Goal: Transaction & Acquisition: Purchase product/service

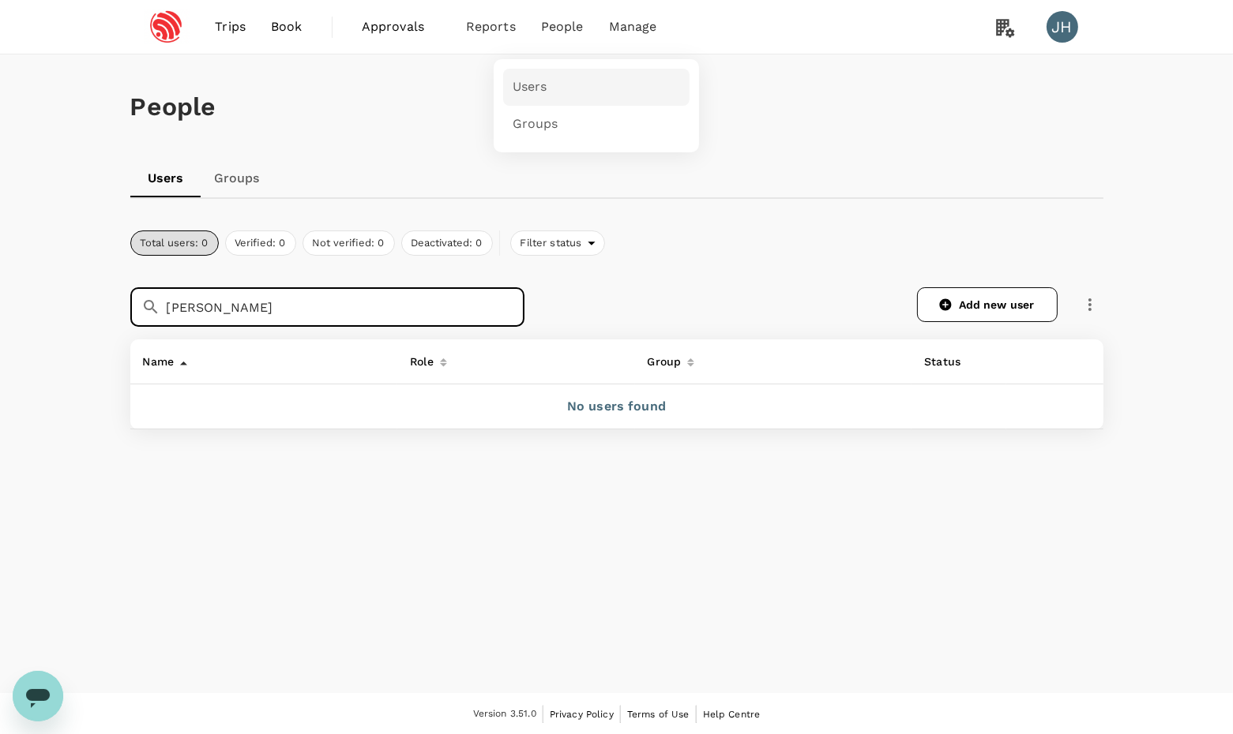
click at [536, 97] on link "Users" at bounding box center [596, 87] width 186 height 37
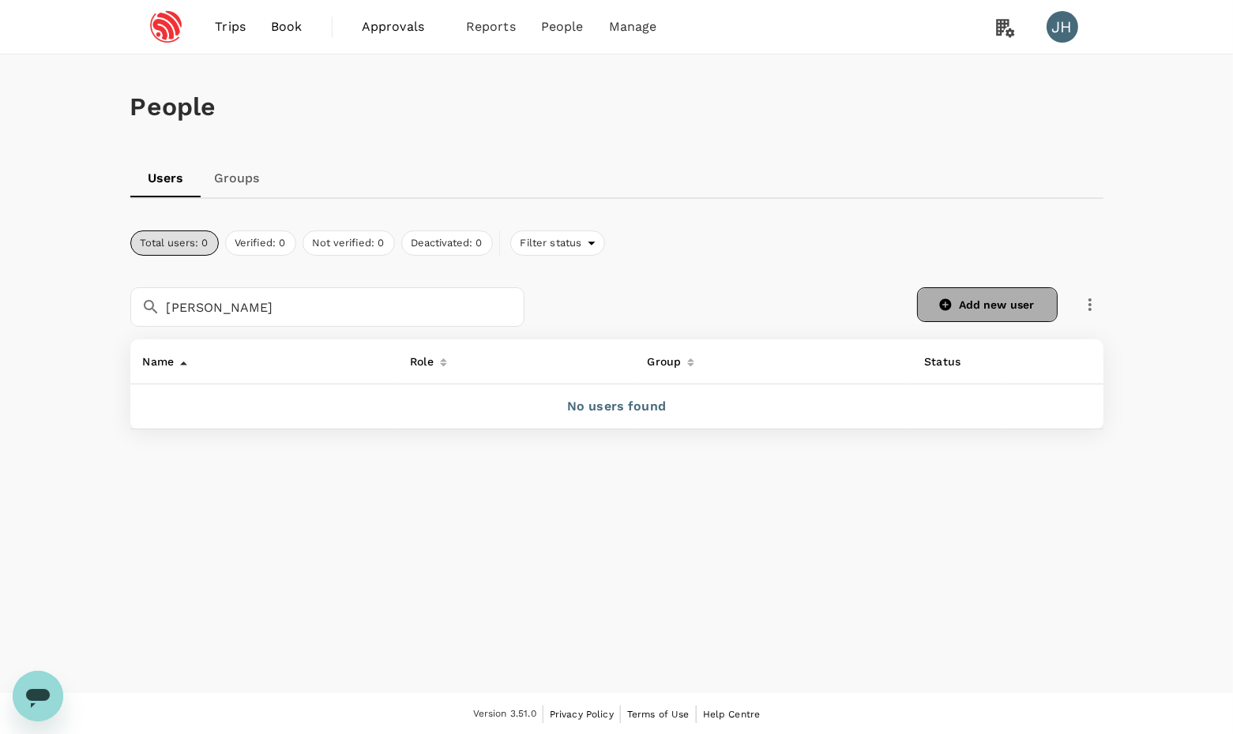
click at [990, 313] on link "Add new user" at bounding box center [987, 304] width 141 height 35
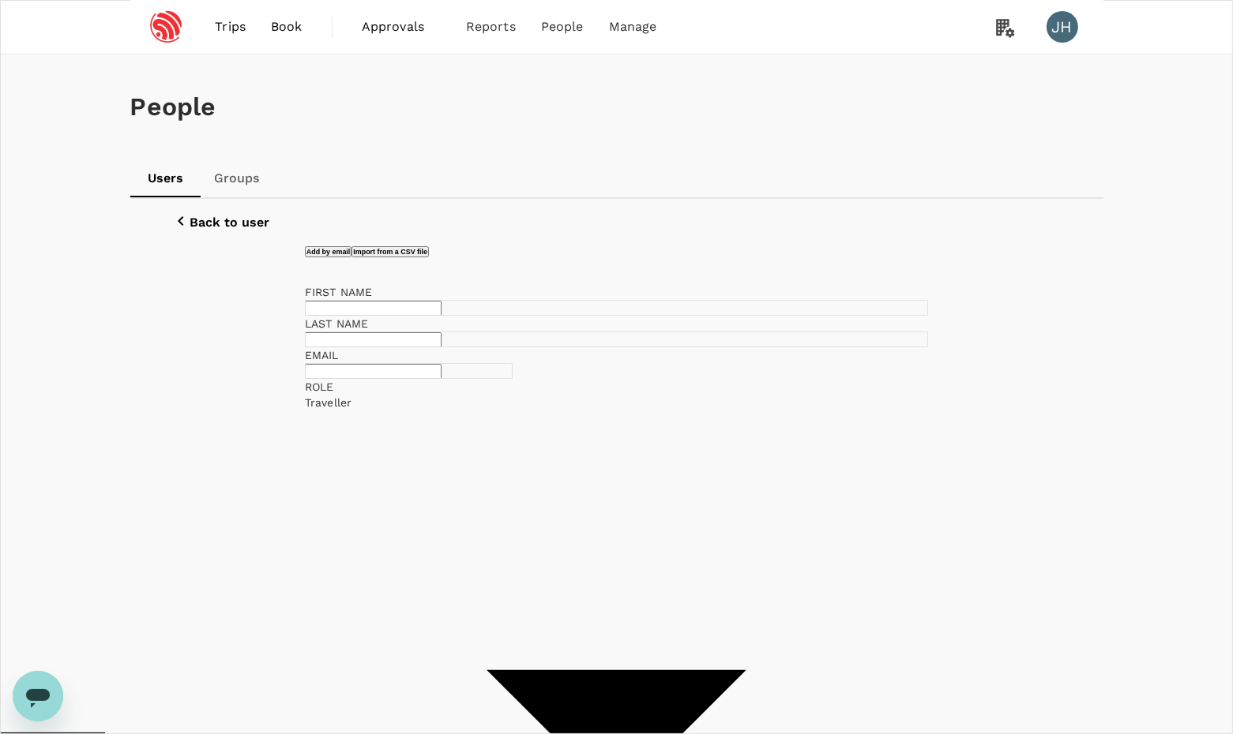
paste input "CHEUK KEI, JUNIUS"
type input "CHEUK KEI, JUNIUS"
type input "PUN"
click at [414, 363] on div "EMAIL" at bounding box center [409, 355] width 208 height 16
paste input "junius.pun@espressif.com"
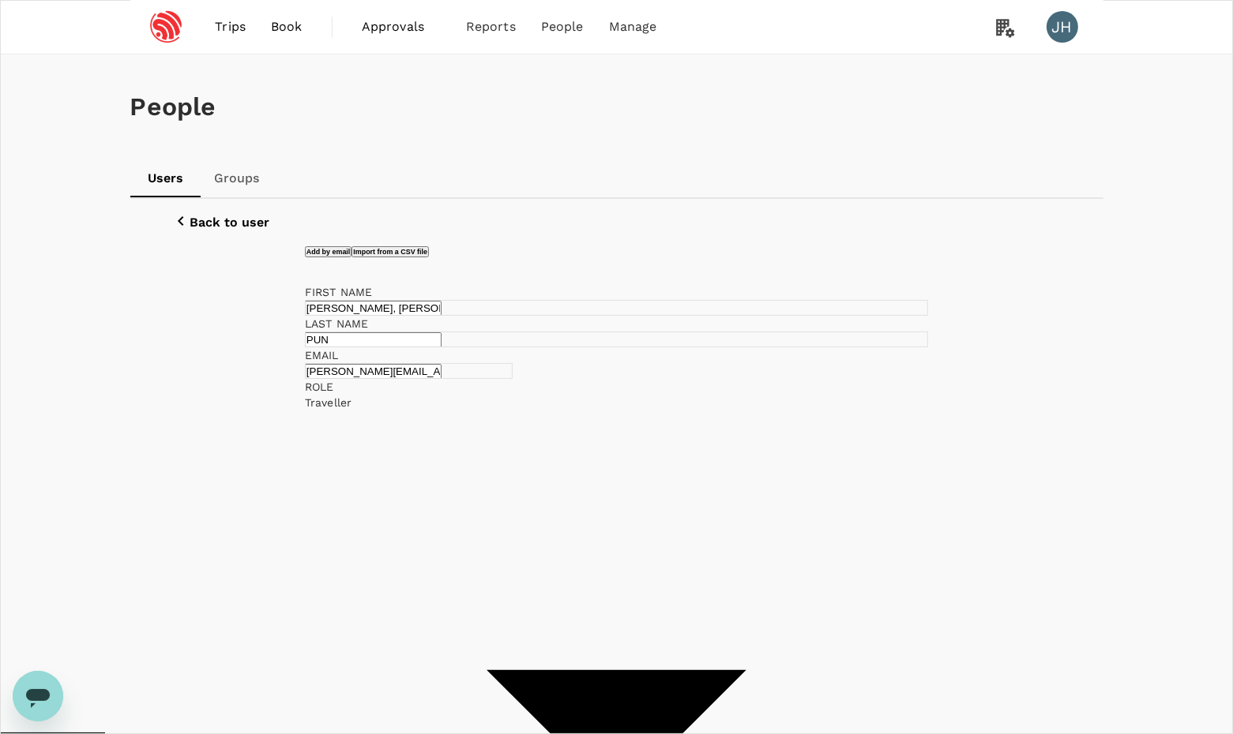
type input "junius.pun@espressif.com"
click at [722, 468] on li "Singapore - Non Directors" at bounding box center [786, 460] width 230 height 16
type input "Singapore - Non Directors"
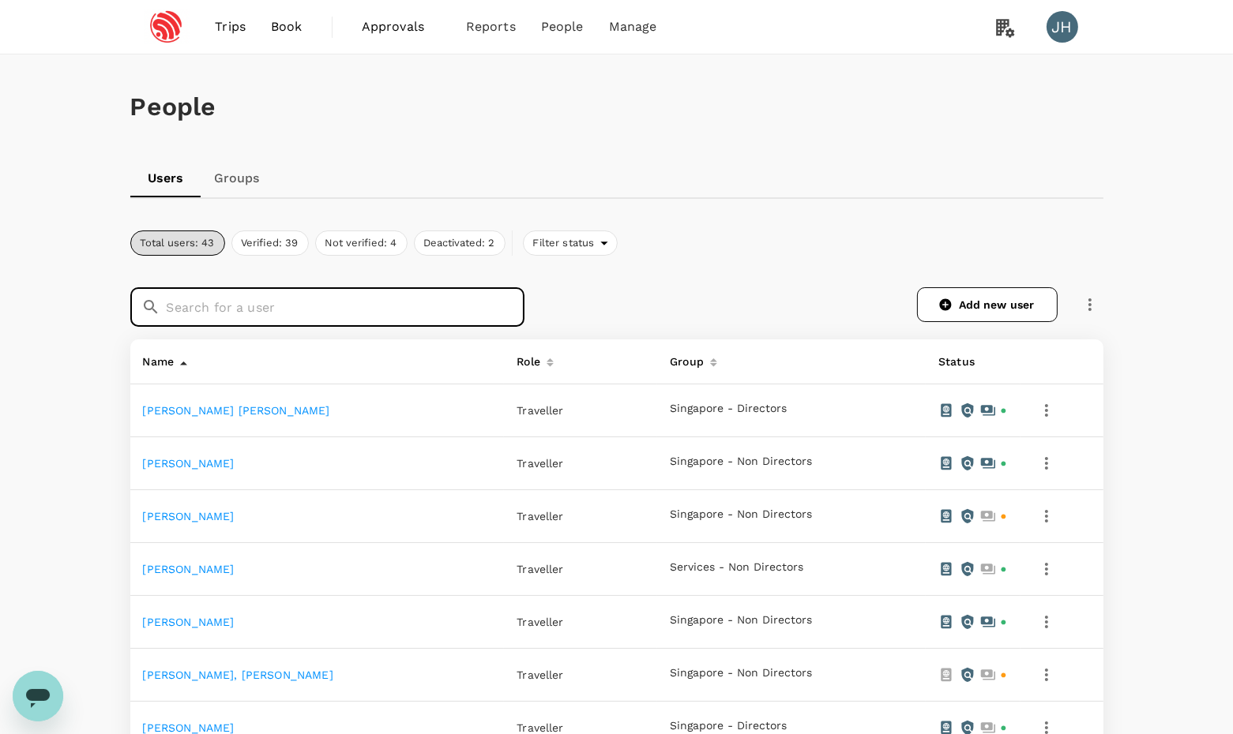
click at [448, 314] on input "text" at bounding box center [346, 306] width 358 height 39
type input "pun"
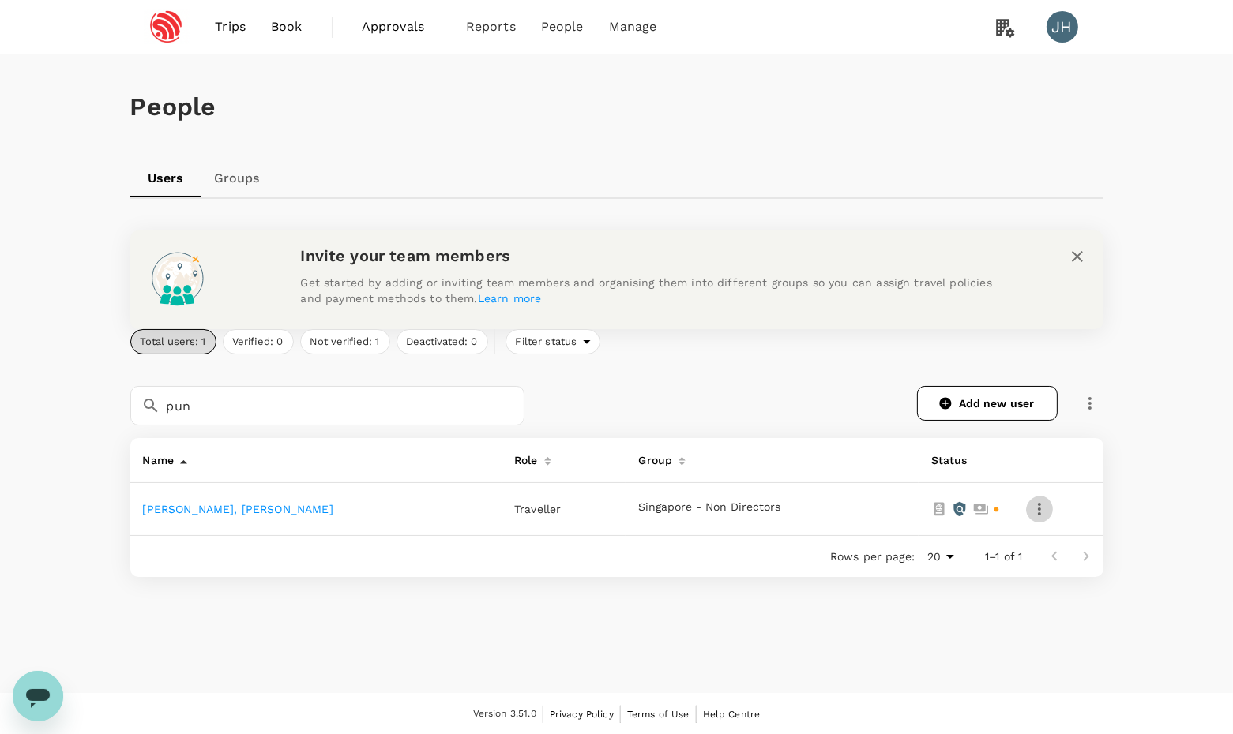
click at [1034, 517] on icon "button" at bounding box center [1039, 509] width 19 height 19
click at [920, 557] on span "Edit" at bounding box center [963, 555] width 126 height 19
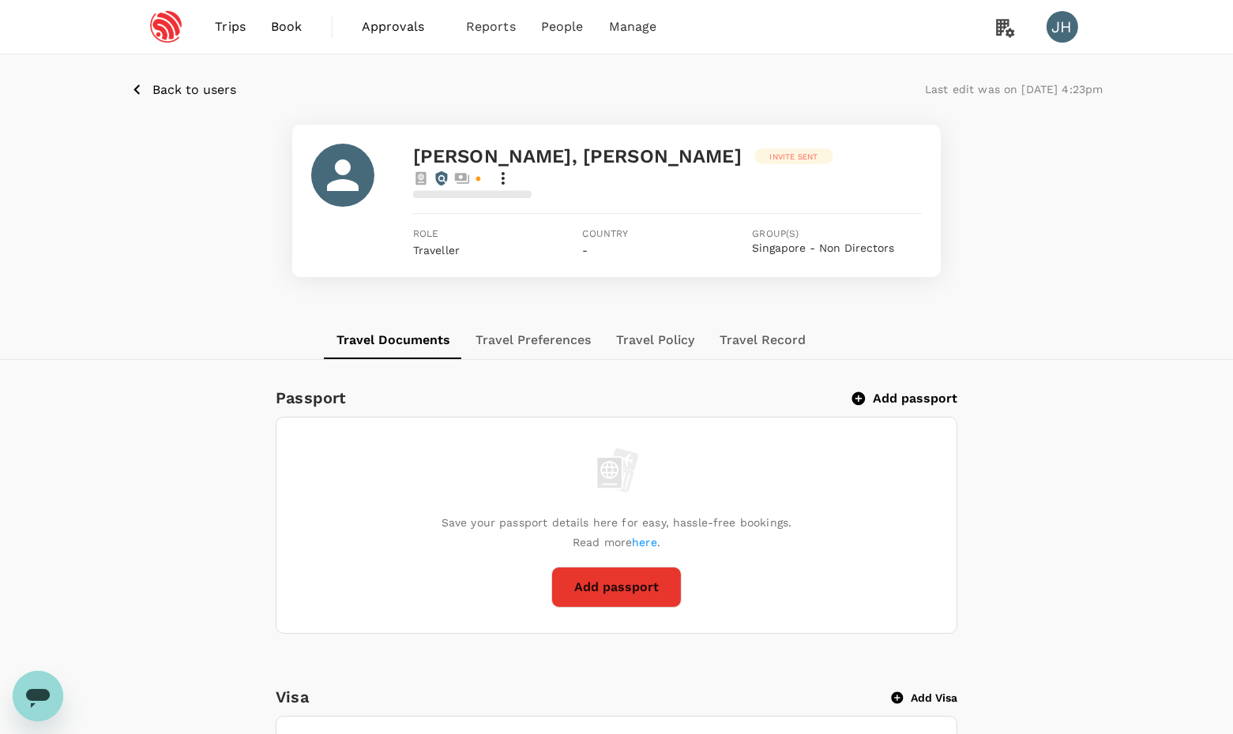
click at [891, 392] on div "Passport Add passport" at bounding box center [613, 395] width 688 height 32
click at [891, 391] on button "Add passport" at bounding box center [905, 399] width 103 height 16
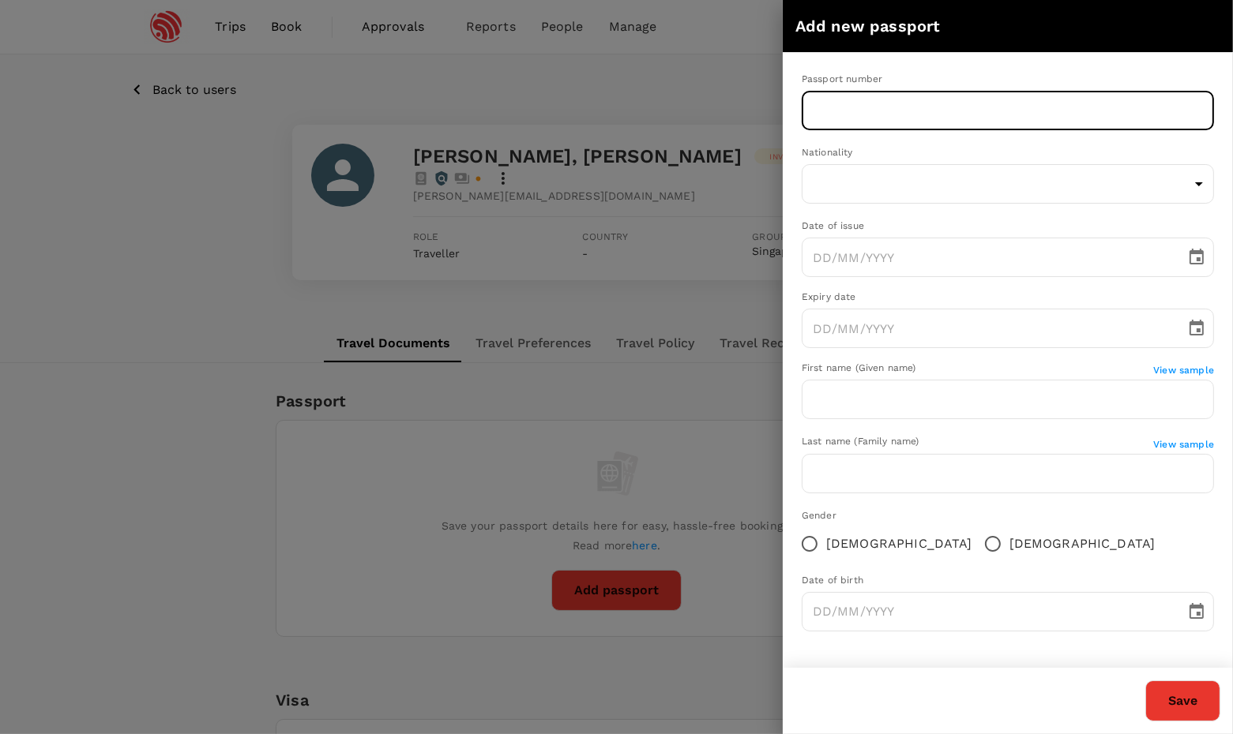
click at [844, 107] on input "text" at bounding box center [1007, 110] width 412 height 39
paste input "K5669077A"
type input "K5669077As"
click at [884, 179] on body "Trips Book Approvals 0 Reports People Manage JH Back to users Last edit was on …" at bounding box center [616, 709] width 1233 height 1418
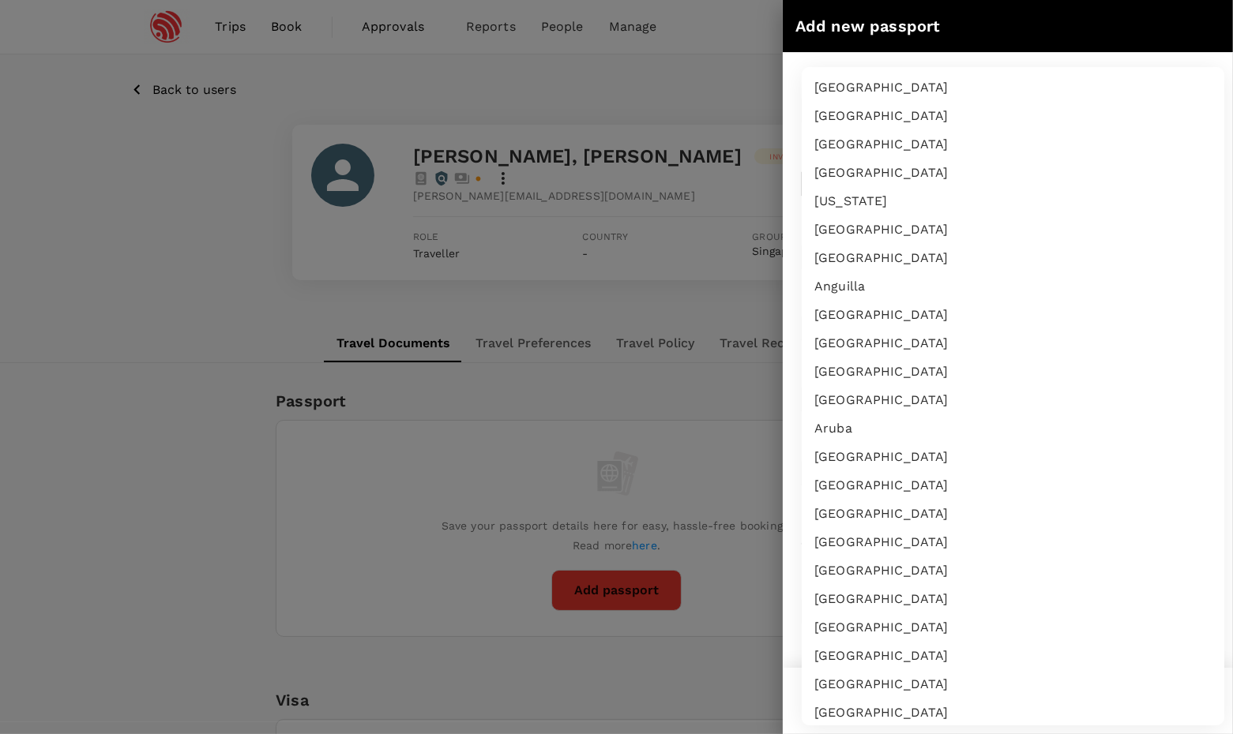
scroll to position [2748, 0]
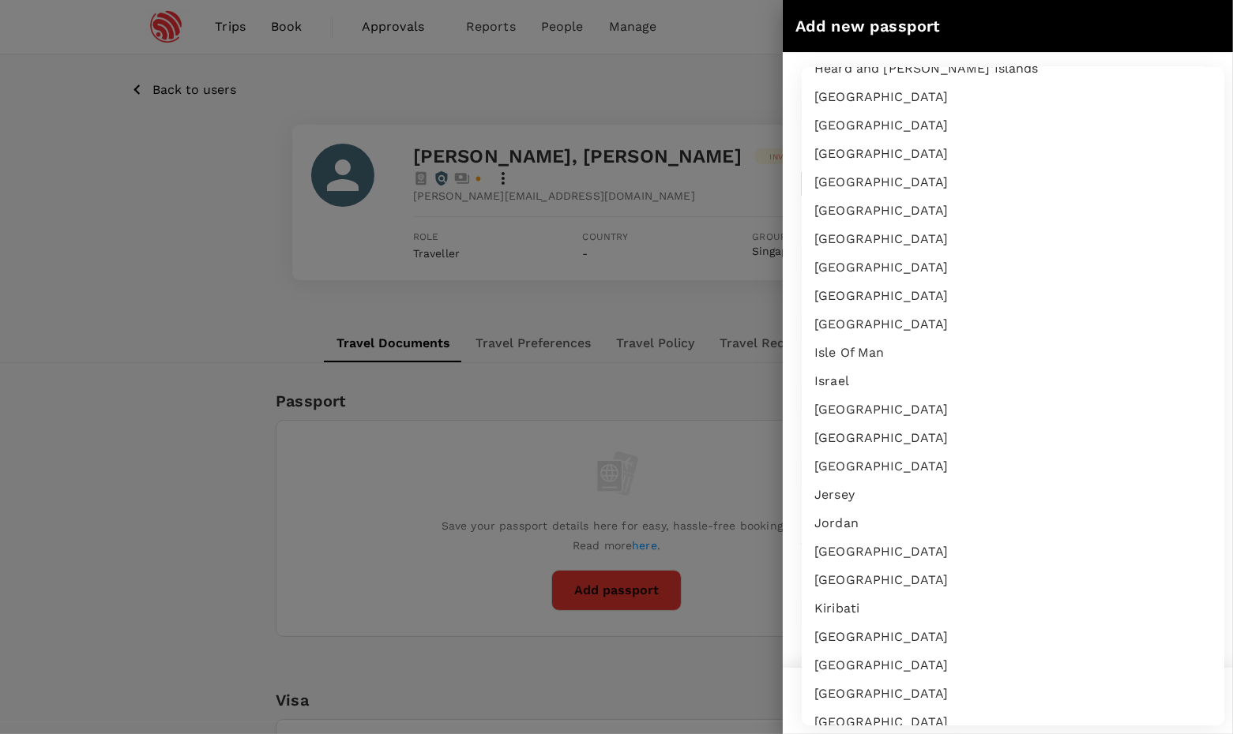
click at [884, 197] on li "India" at bounding box center [1012, 211] width 422 height 28
type input "IN"
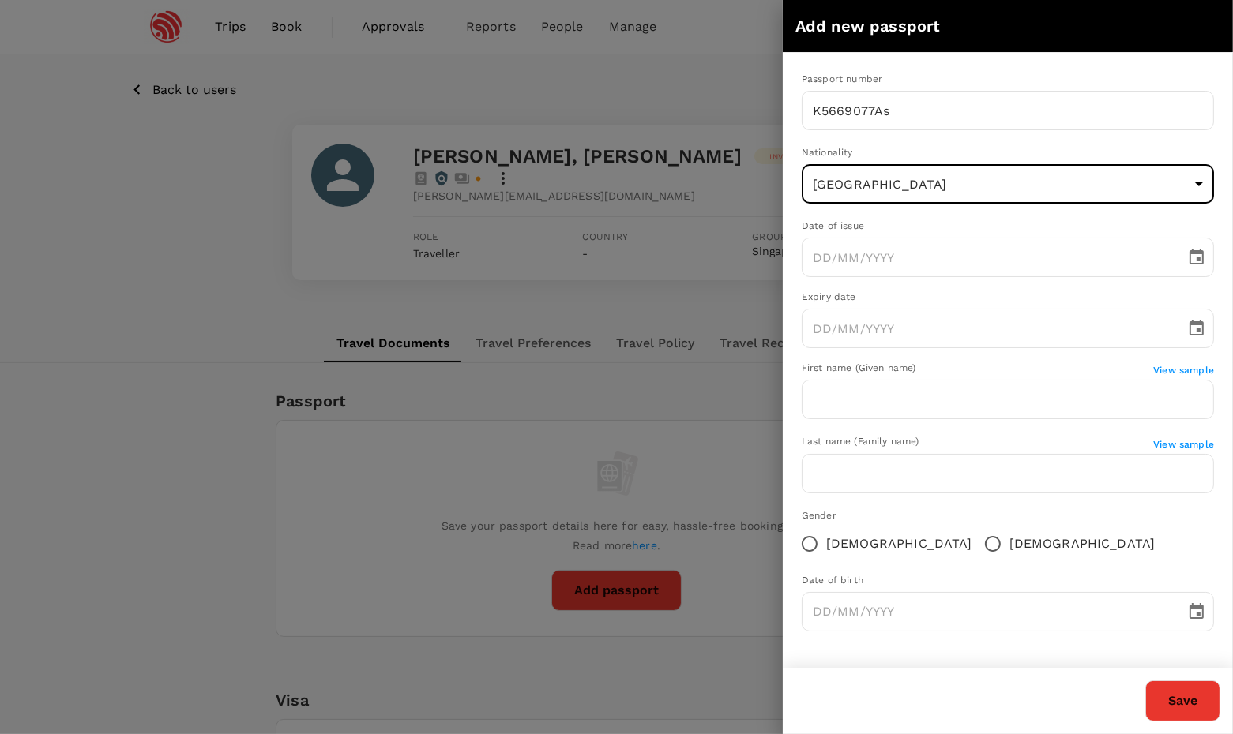
click at [884, 179] on body "Trips Book Approvals 0 Reports People Manage JH Back to users Last edit was on …" at bounding box center [616, 709] width 1233 height 1418
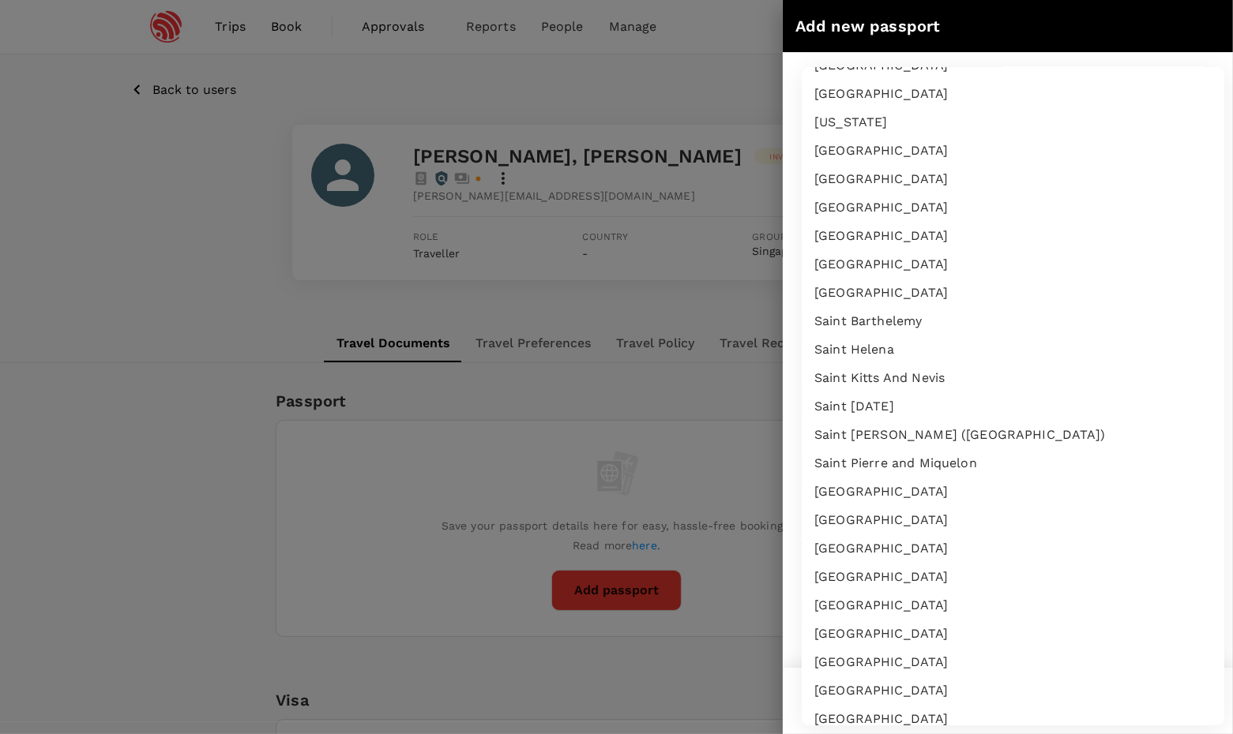
scroll to position [4978, 0]
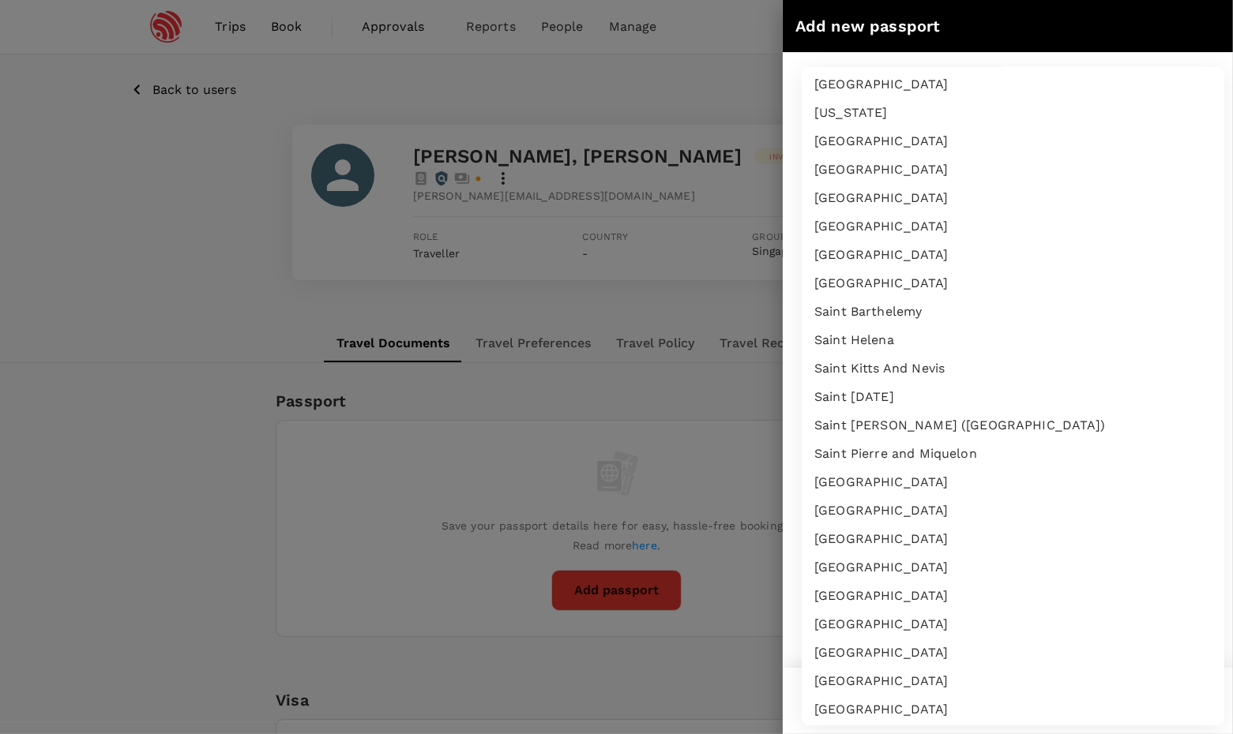
click at [843, 696] on li "Singapore" at bounding box center [1012, 710] width 422 height 28
type input "SG"
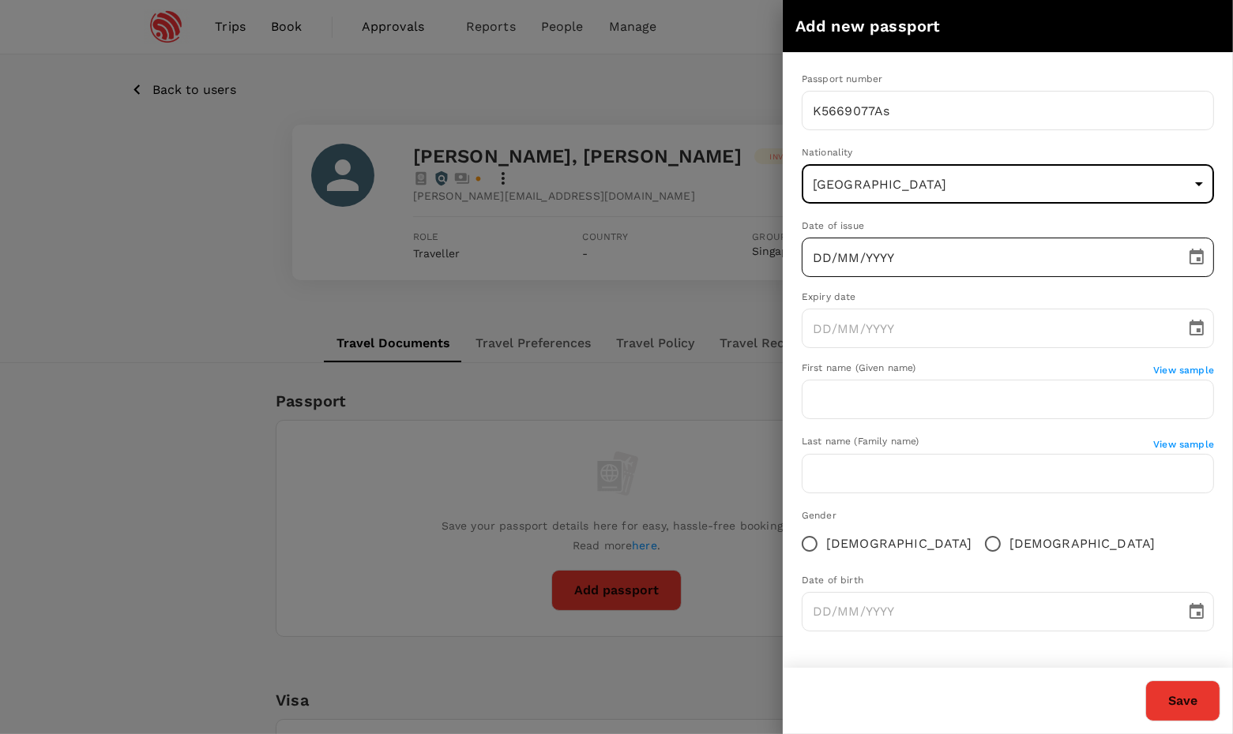
click at [882, 256] on input "DD/MM/YYYY" at bounding box center [987, 257] width 373 height 39
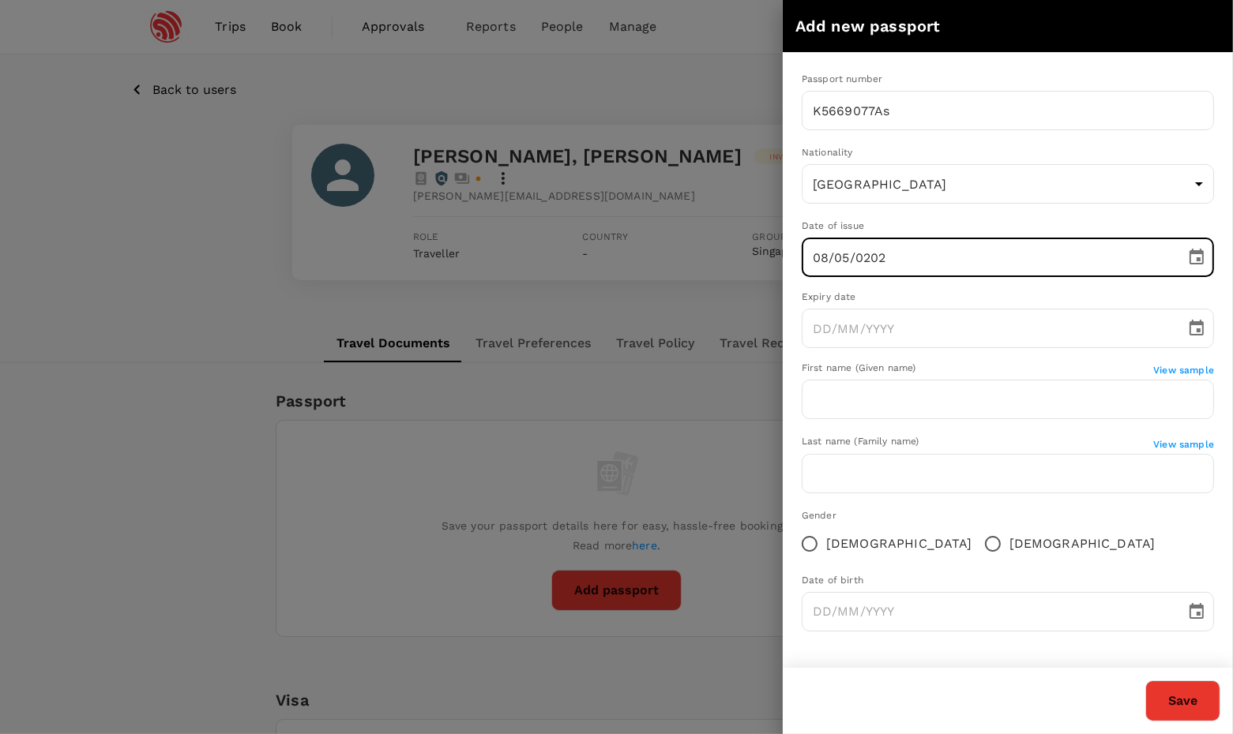
type input "08/05/2025"
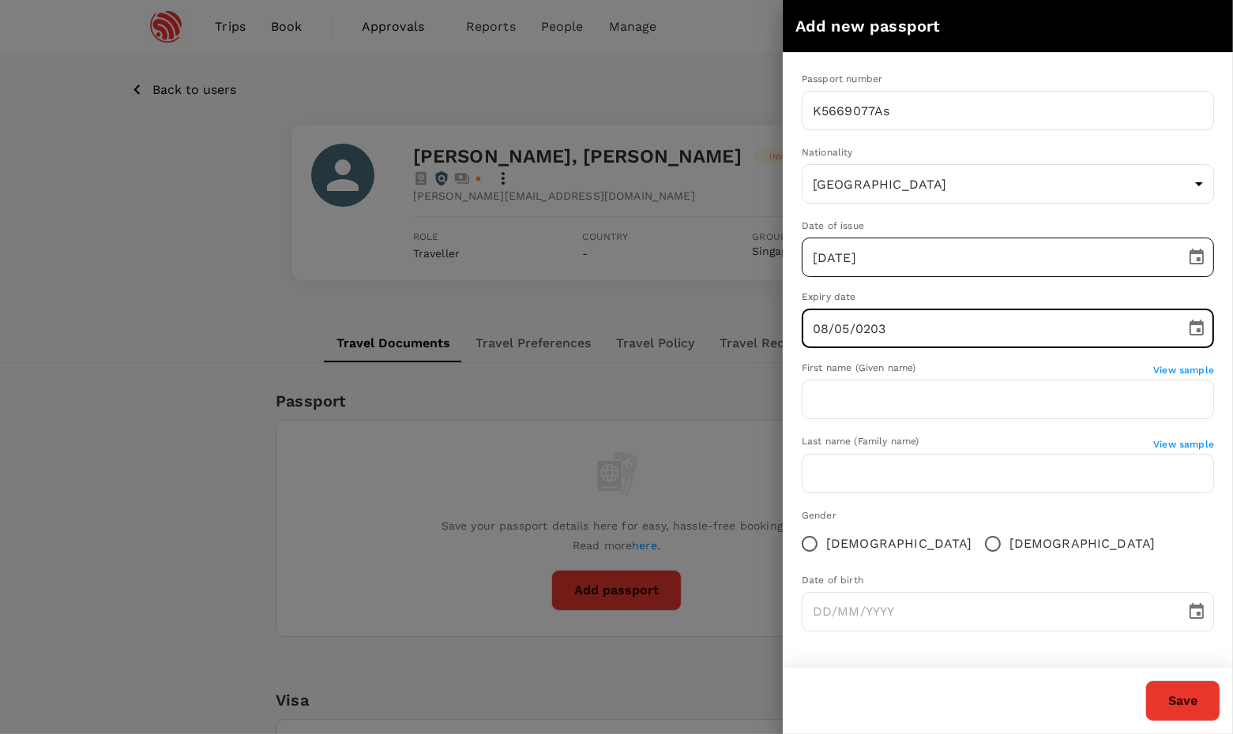
type input "08/05/2035"
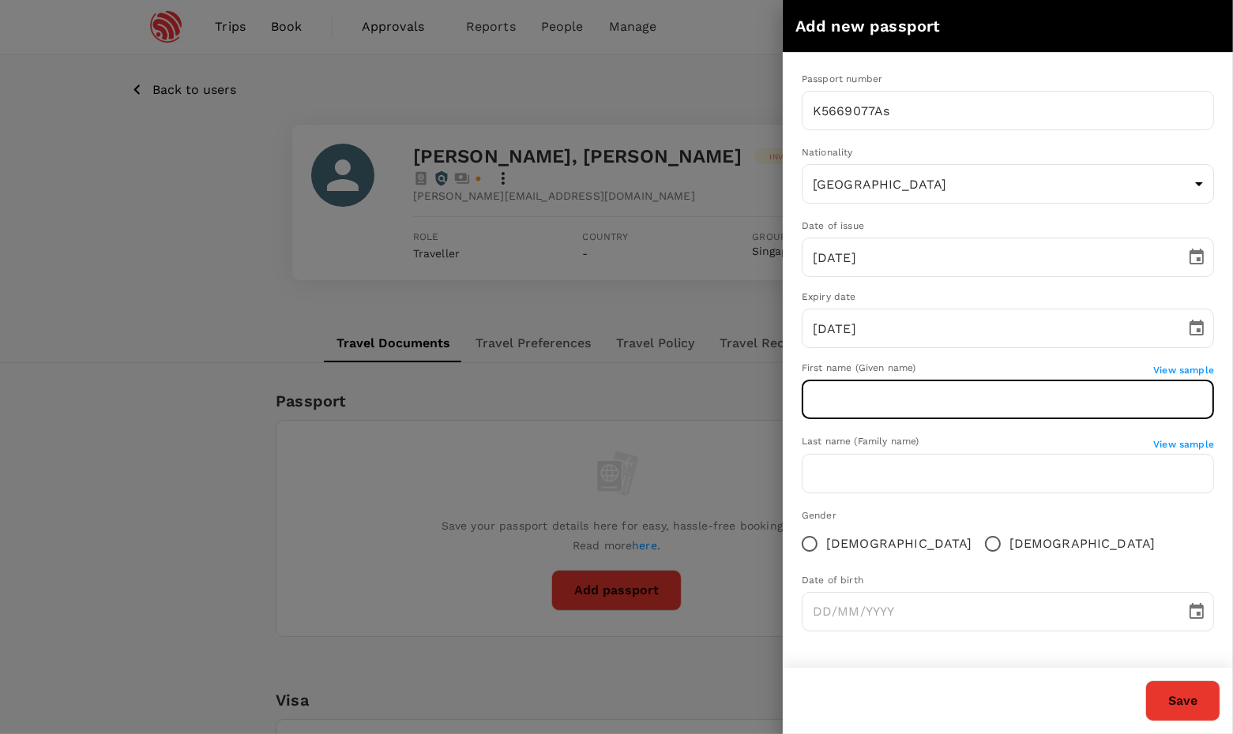
paste input "CHEUK KEI, JUNIUS"
type input "CHEUK KEI, JUNIUS"
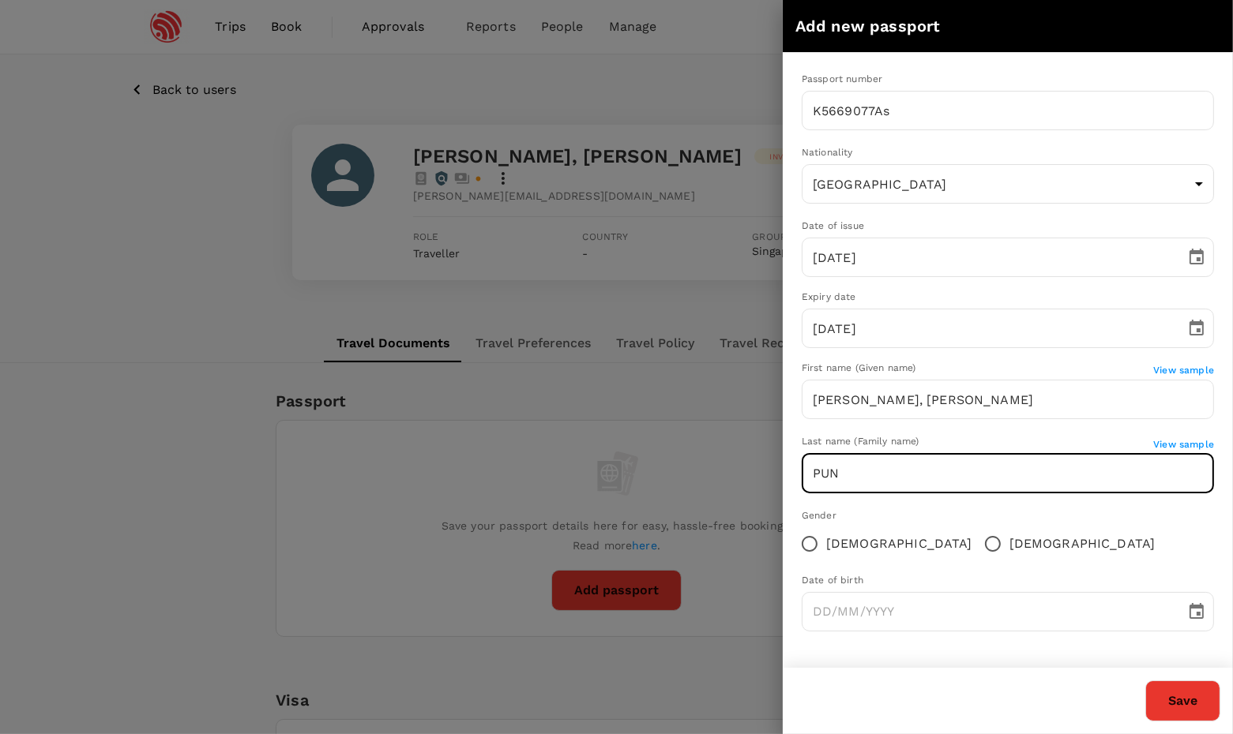
type input "PUN"
click at [976, 543] on input "Male" at bounding box center [992, 543] width 33 height 33
radio input "true"
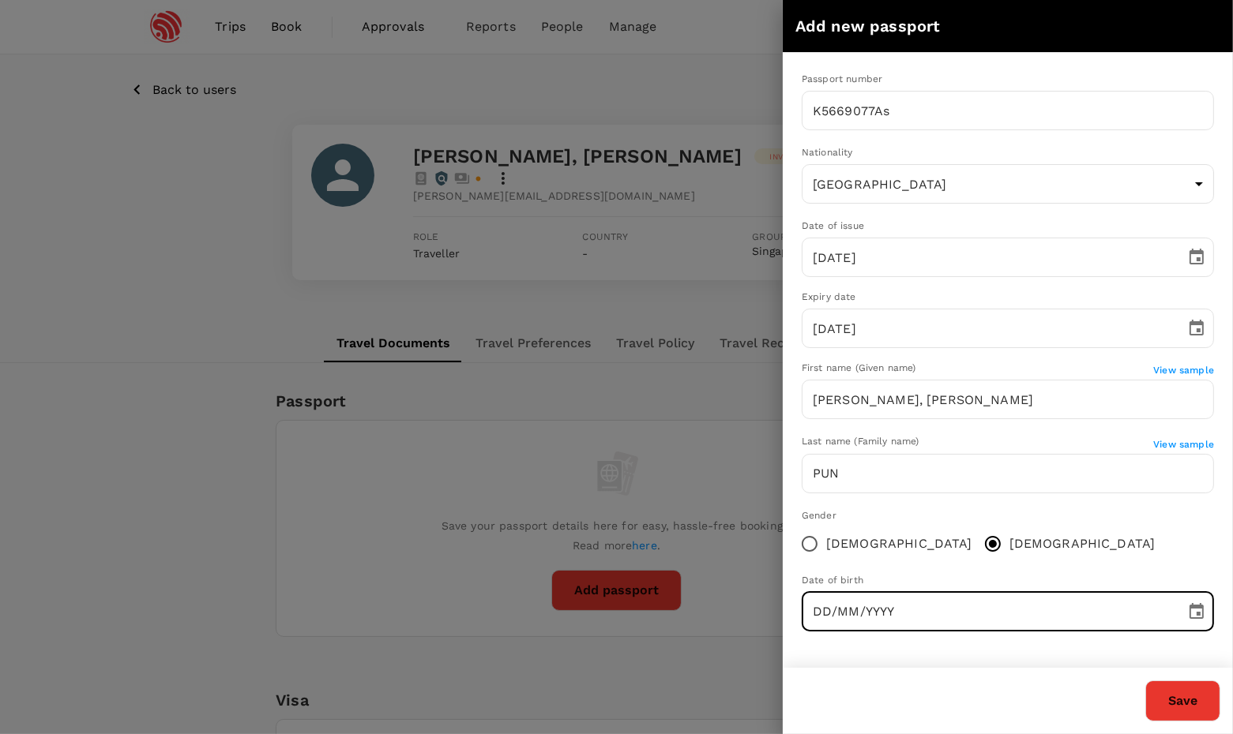
click at [816, 609] on input "DD/MM/YYYY" at bounding box center [987, 611] width 373 height 39
type input "24/11/2000"
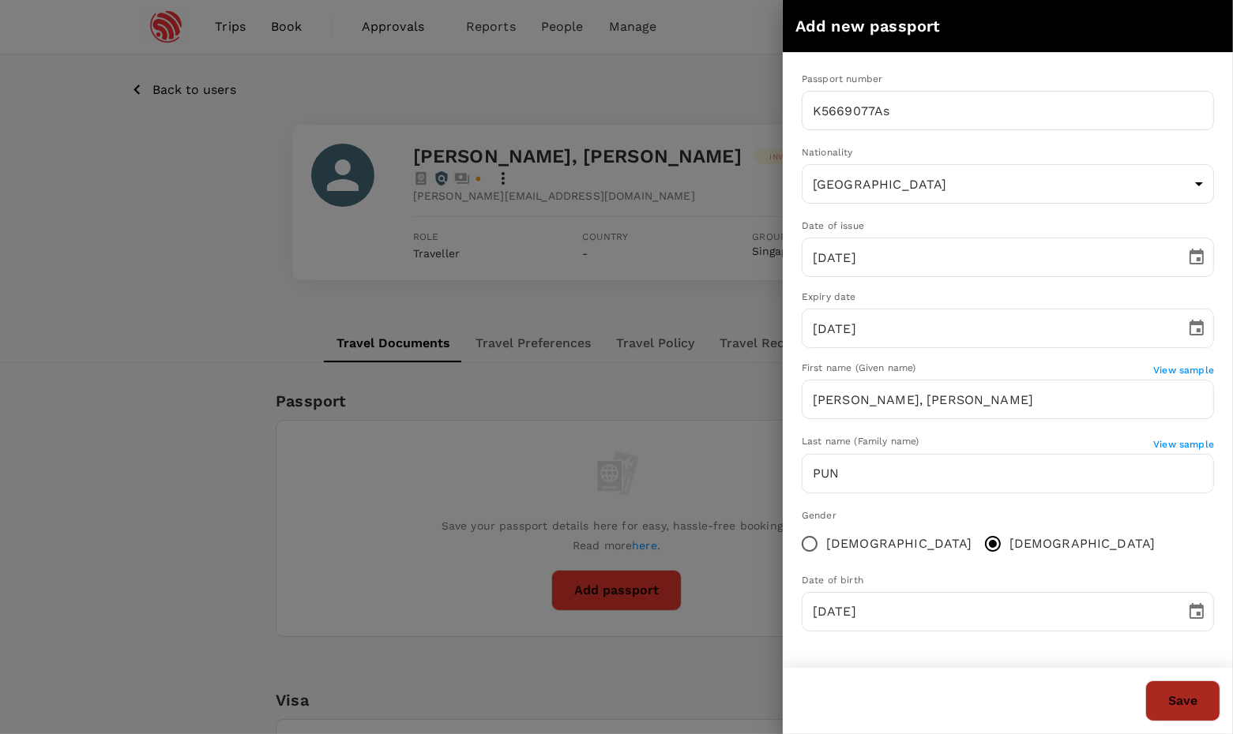
click at [1187, 699] on button "Save" at bounding box center [1182, 701] width 75 height 41
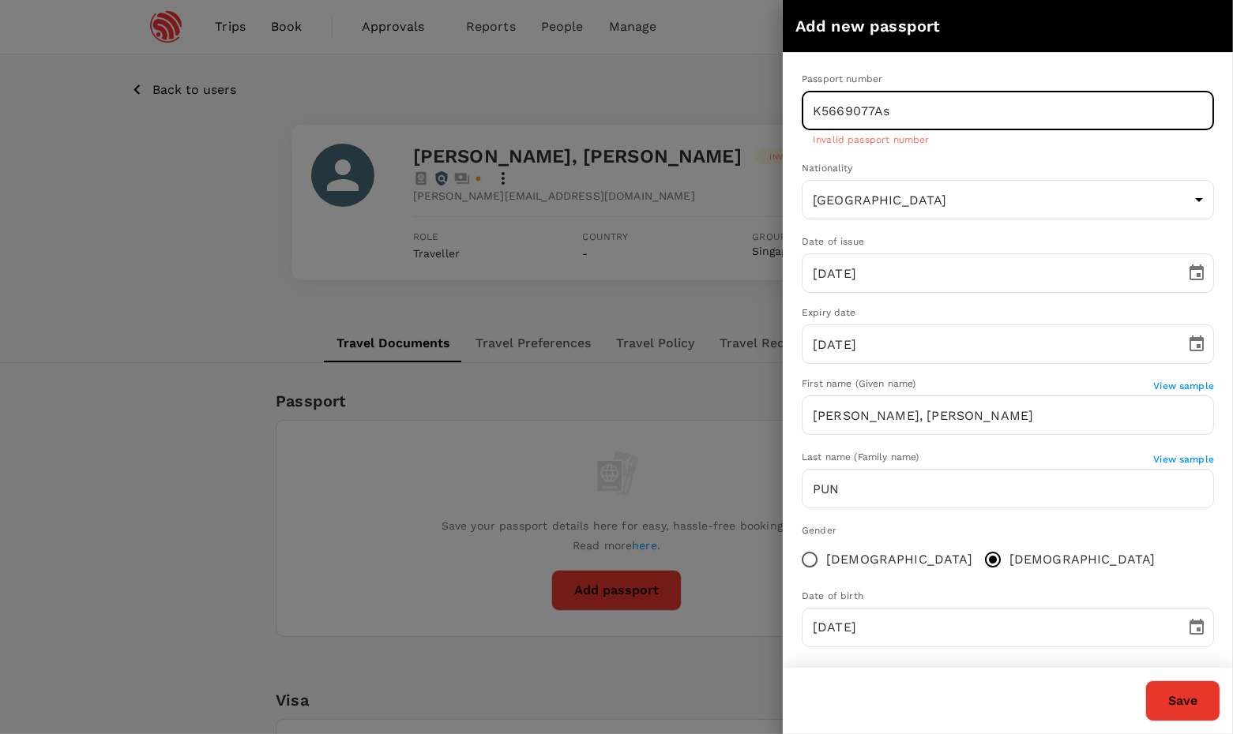
click at [918, 104] on input "K5669077As" at bounding box center [1007, 110] width 412 height 39
click at [918, 109] on input "K5669077As" at bounding box center [1007, 110] width 412 height 39
type input "K5669077A"
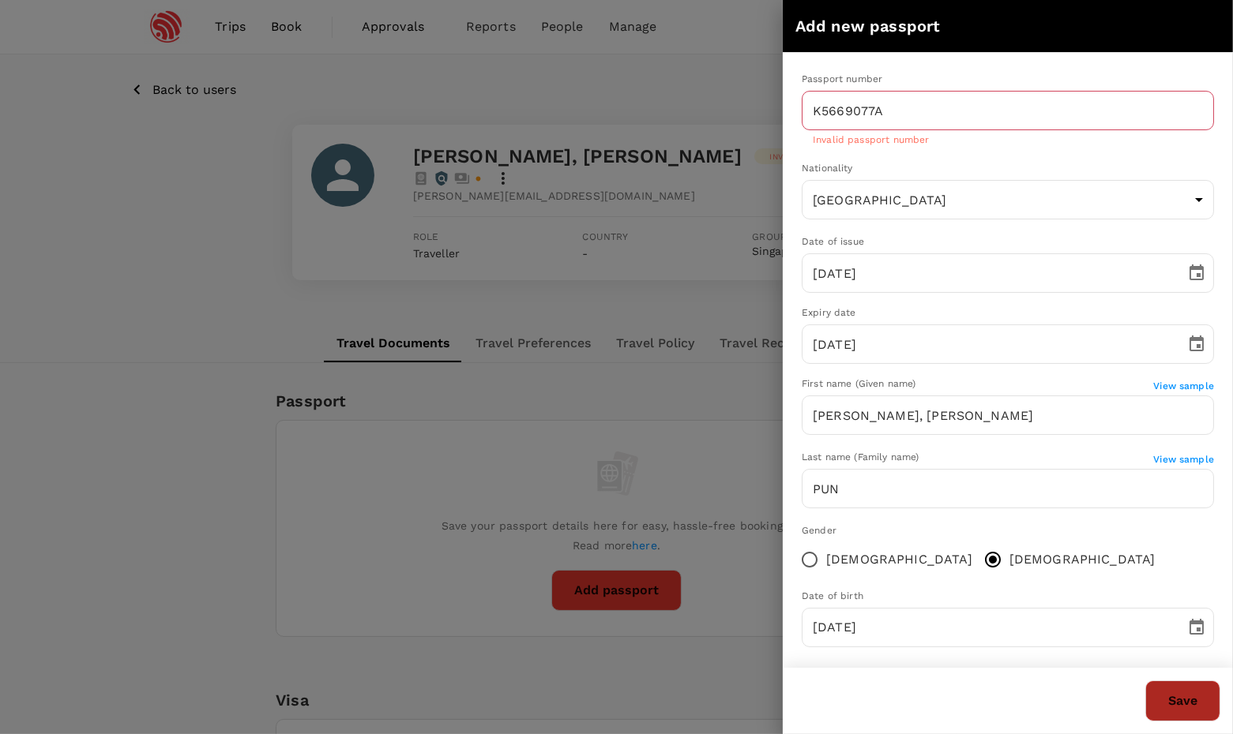
click at [1192, 693] on button "Save" at bounding box center [1182, 701] width 75 height 41
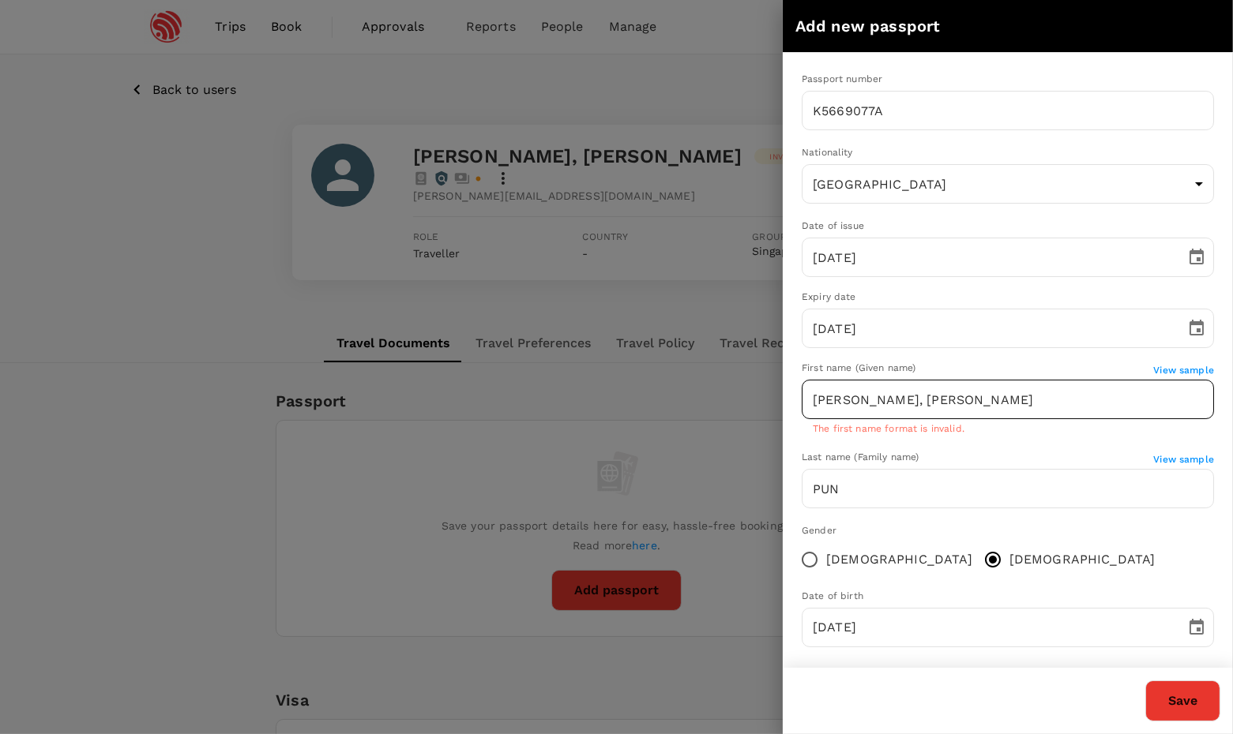
click at [980, 388] on input "CHEUK KEI, JUNIUS" at bounding box center [1007, 399] width 412 height 39
click at [898, 400] on input "CHEUK KEI, JUNIUS" at bounding box center [1007, 399] width 412 height 39
click at [891, 400] on input "CHEUK KEI, JUNIUS" at bounding box center [1007, 399] width 412 height 39
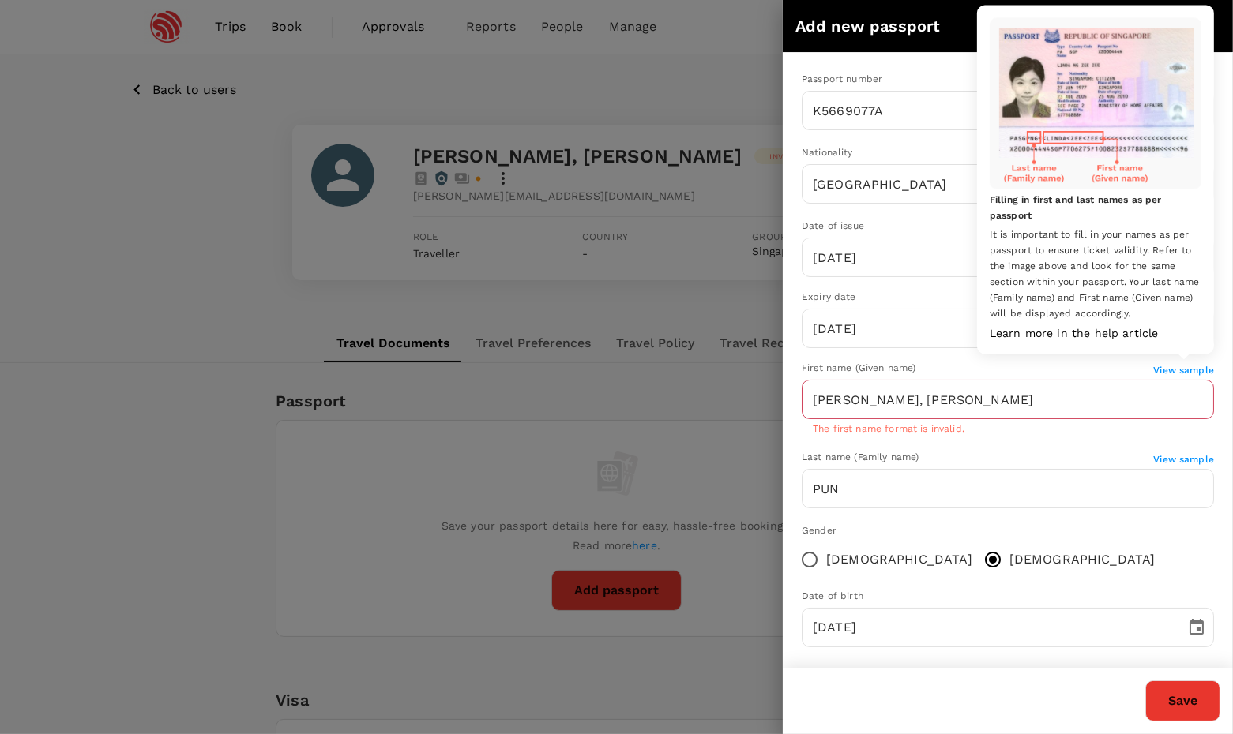
click at [1185, 371] on span "View sample" at bounding box center [1183, 370] width 61 height 11
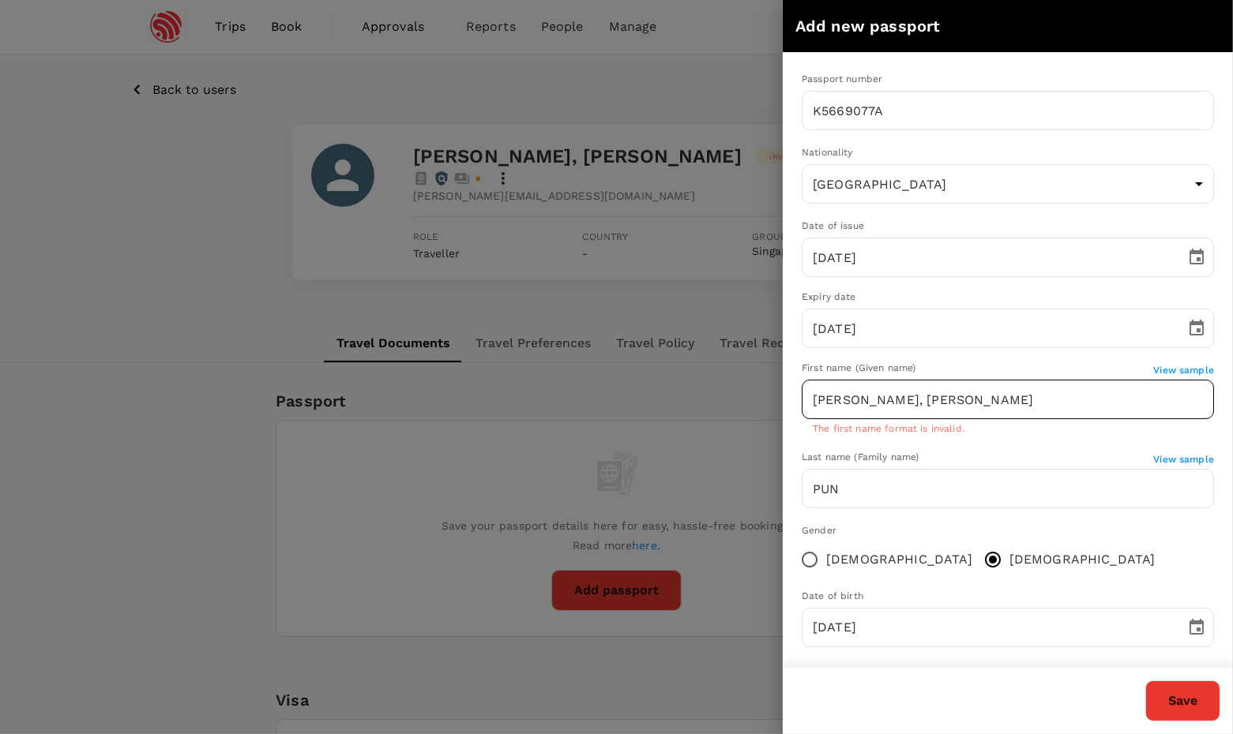
click at [885, 403] on input "CHEUK KEI, JUNIUS" at bounding box center [1007, 399] width 412 height 39
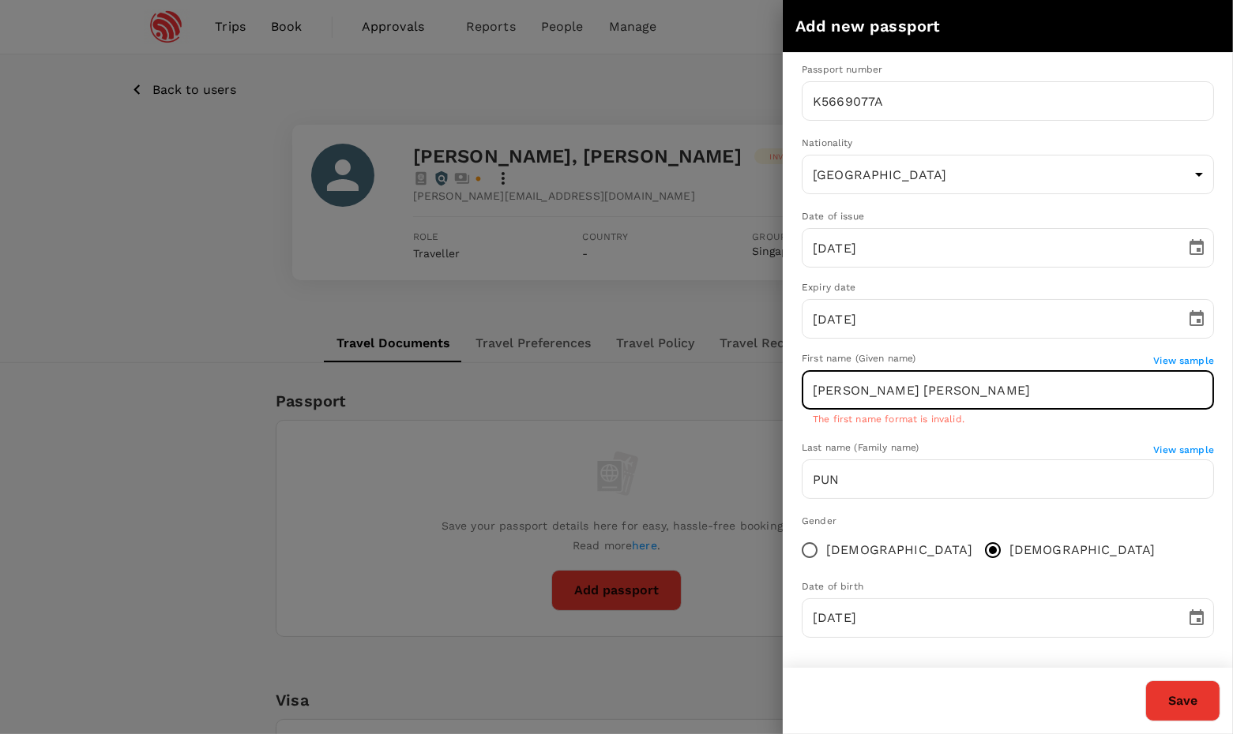
scroll to position [9, 0]
type input "CHEUK KEI JUNIUS"
click at [681, 499] on div at bounding box center [616, 367] width 1233 height 734
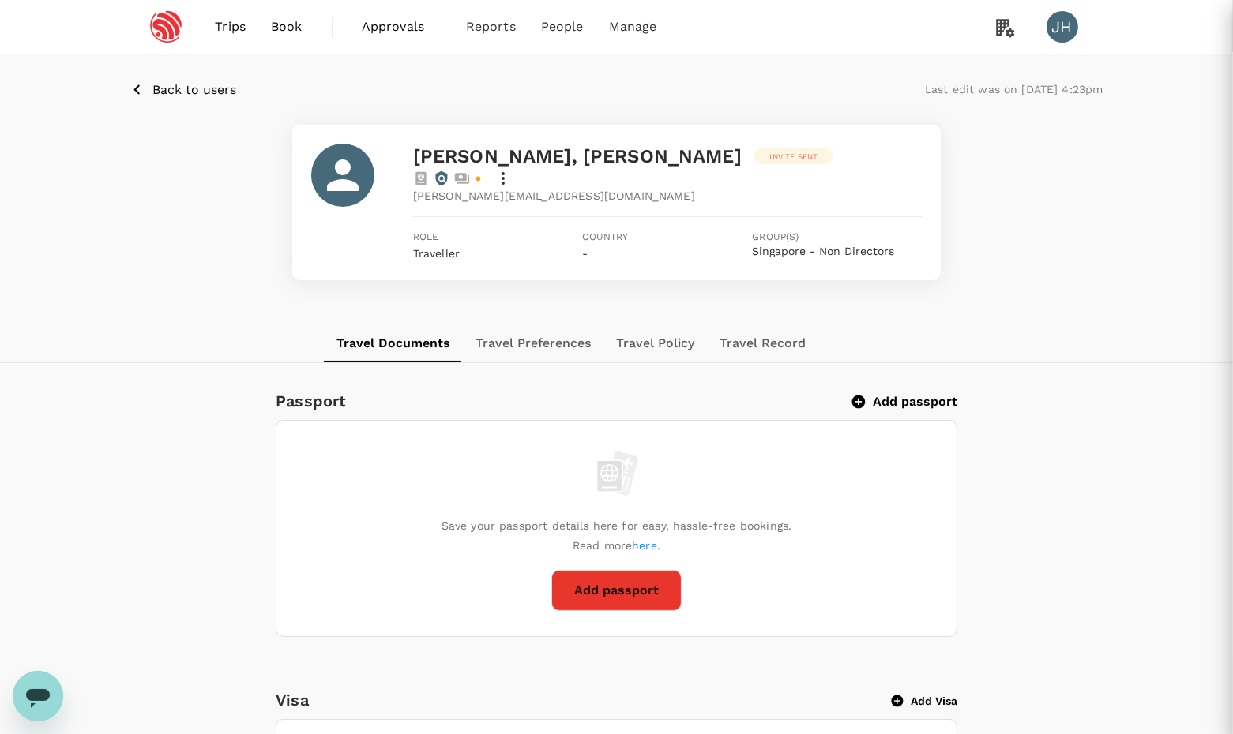
scroll to position [0, 0]
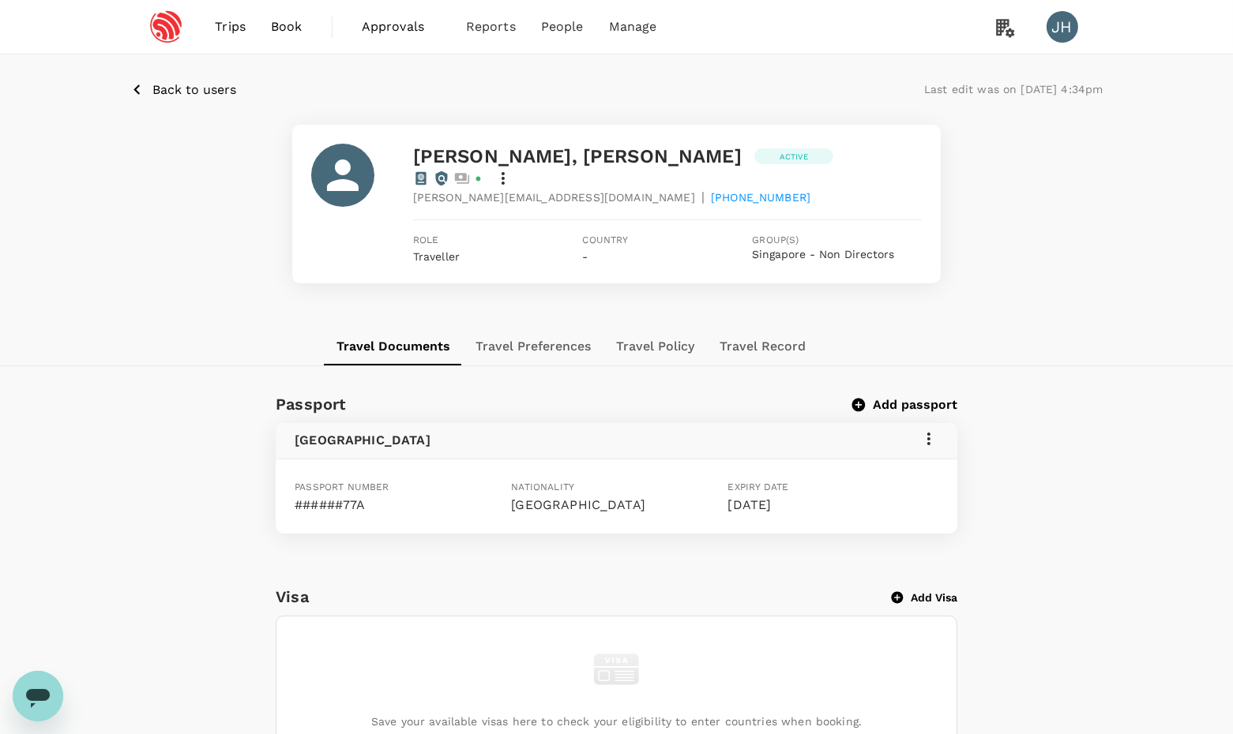
click at [306, 28] on link "Book" at bounding box center [286, 27] width 57 height 54
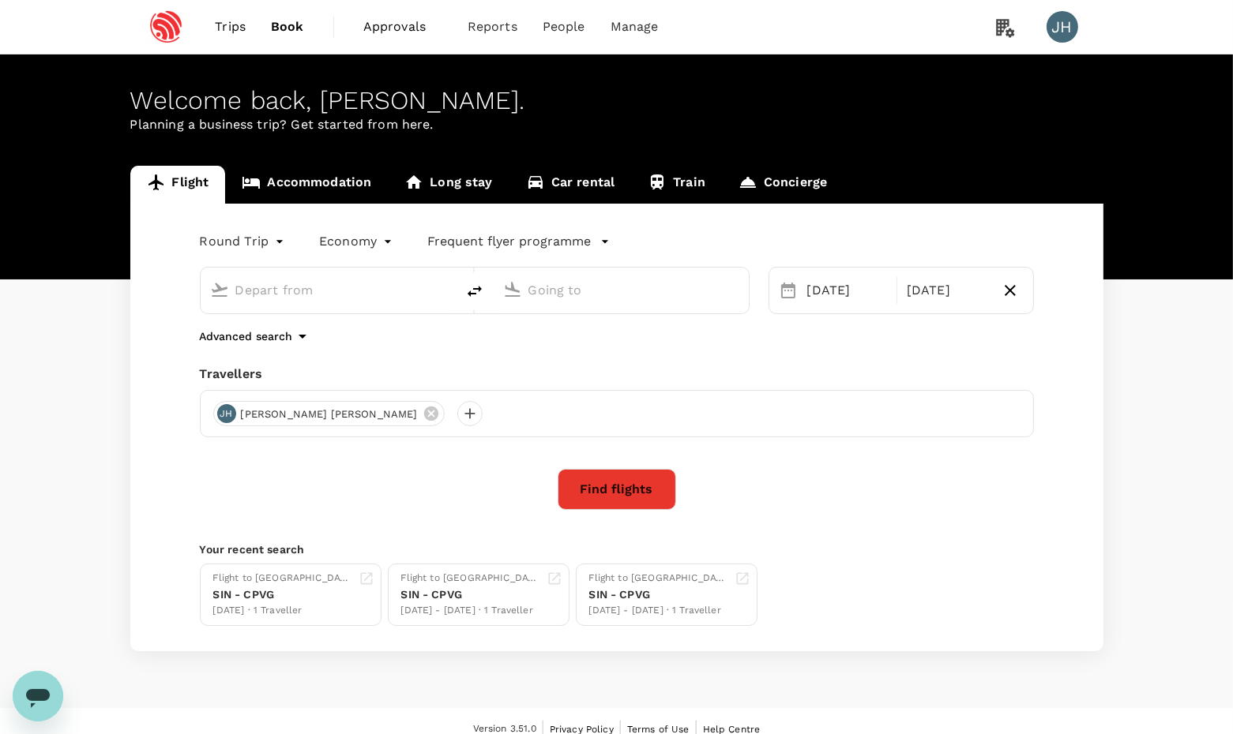
type input "Singapore Changi (SIN)"
type input "Shanghai, China (any)"
click at [325, 283] on input "Singapore Changi (SIN)" at bounding box center [328, 290] width 187 height 24
click at [333, 420] on icon at bounding box center [340, 414] width 14 height 14
click at [227, 417] on div at bounding box center [225, 413] width 25 height 25
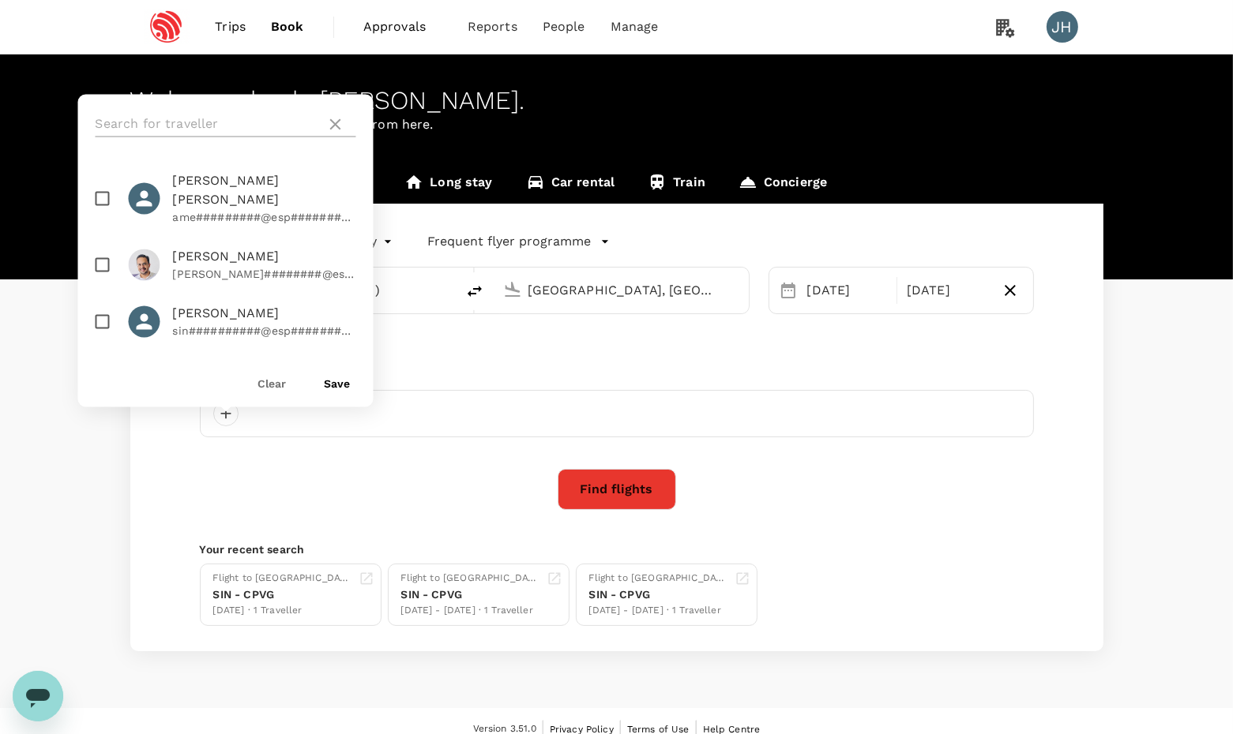
click at [223, 122] on input "text" at bounding box center [208, 124] width 224 height 25
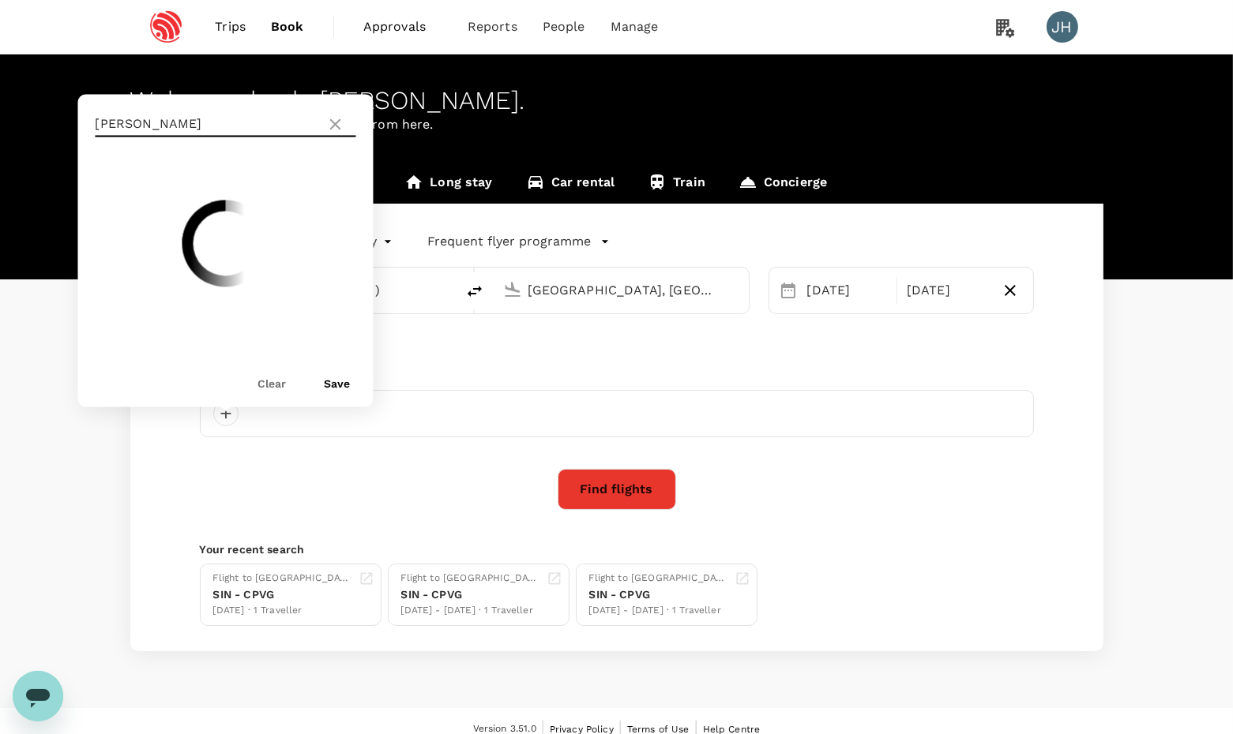
type input "junius"
click at [102, 187] on input "checkbox" at bounding box center [102, 198] width 33 height 33
checkbox input "true"
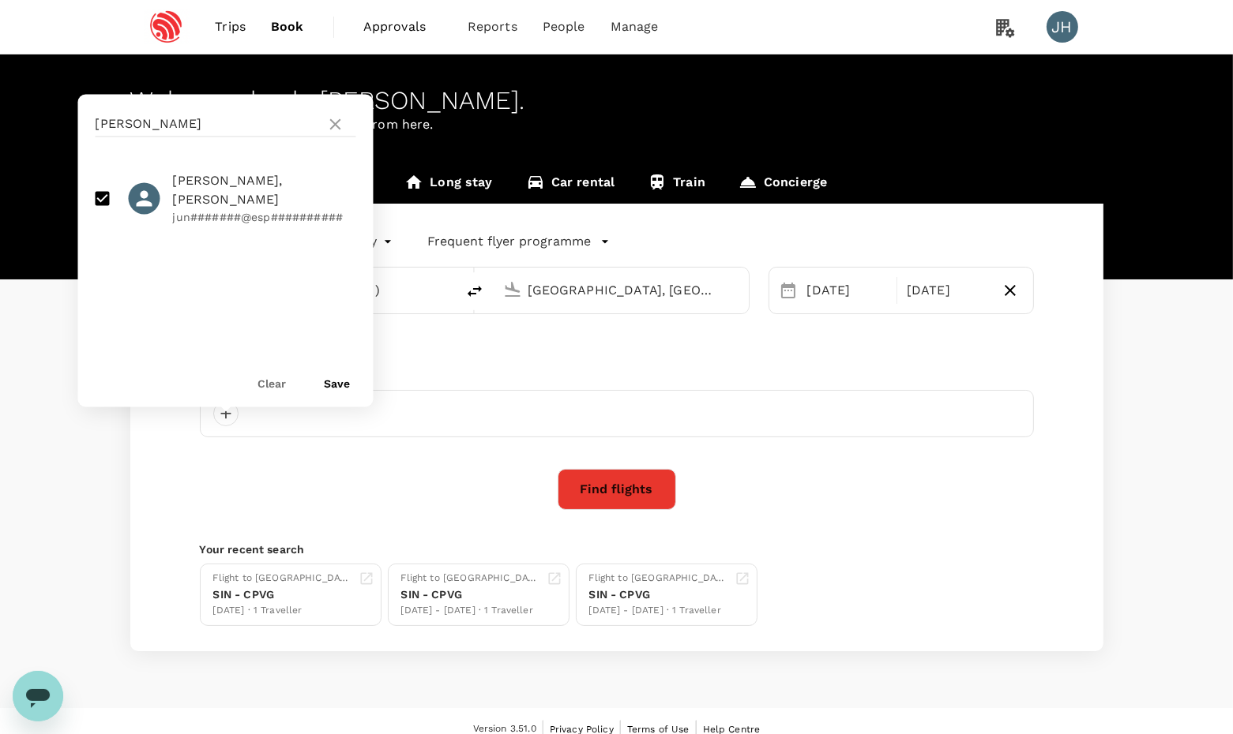
click at [337, 385] on button "Save" at bounding box center [338, 384] width 26 height 13
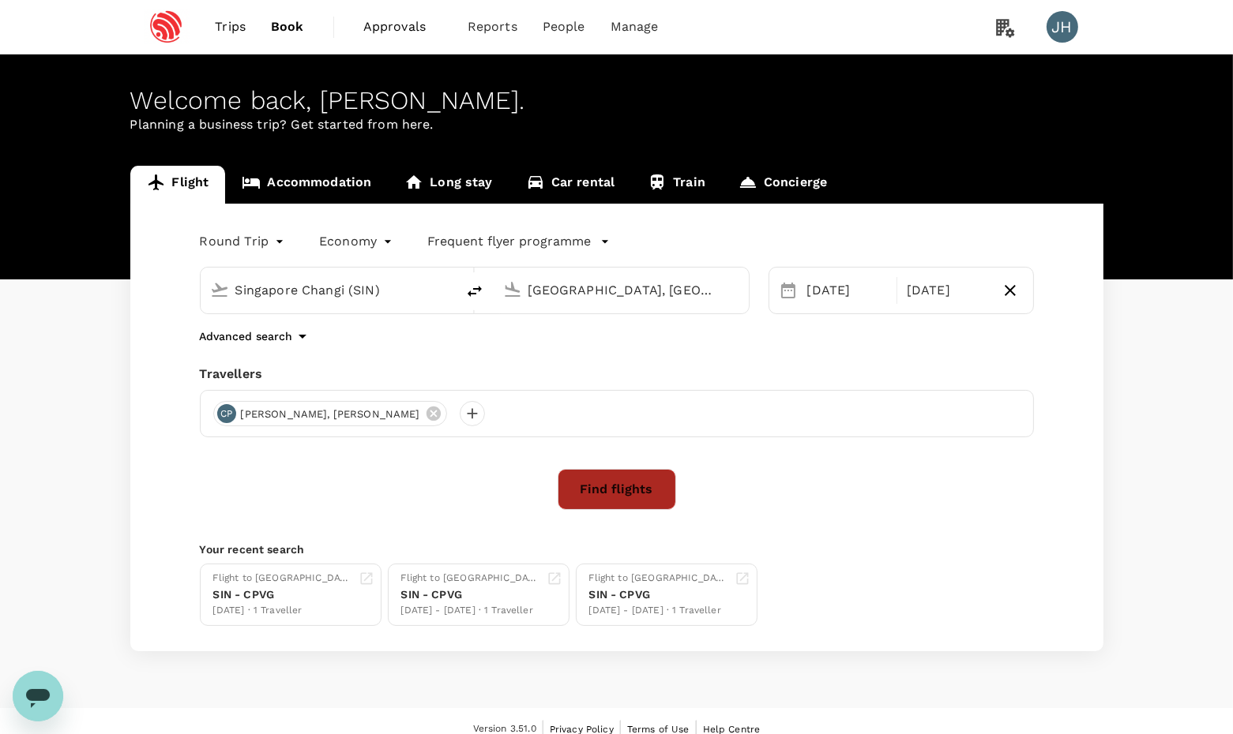
click at [608, 510] on button "Find flights" at bounding box center [616, 489] width 118 height 41
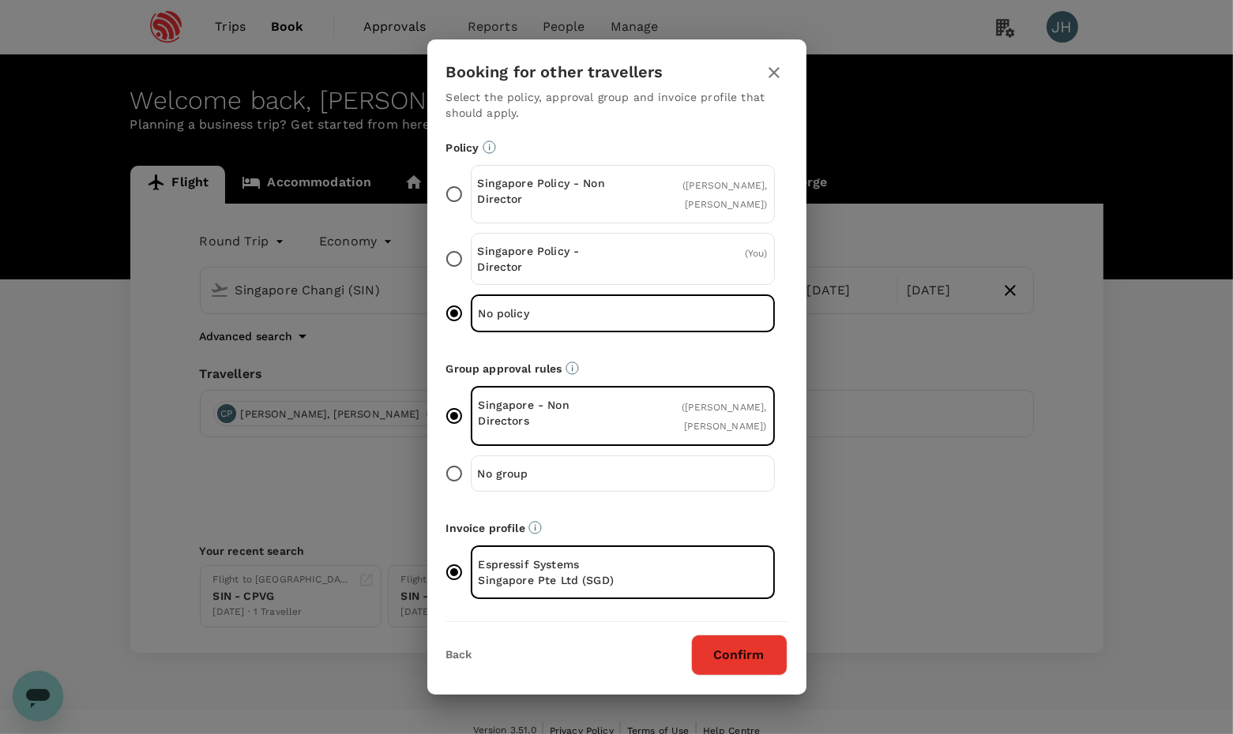
click at [775, 661] on button "Confirm" at bounding box center [739, 655] width 96 height 41
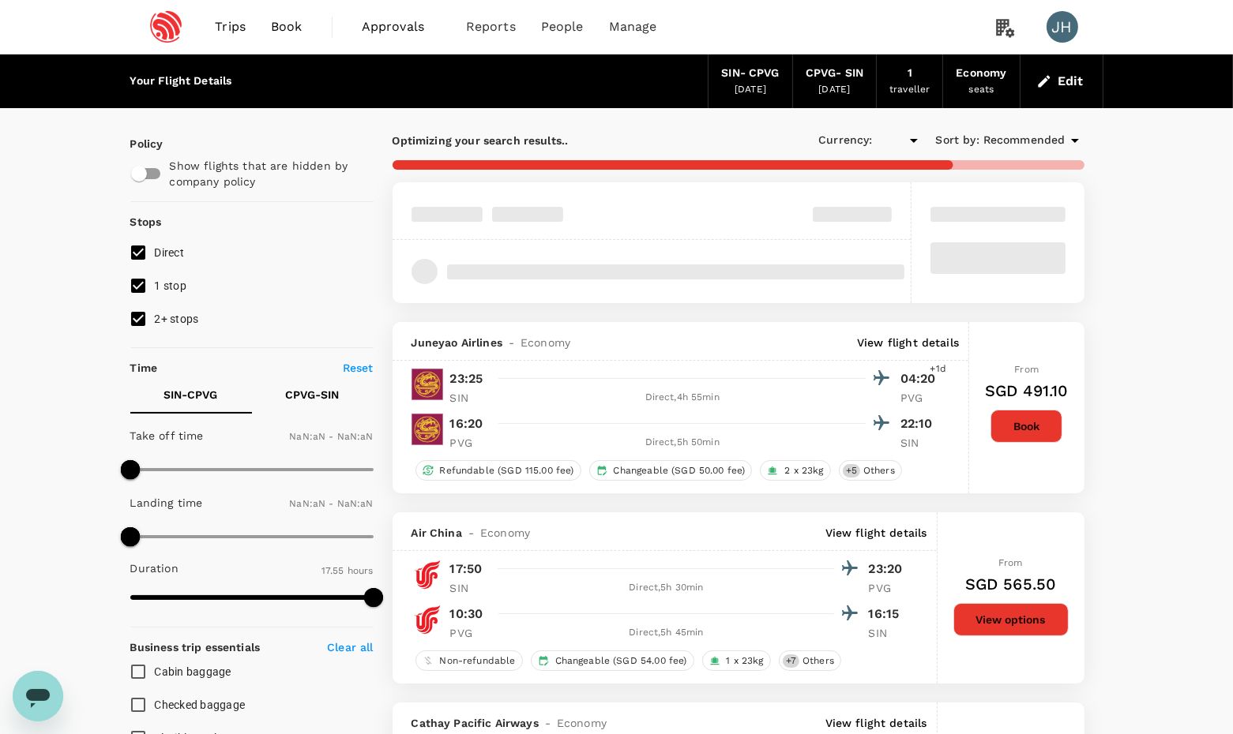
type input "SGD"
type input "1440"
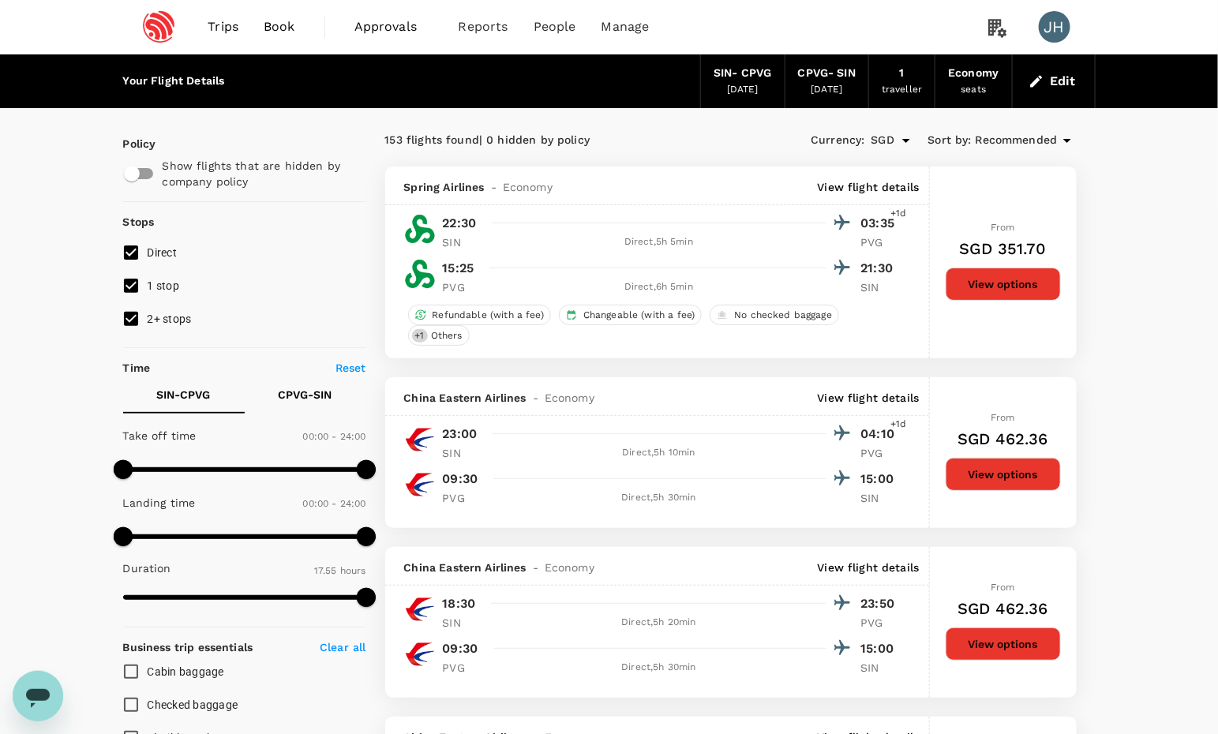
click at [906, 82] on div "traveller" at bounding box center [902, 90] width 40 height 16
click at [1040, 83] on icon "button" at bounding box center [1037, 81] width 16 height 16
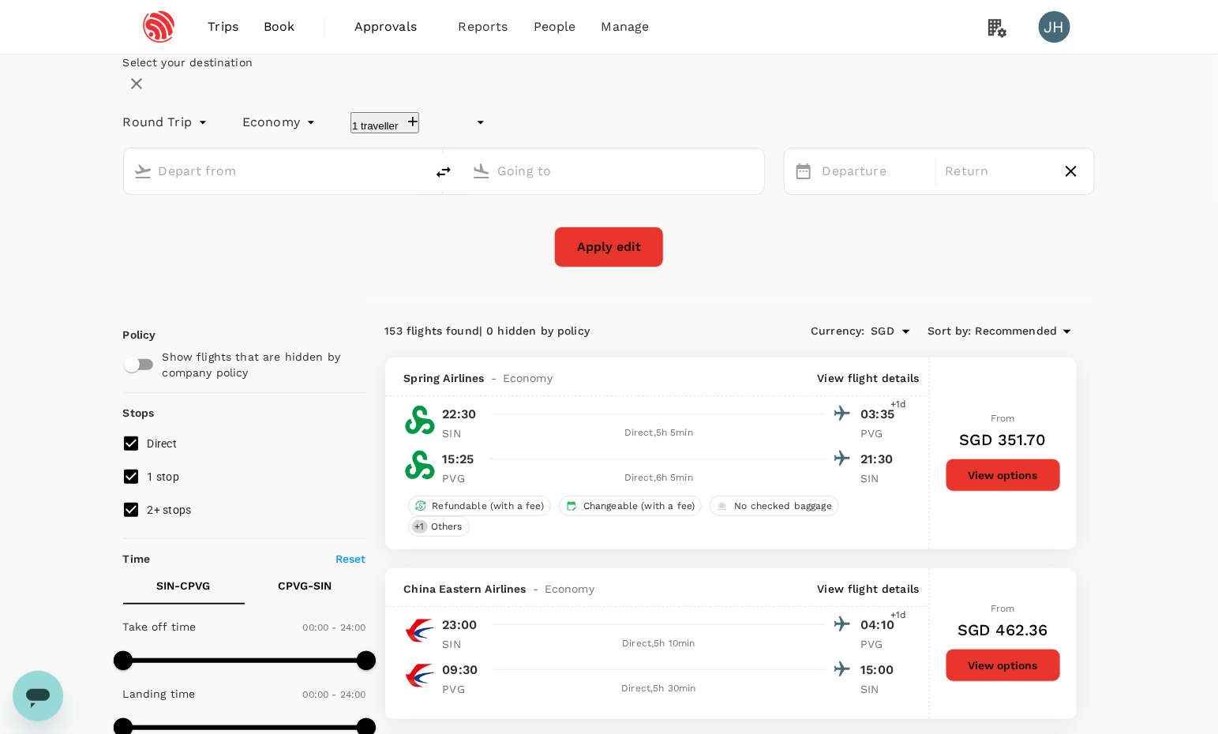
type input "undefined, undefined (any)"
type input "Singapore Changi (SIN)"
type input "[GEOGRAPHIC_DATA], [GEOGRAPHIC_DATA] (any)"
click at [414, 133] on button "1 traveller" at bounding box center [385, 122] width 69 height 21
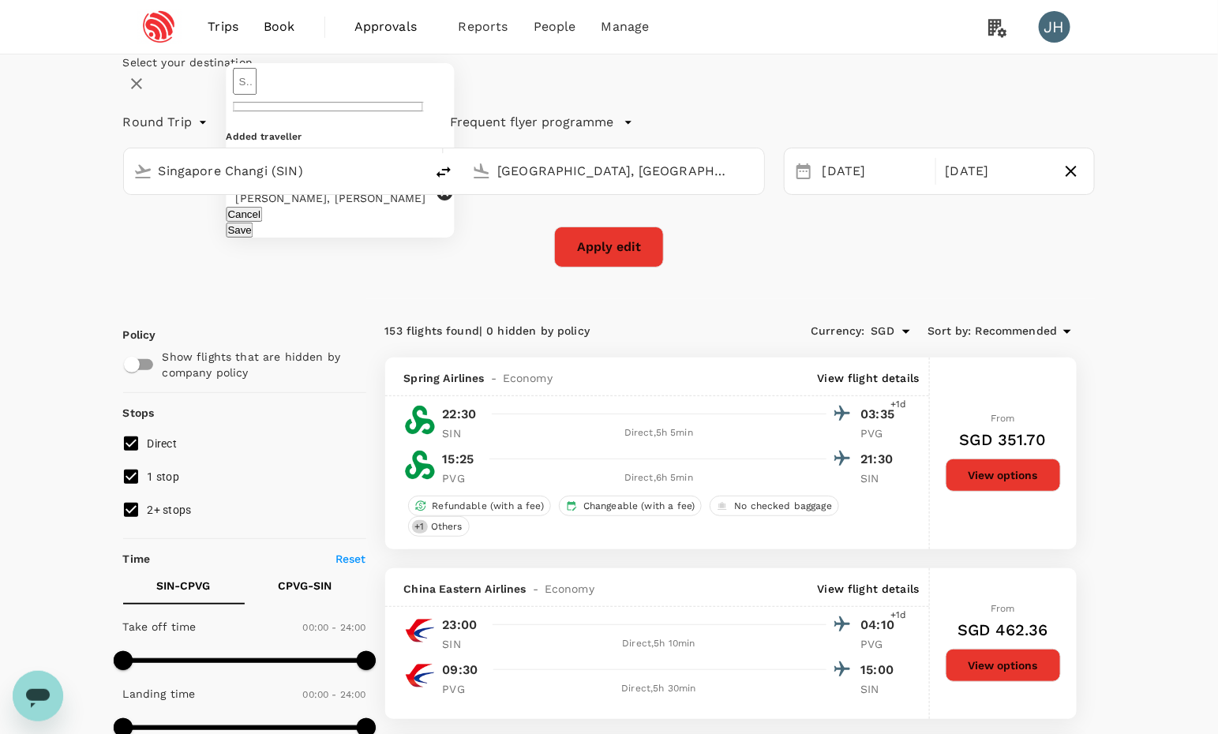
click at [490, 85] on div "Select your destination Round Trip roundtrip Economy economy 1 traveller ​ Adde…" at bounding box center [609, 160] width 973 height 213
click at [611, 268] on button "Apply edit" at bounding box center [609, 247] width 110 height 41
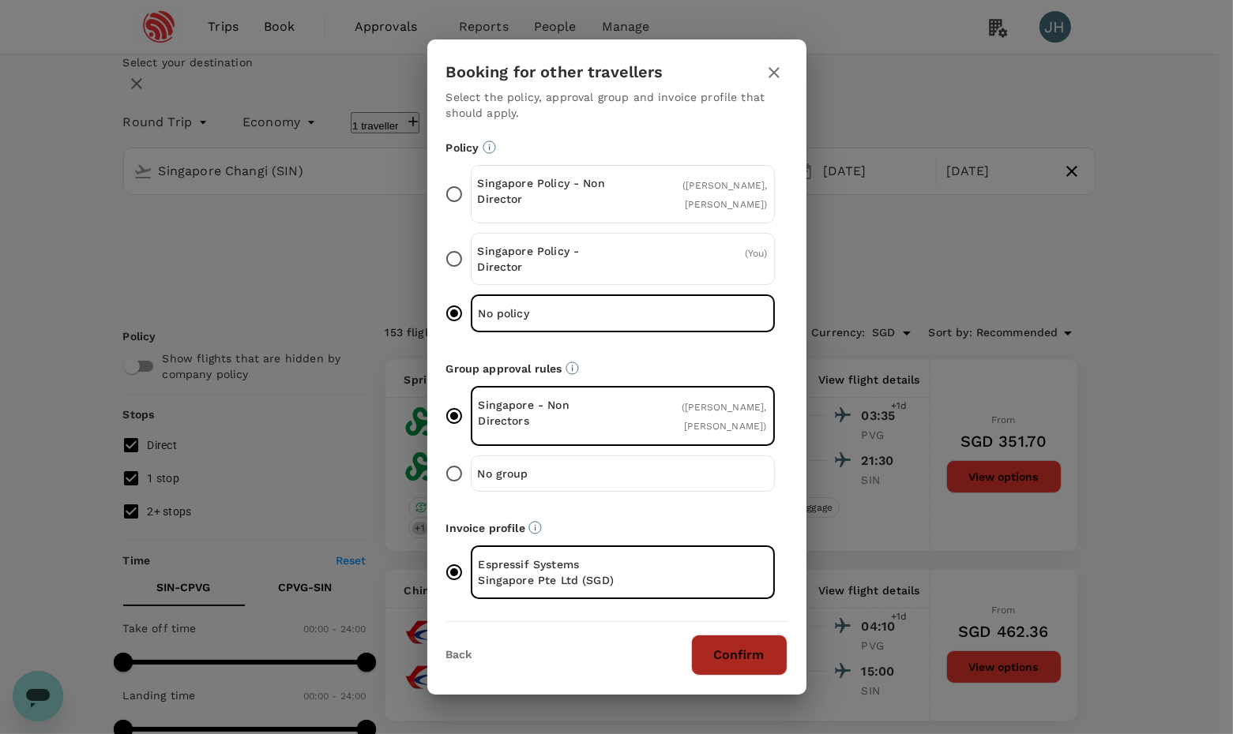
click at [722, 661] on button "Confirm" at bounding box center [739, 655] width 96 height 41
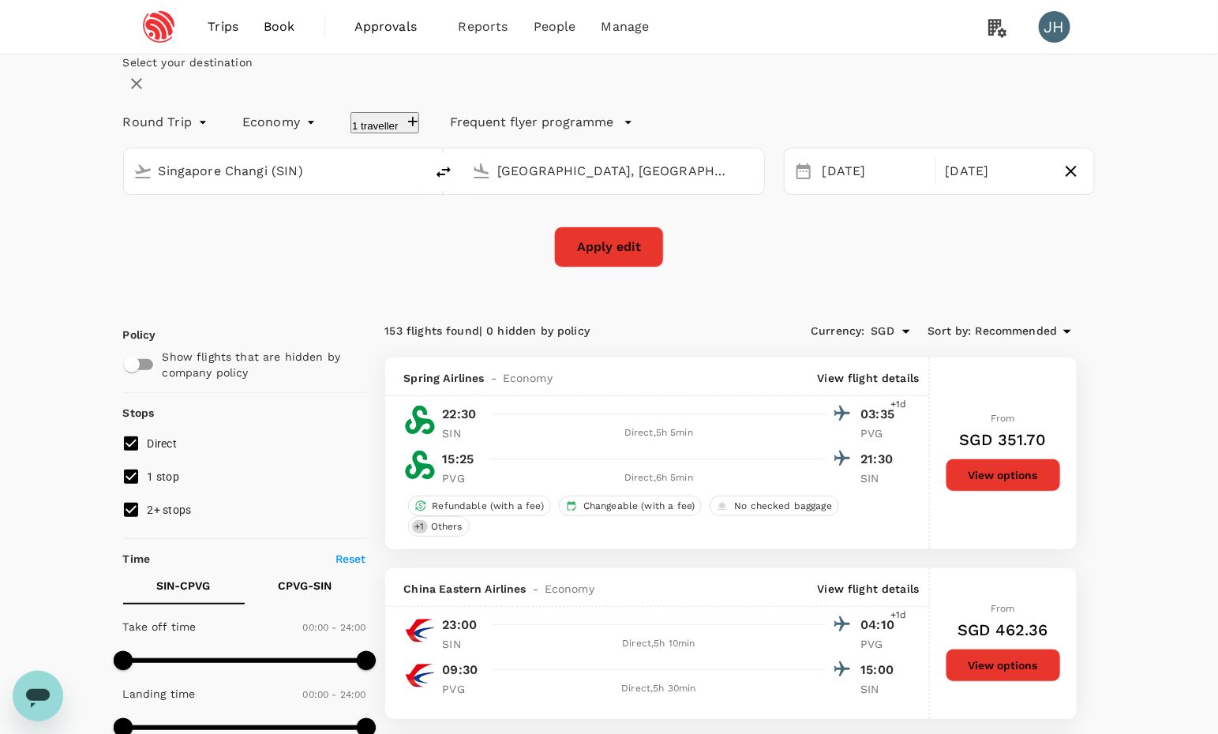
checkbox input "false"
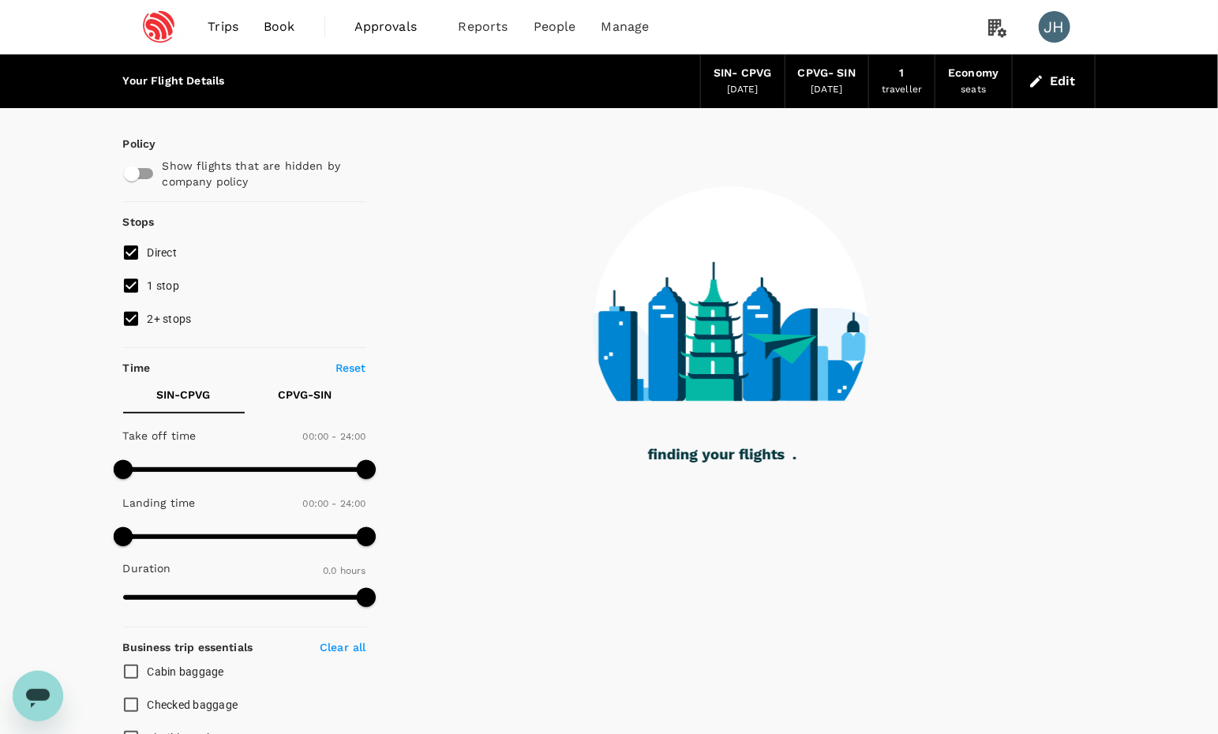
type input "1185"
checkbox input "true"
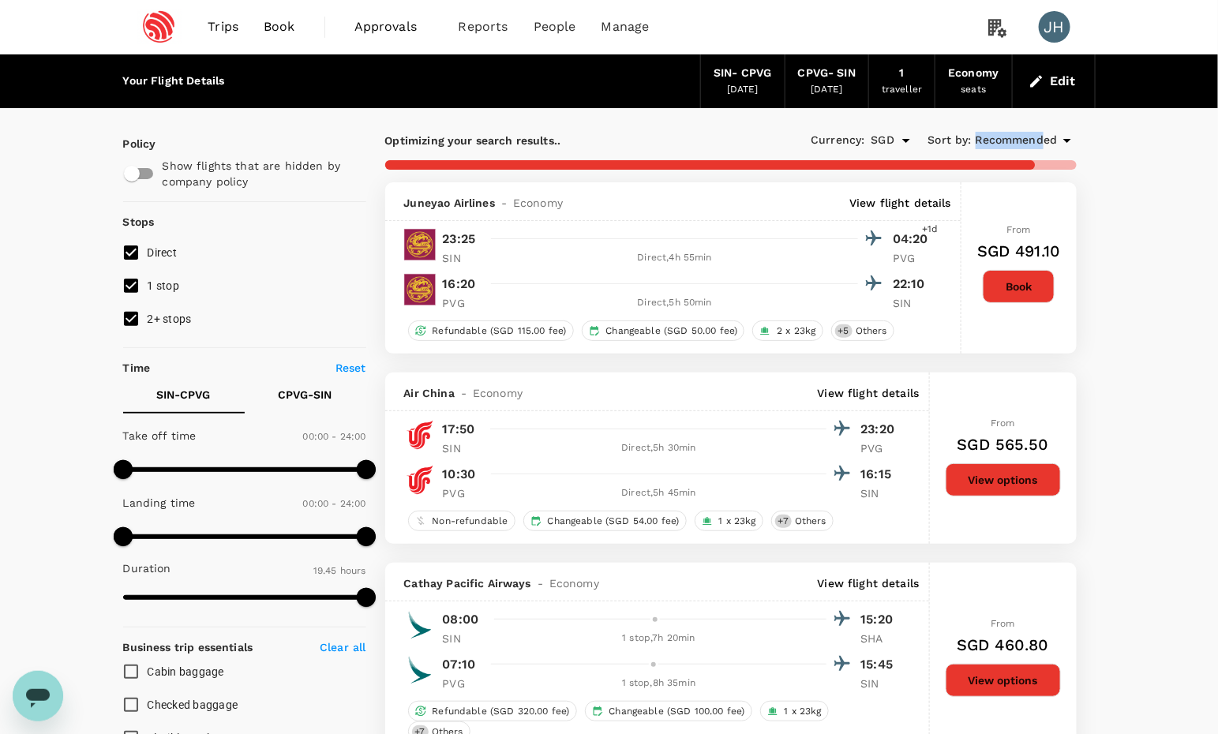
click at [1049, 131] on div "Recommended" at bounding box center [1026, 140] width 101 height 19
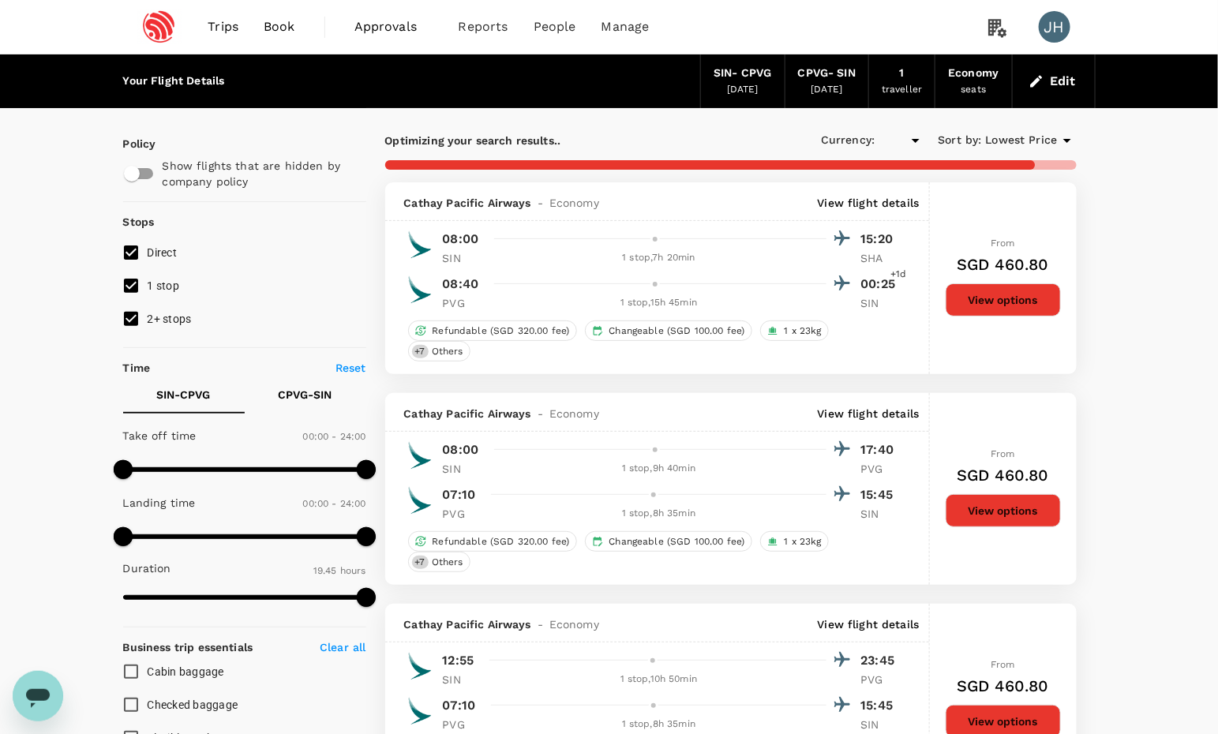
type input "SGD"
click at [164, 312] on label "2+ stops" at bounding box center [233, 318] width 239 height 33
click at [148, 312] on input "2+ stops" at bounding box center [130, 318] width 33 height 33
checkbox input "false"
click at [160, 287] on span "1 stop" at bounding box center [164, 286] width 32 height 13
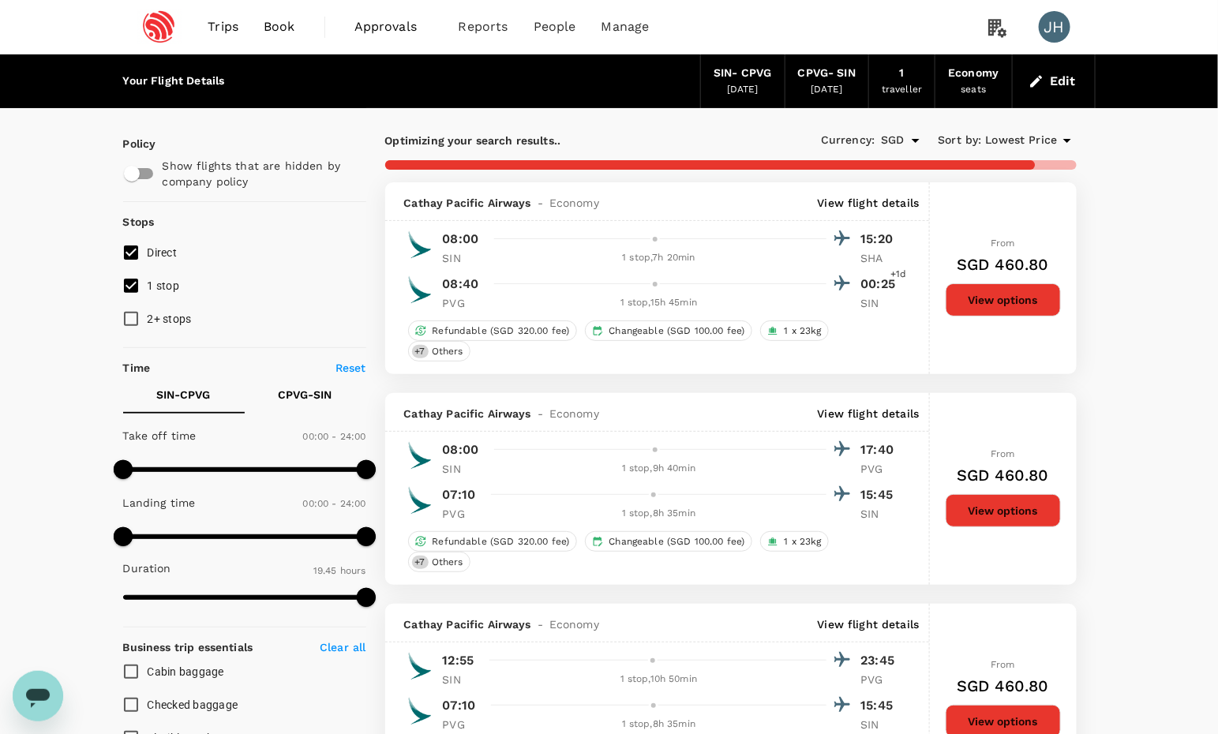
click at [148, 287] on input "1 stop" at bounding box center [130, 285] width 33 height 33
checkbox input "false"
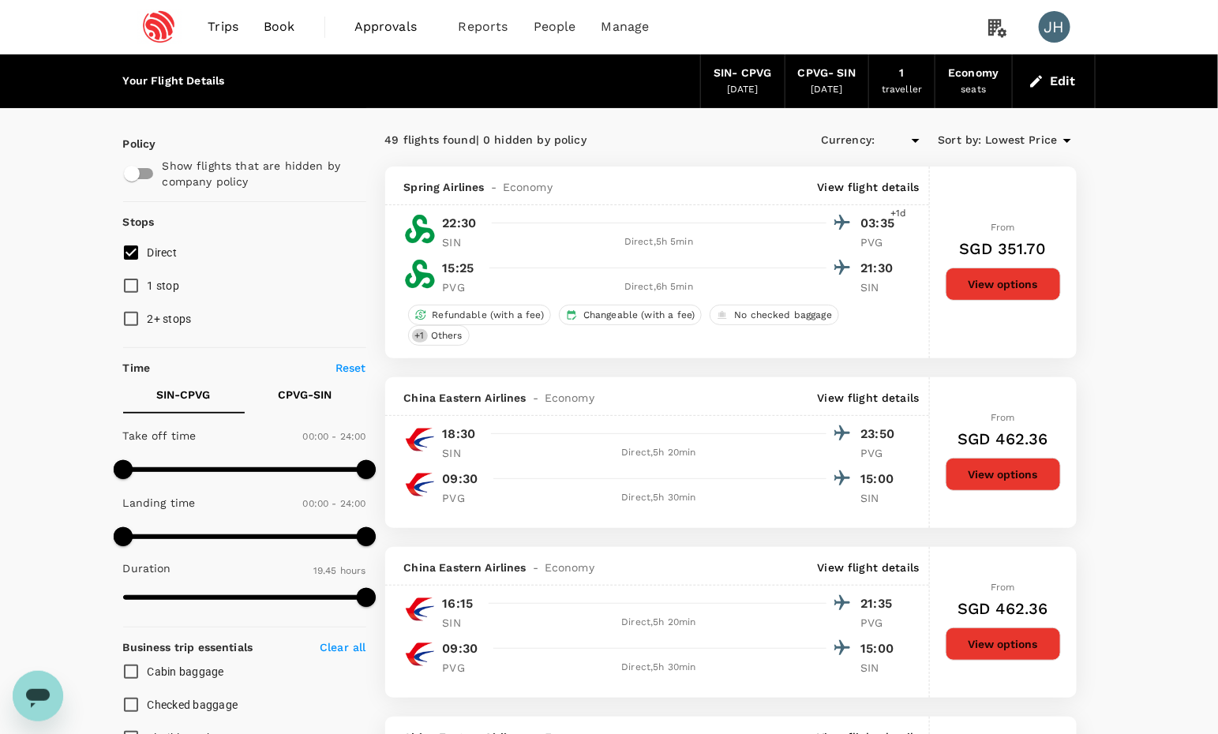
type input "SGD"
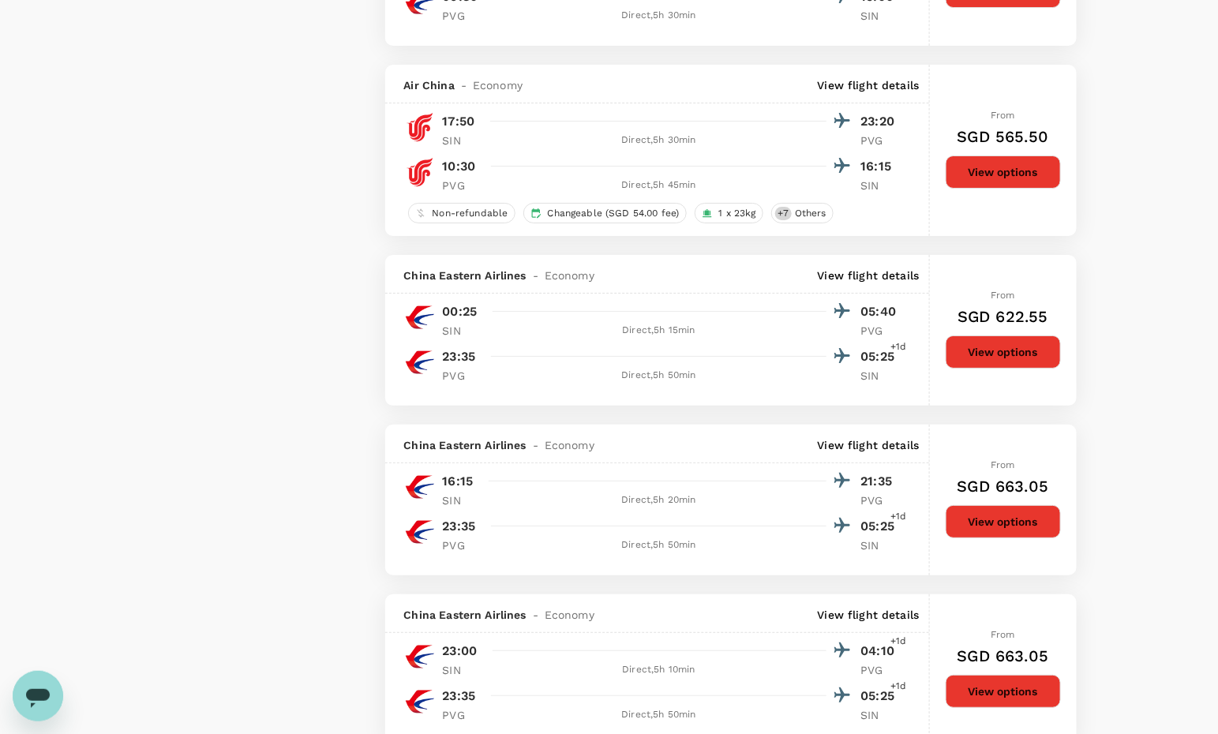
scroll to position [2196, 0]
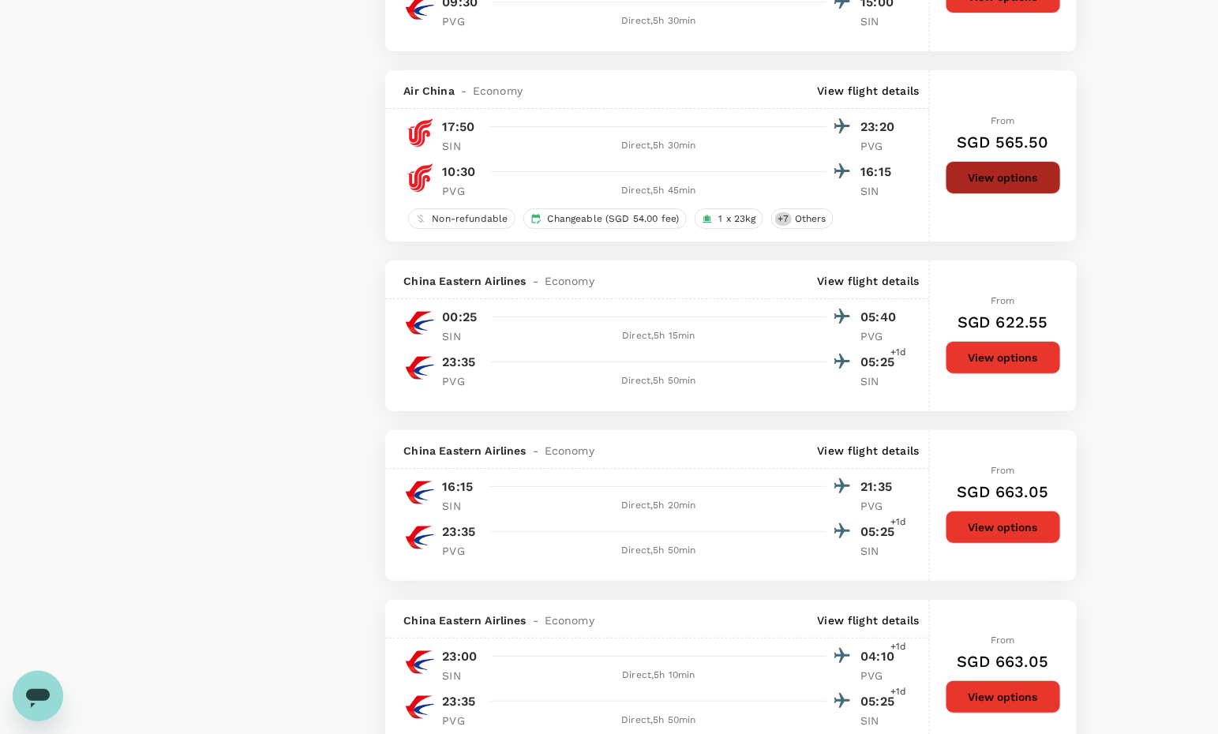
click at [976, 194] on button "View options" at bounding box center [1003, 177] width 115 height 33
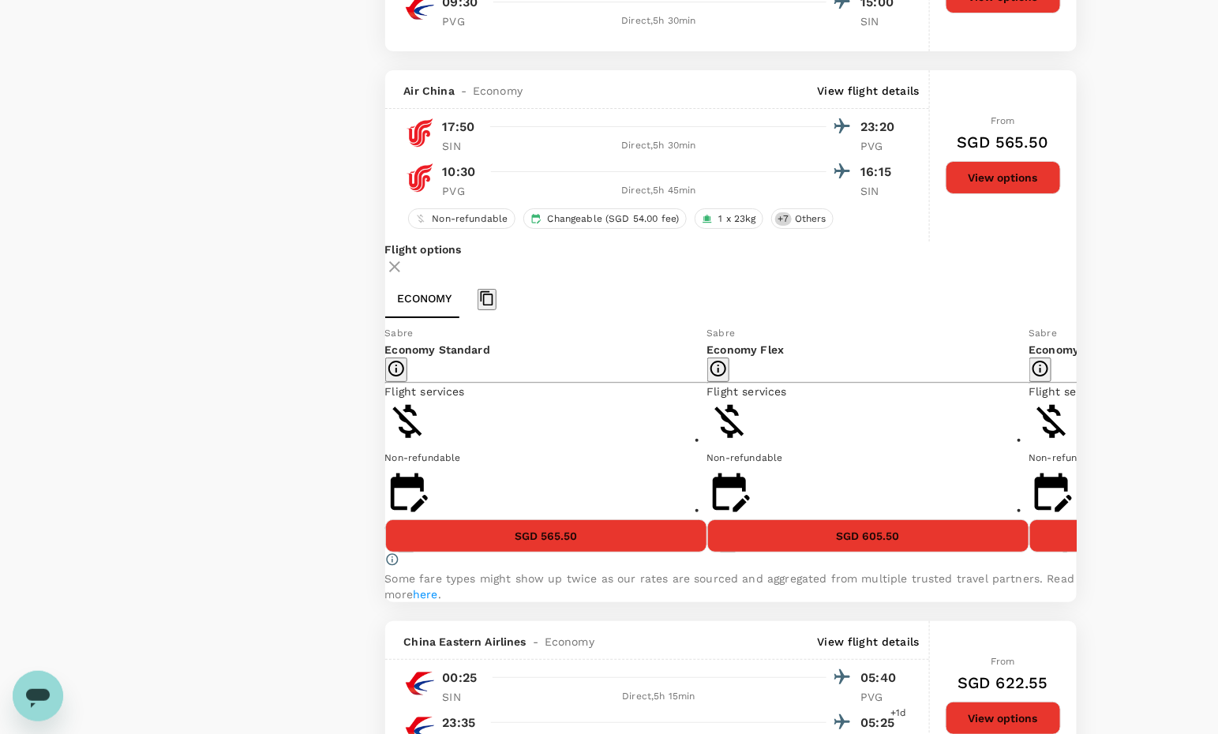
scroll to position [2362, 0]
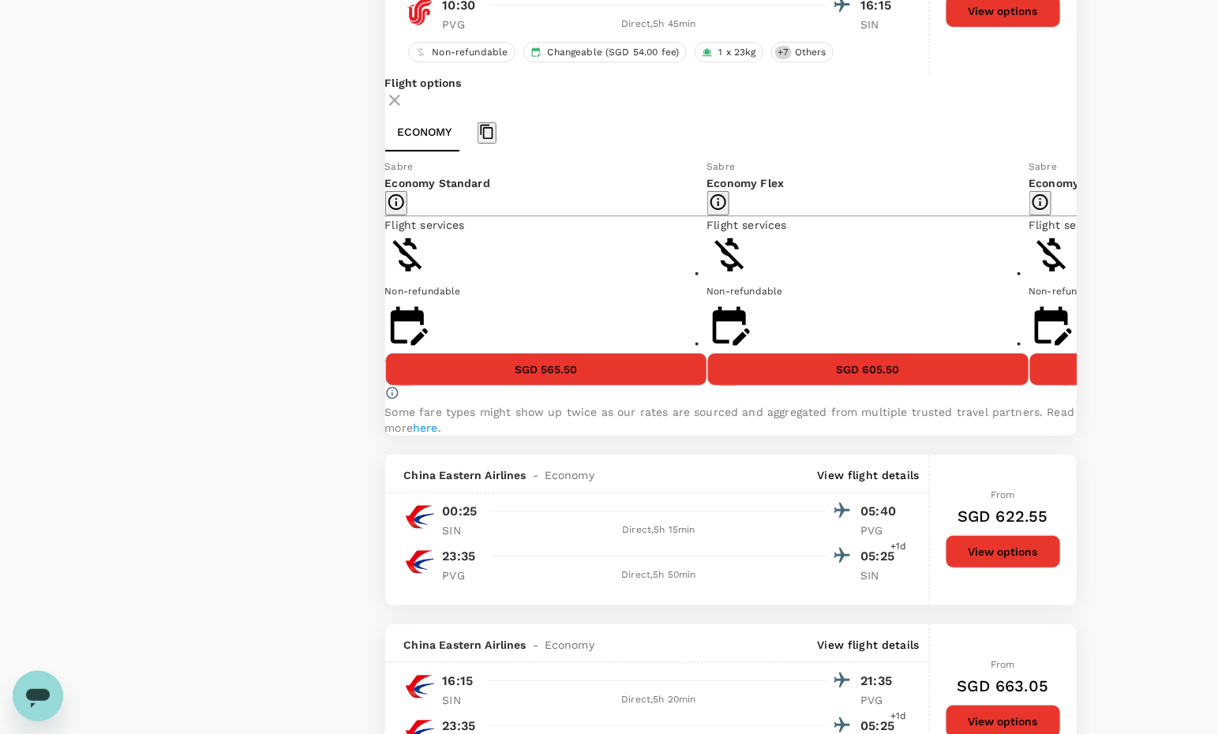
click at [584, 386] on button "SGD 565.50" at bounding box center [546, 369] width 322 height 33
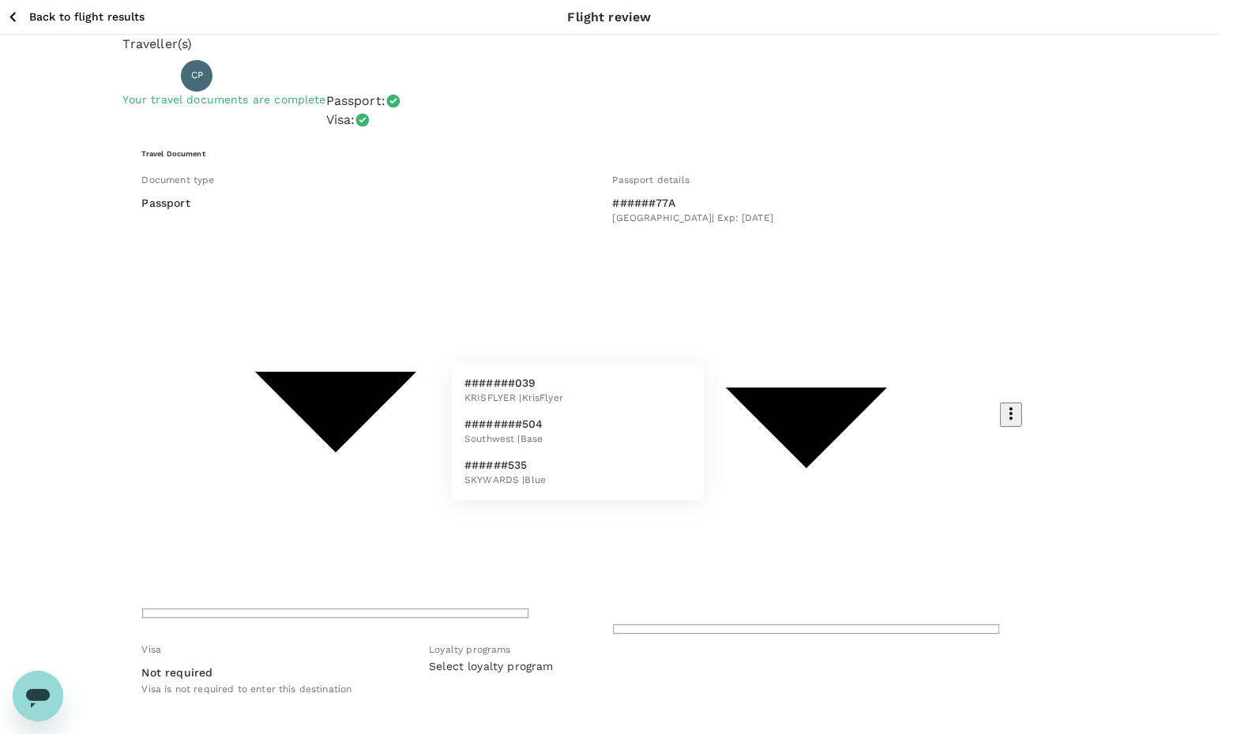
click at [629, 387] on li "#######039 KRISFLYER | KrisFlyer" at bounding box center [578, 390] width 253 height 41
type input "013fcfd2-b8de-440c-8cce-2e81d93f71c9"
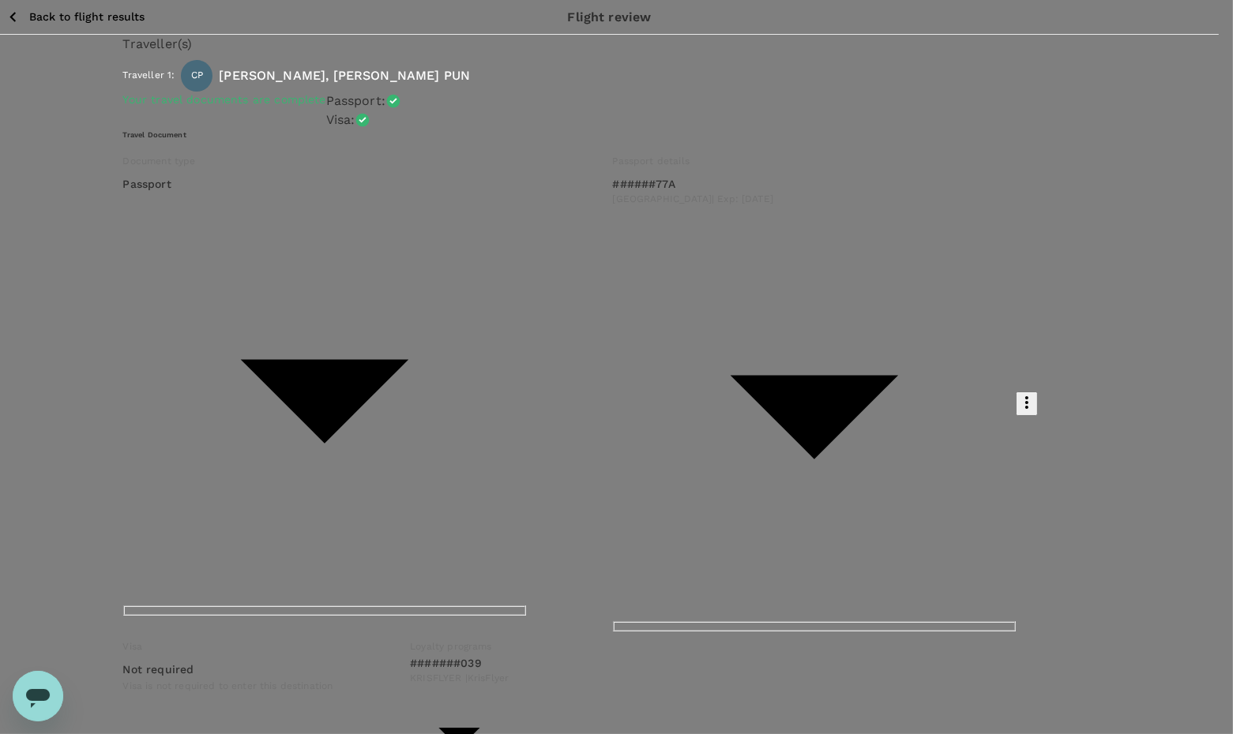
type input "9c4236b1-475f-422d-9c09-8433c73e6af8"
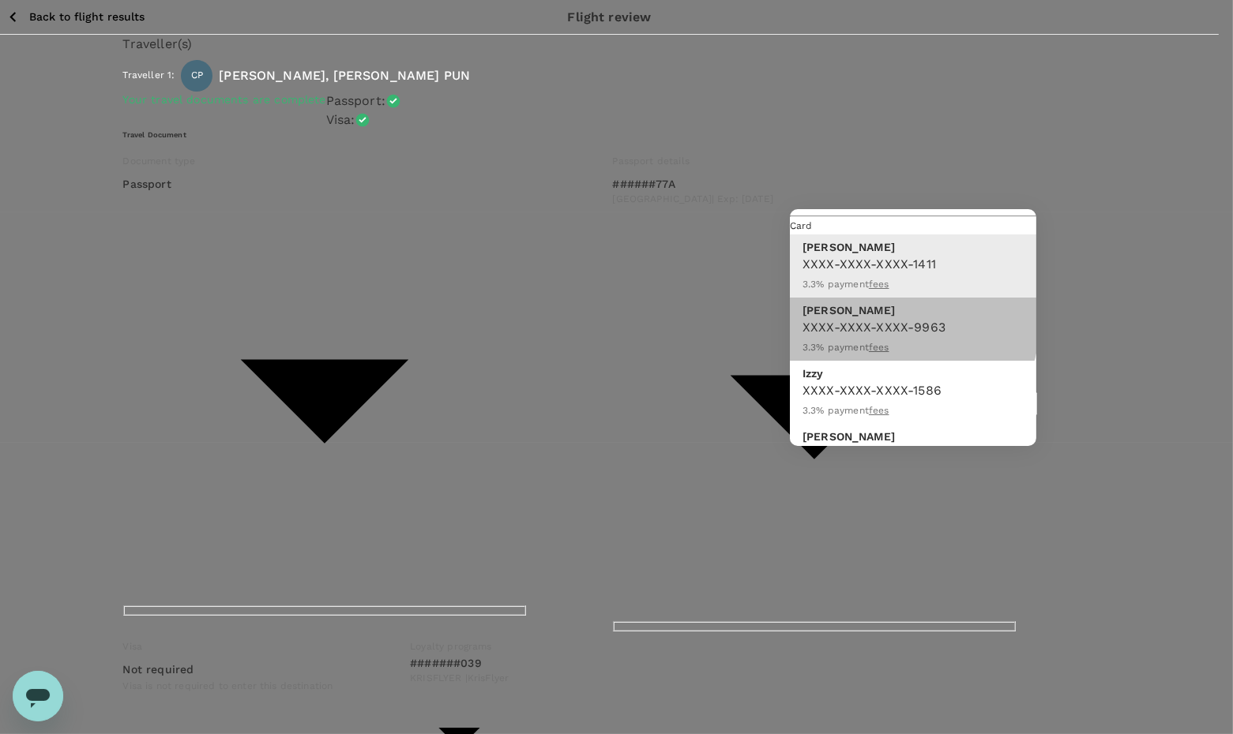
click at [897, 321] on span "XXXX-XXXX-XXXX-9963" at bounding box center [873, 327] width 143 height 15
type input "9f4891e8-11ad-4e7d-833e-76b6ea7dab31"
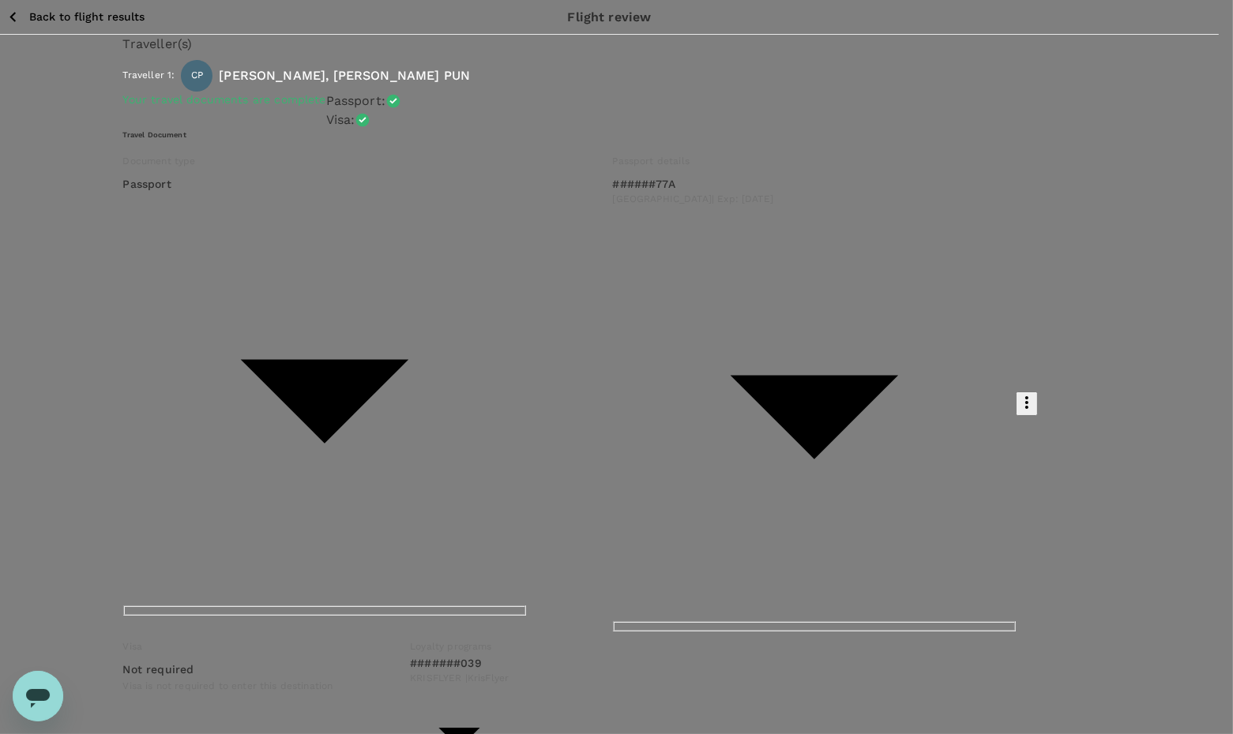
scroll to position [30, 0]
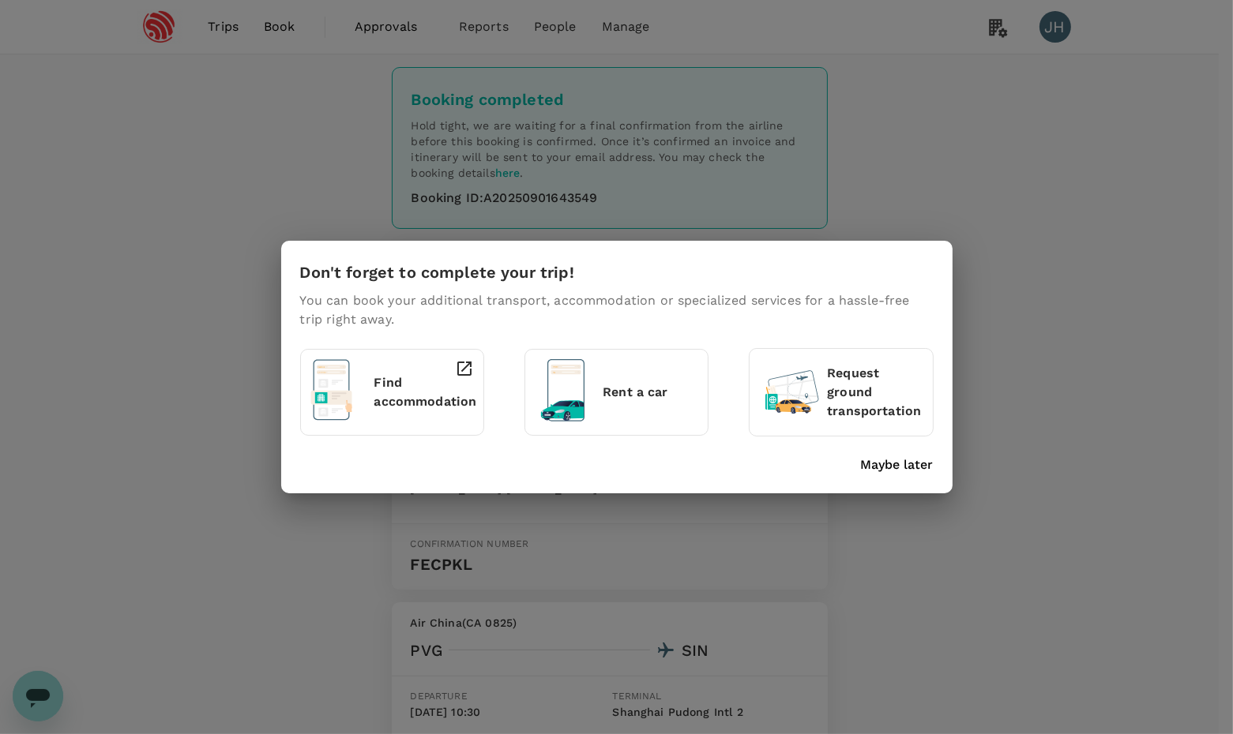
click at [888, 466] on p "Maybe later" at bounding box center [897, 465] width 73 height 19
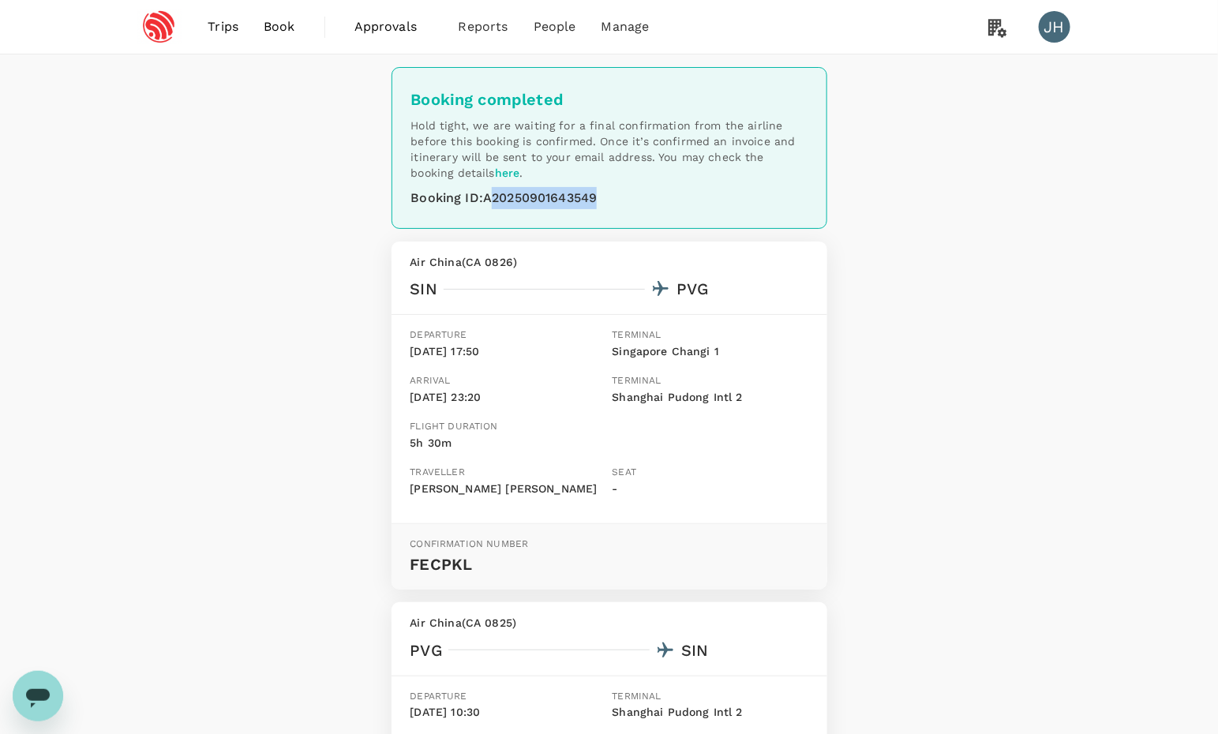
drag, startPoint x: 492, startPoint y: 201, endPoint x: 612, endPoint y: 198, distance: 120.0
click at [612, 198] on div "Booking ID : A20250901643549" at bounding box center [609, 198] width 396 height 22
copy div "20250901643549"
click at [51, 679] on div "Open messaging window" at bounding box center [37, 695] width 47 height 47
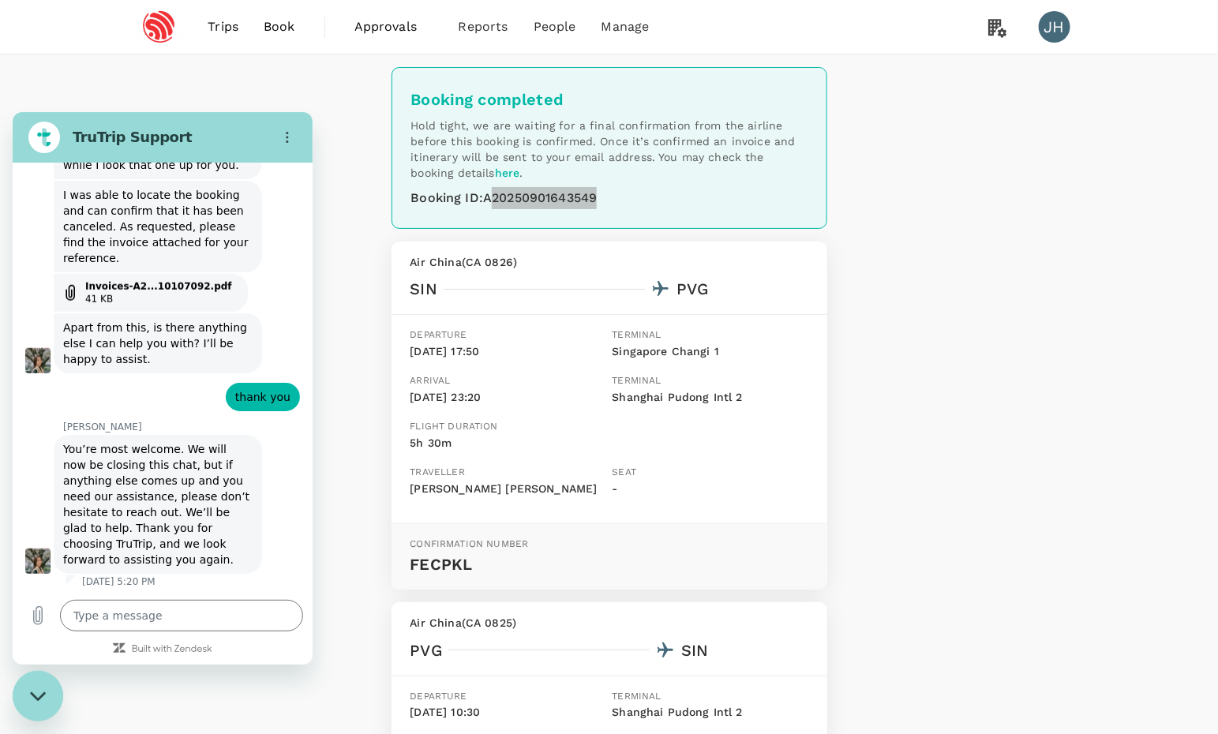
scroll to position [628, 0]
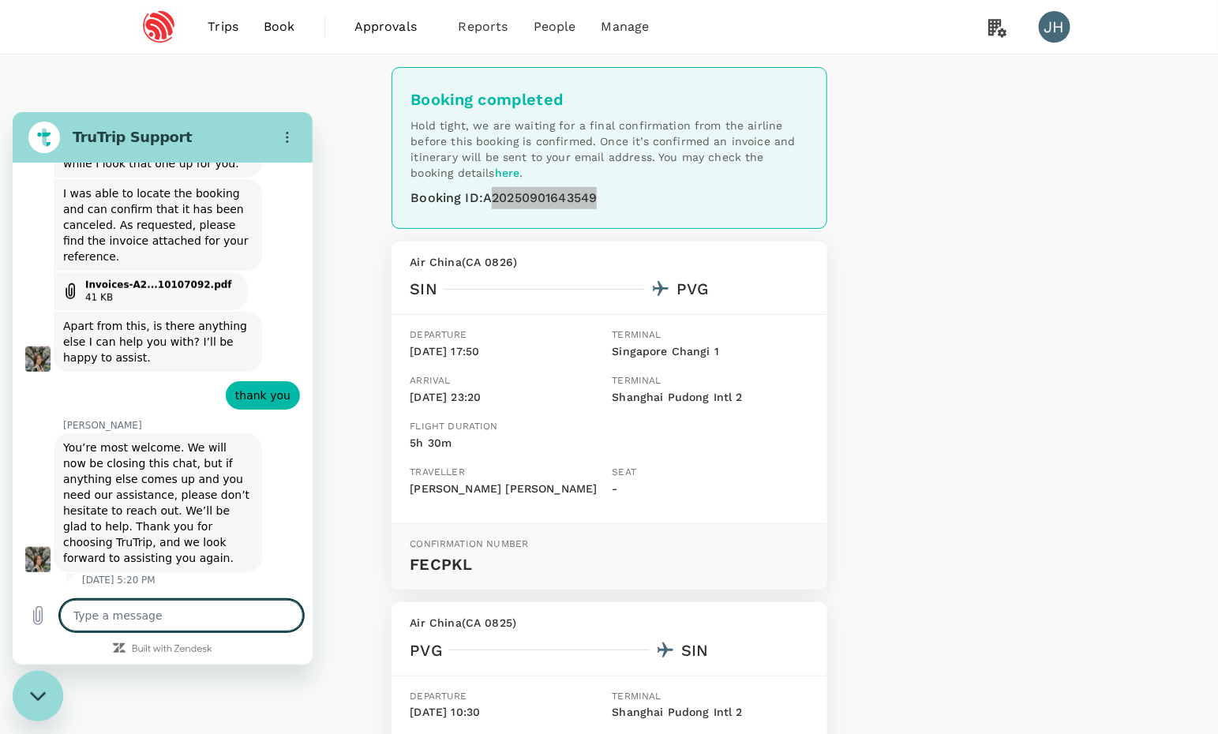
click at [168, 602] on textarea at bounding box center [181, 615] width 243 height 32
type textarea "U"
type textarea "x"
type textarea "Ur"
type textarea "x"
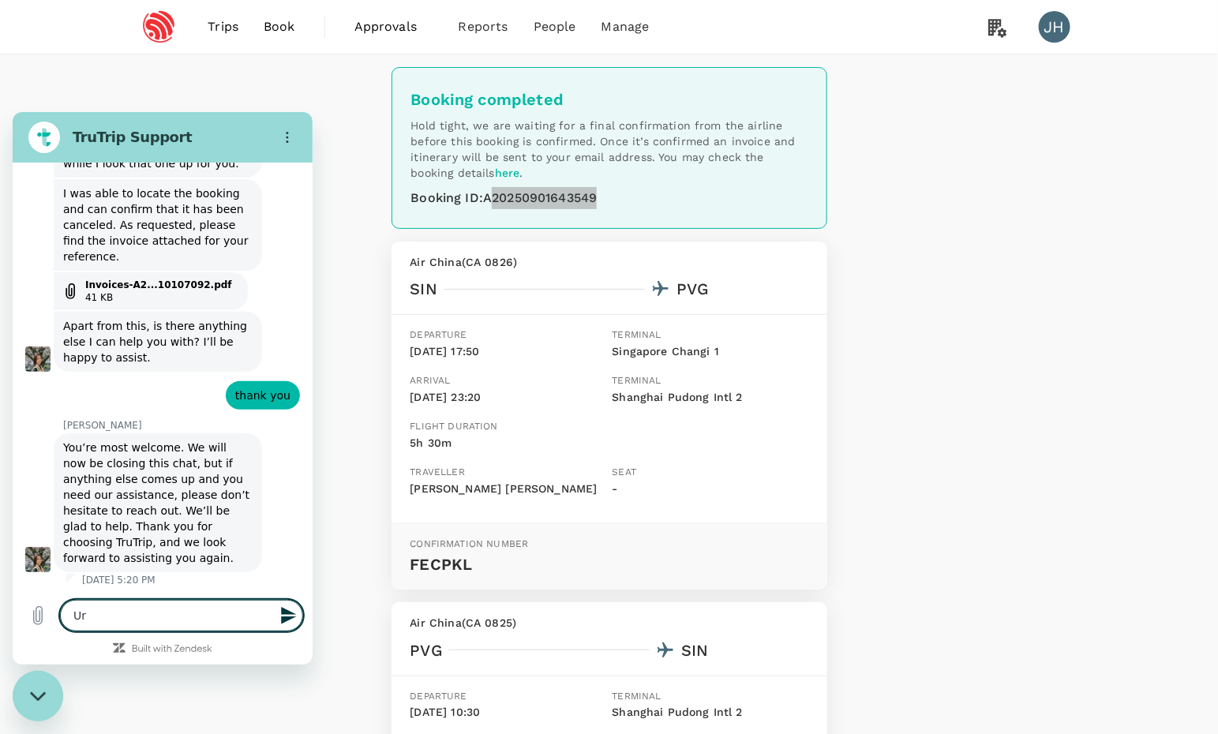
type textarea "Urg"
type textarea "x"
type textarea "Urge"
type textarea "x"
type textarea "Urgen"
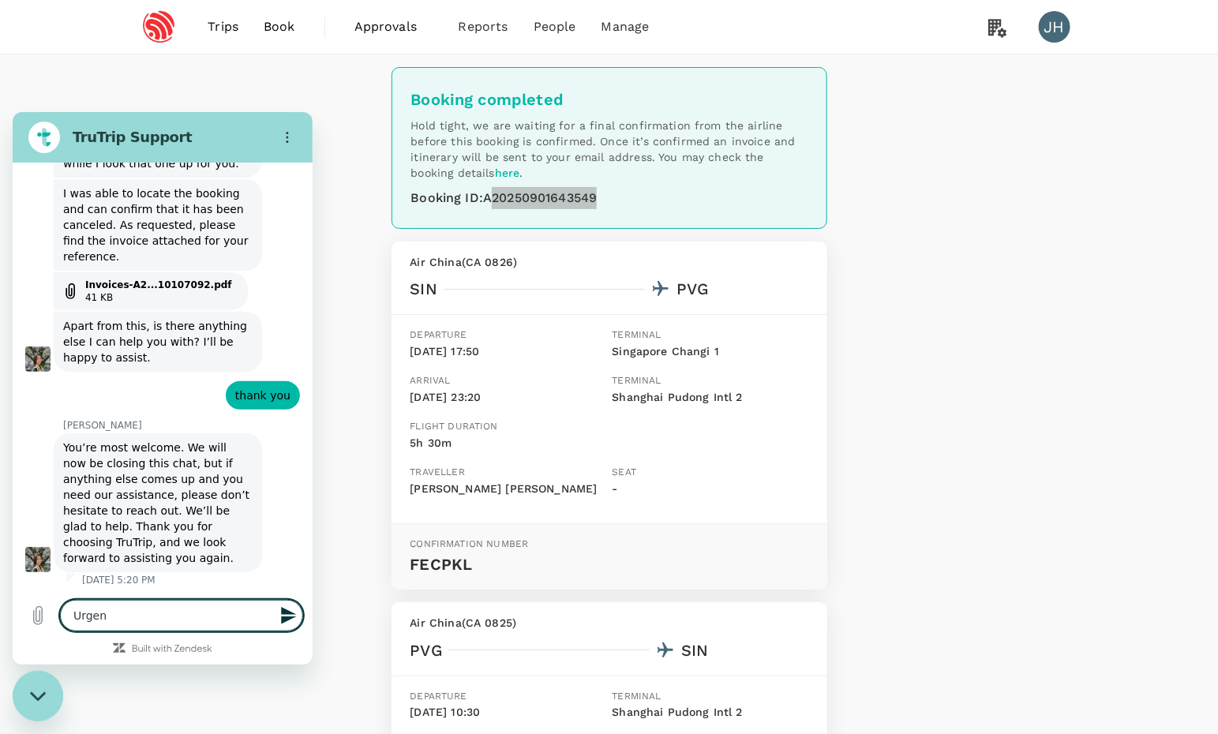
type textarea "x"
type textarea "Urgent"
type textarea "x"
type textarea "Urgent"
type textarea "x"
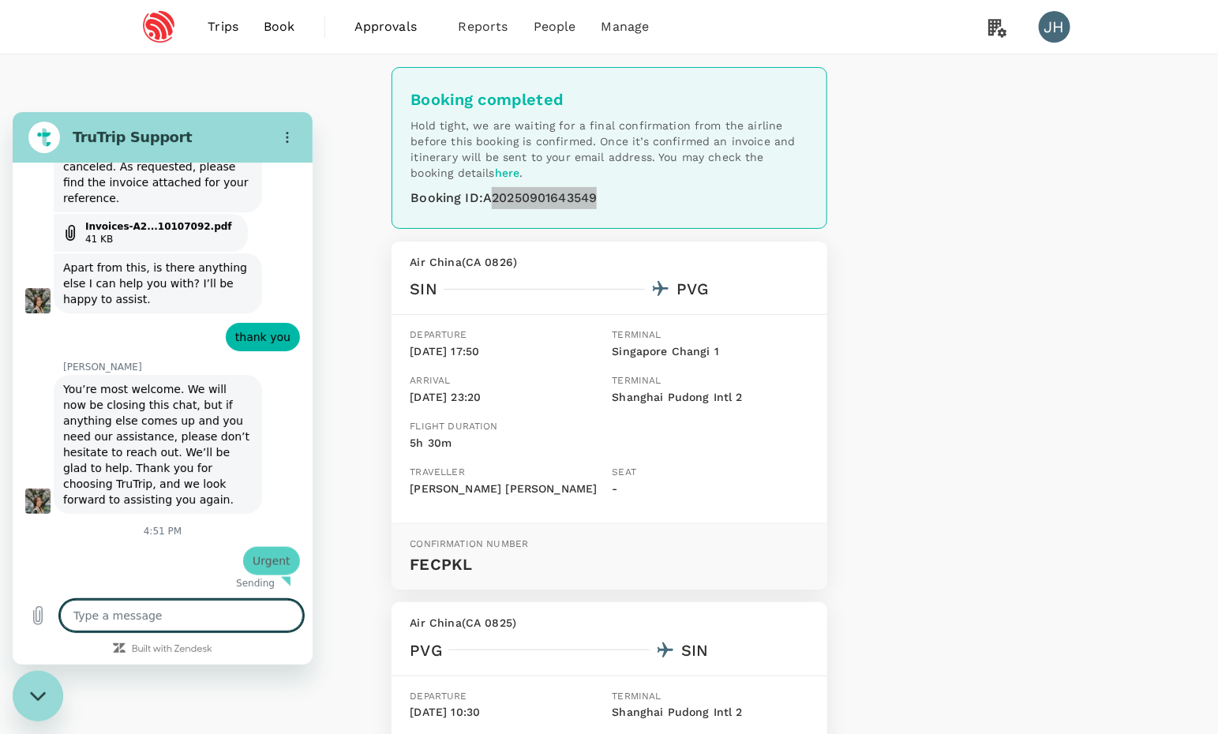
type textarea "x"
type textarea "a"
type textarea "x"
type textarea "an"
type textarea "x"
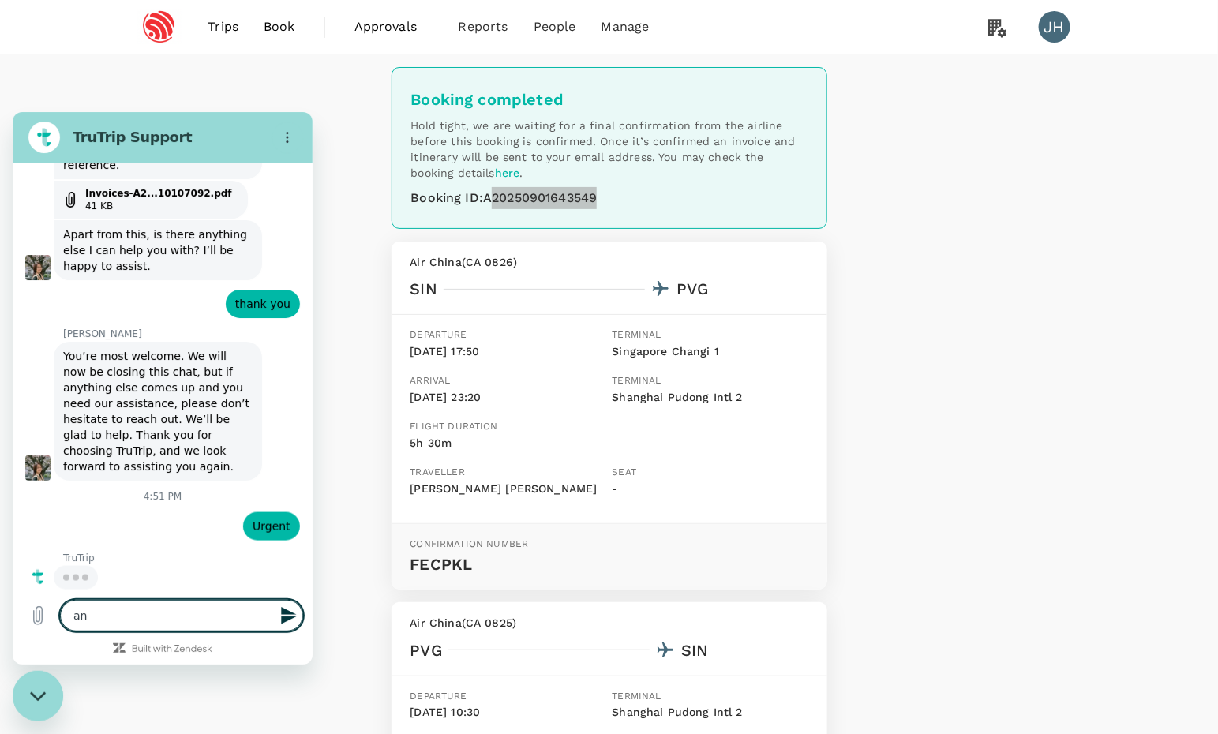
type textarea "any"
type textarea "x"
type textarea "any"
type textarea "x"
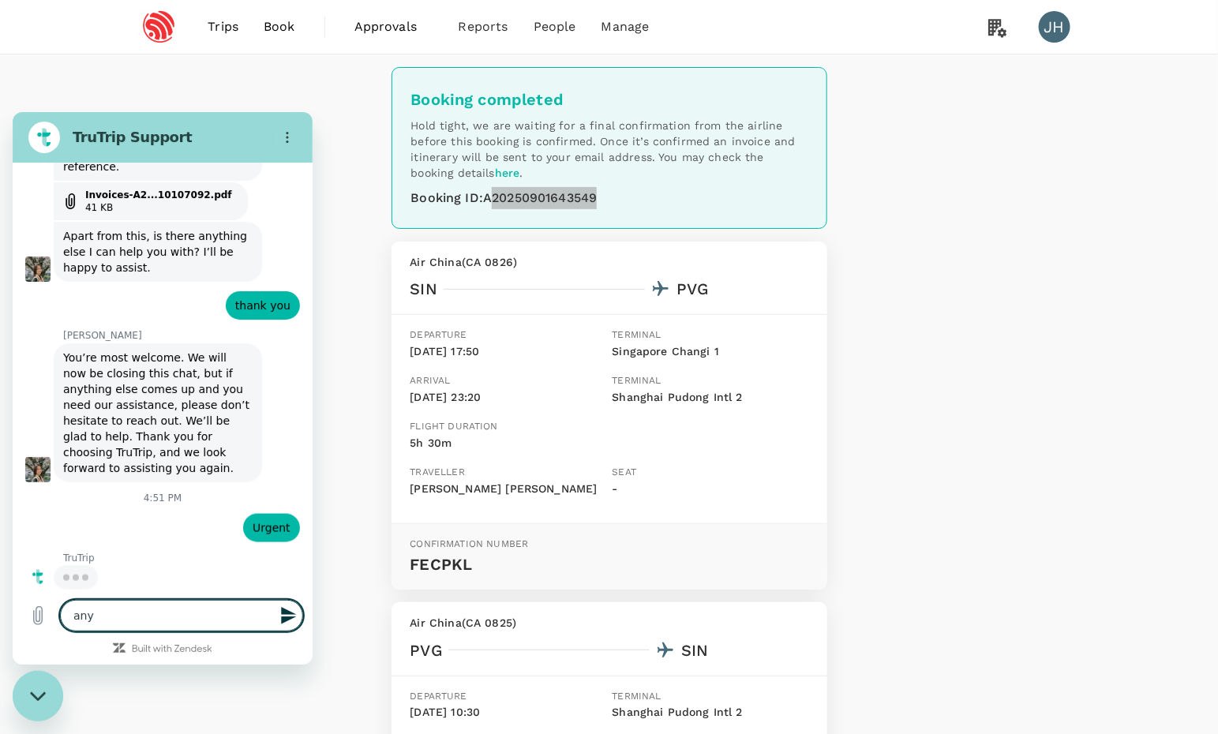
type textarea "any c"
type textarea "x"
type textarea "any ch"
type textarea "x"
type textarea "any cha"
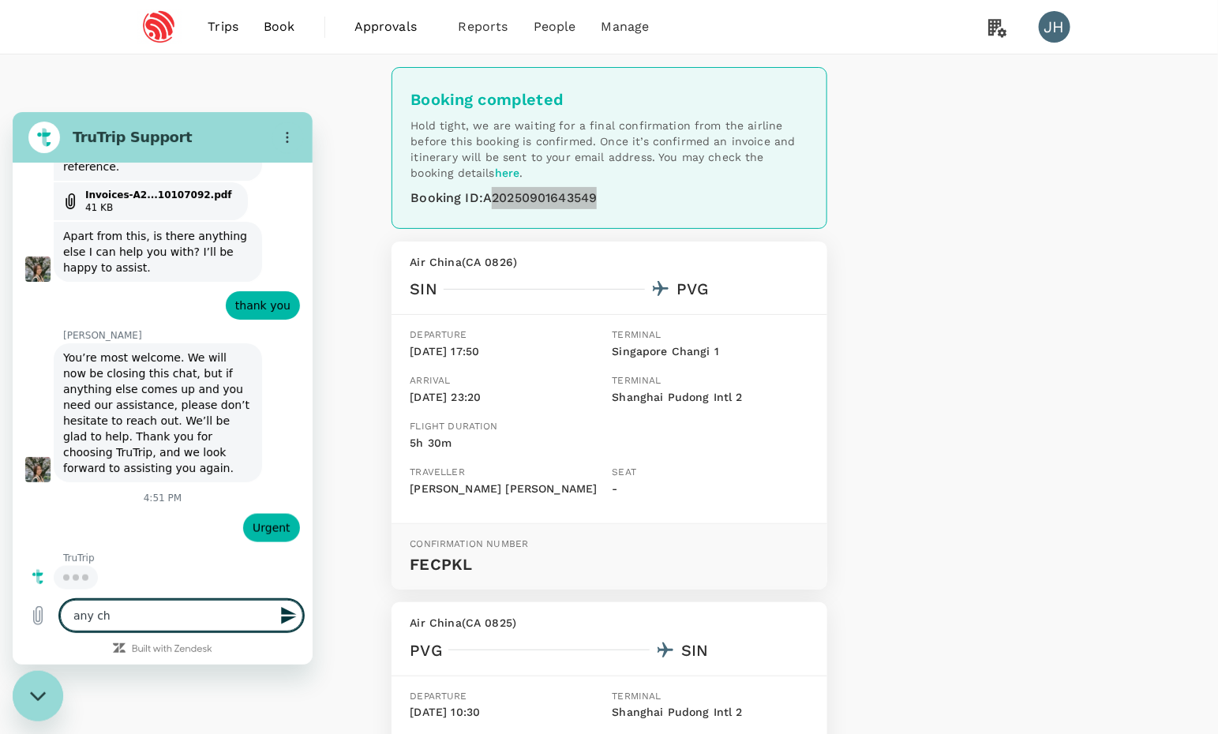
type textarea "x"
type textarea "any chan"
type textarea "x"
type textarea "any [PERSON_NAME]"
type textarea "x"
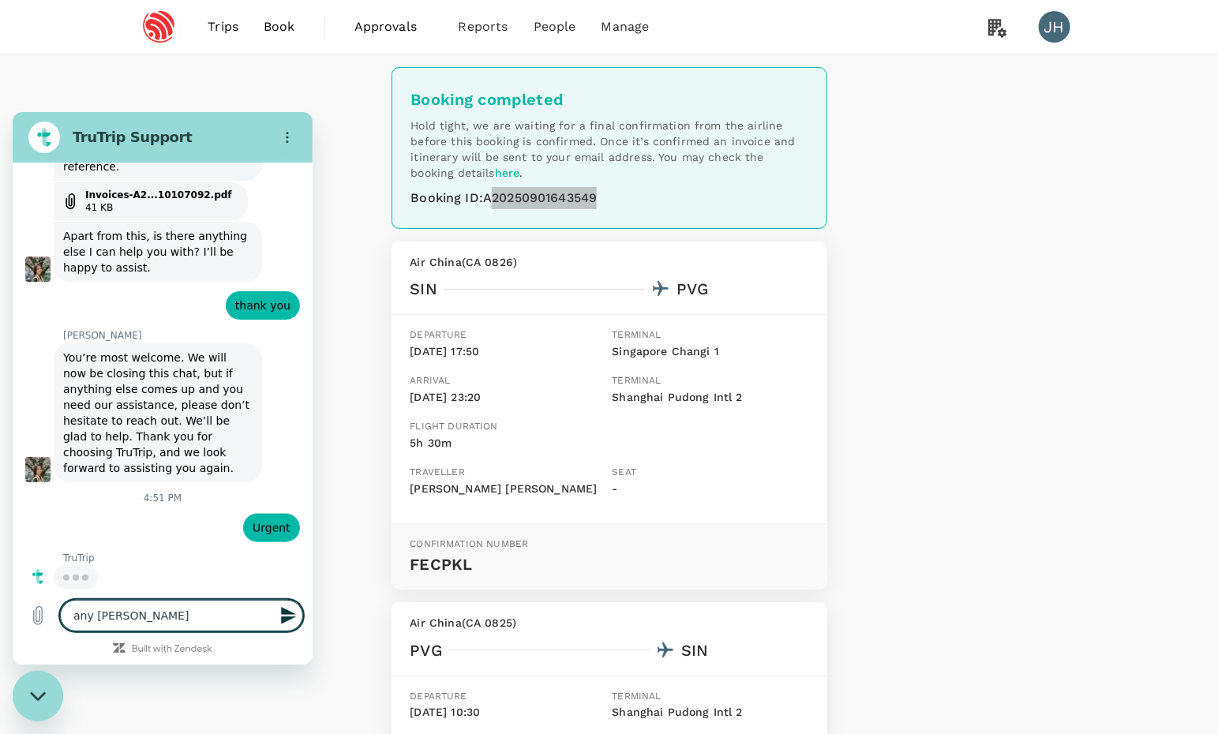
type textarea "any changc"
type textarea "x"
type textarea "any changce"
type textarea "x"
type textarea "any changc"
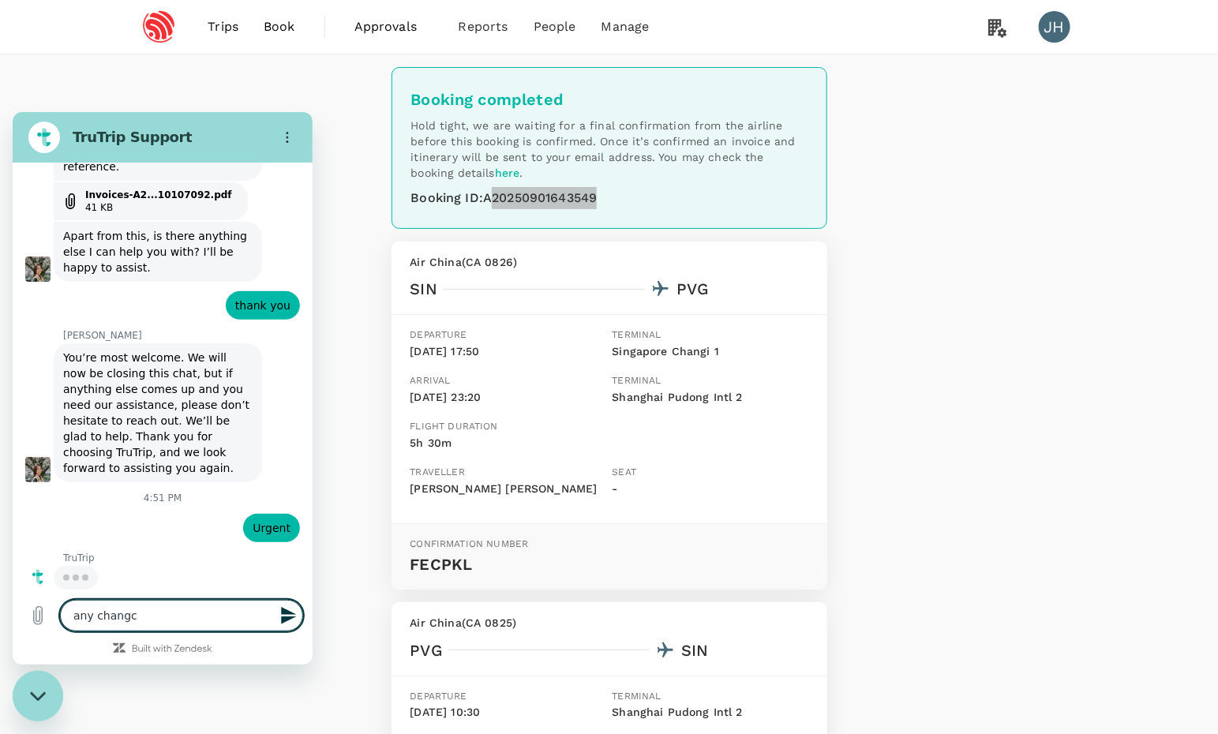
type textarea "x"
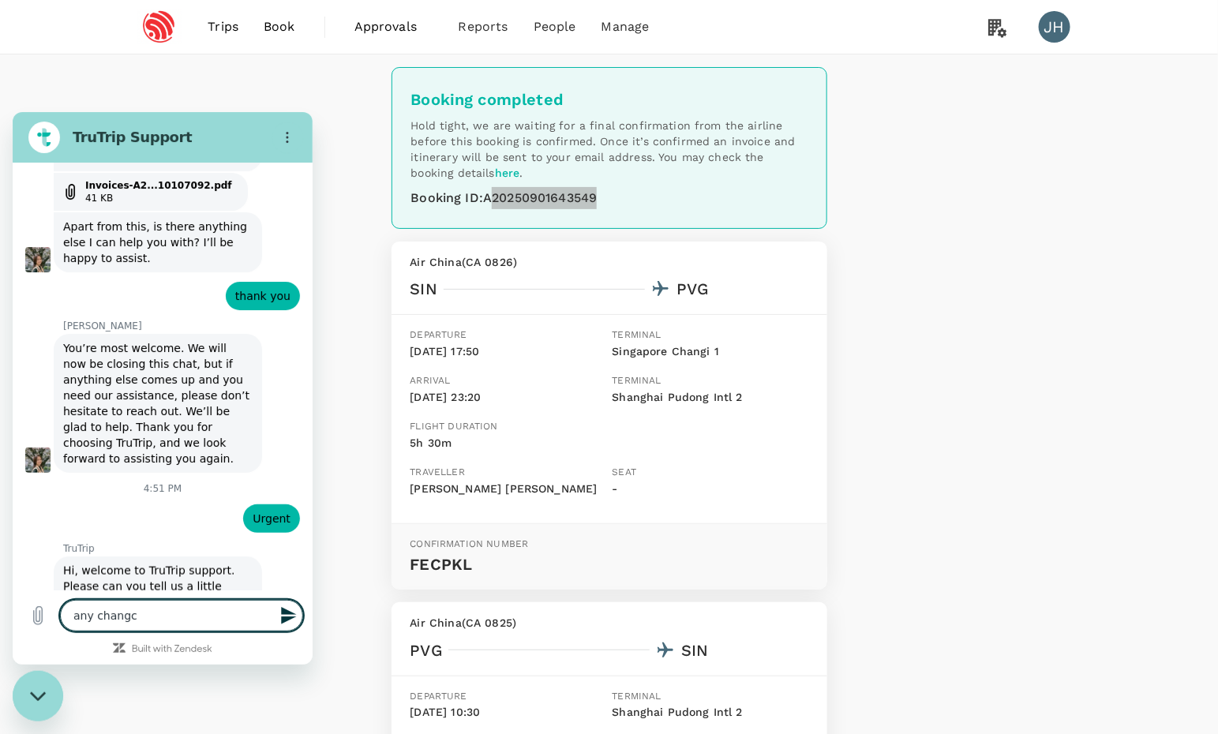
type textarea "any [PERSON_NAME]"
type textarea "x"
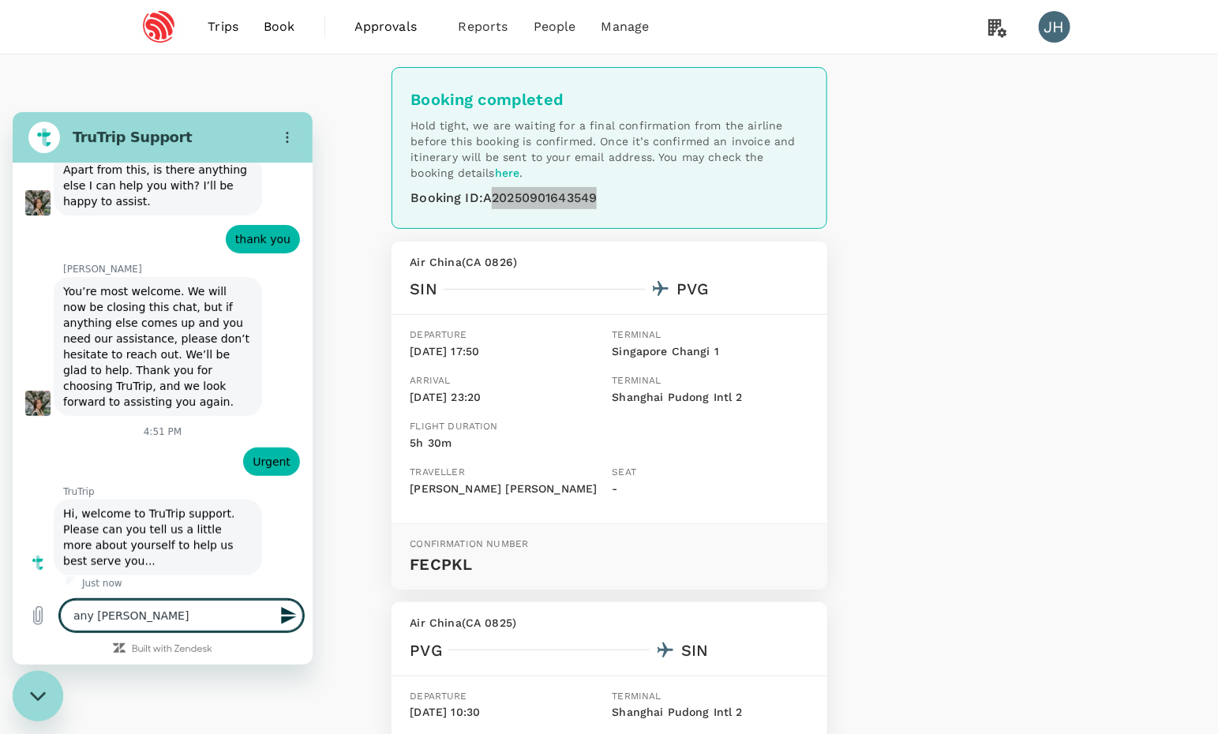
type textarea "any chan"
type textarea "x"
type textarea "any chanc"
type textarea "x"
type textarea "any chance"
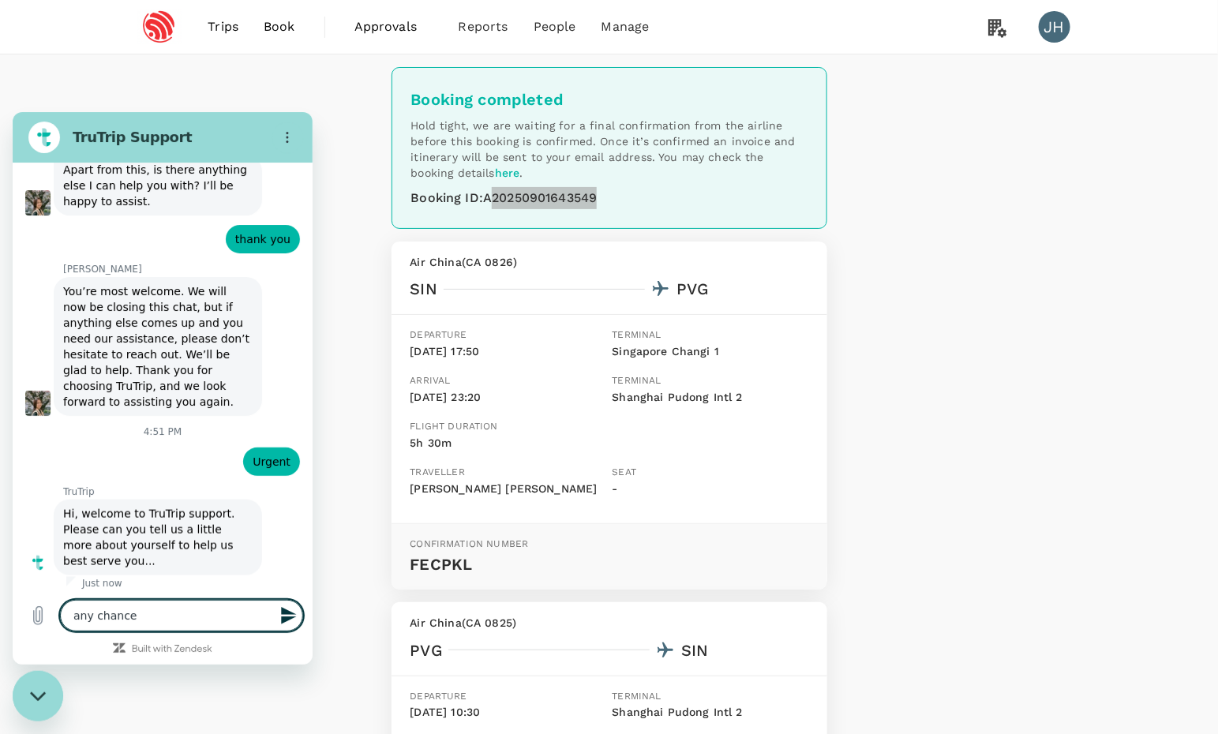
type textarea "x"
type textarea "any chance"
type textarea "x"
type textarea "any chance i"
type textarea "x"
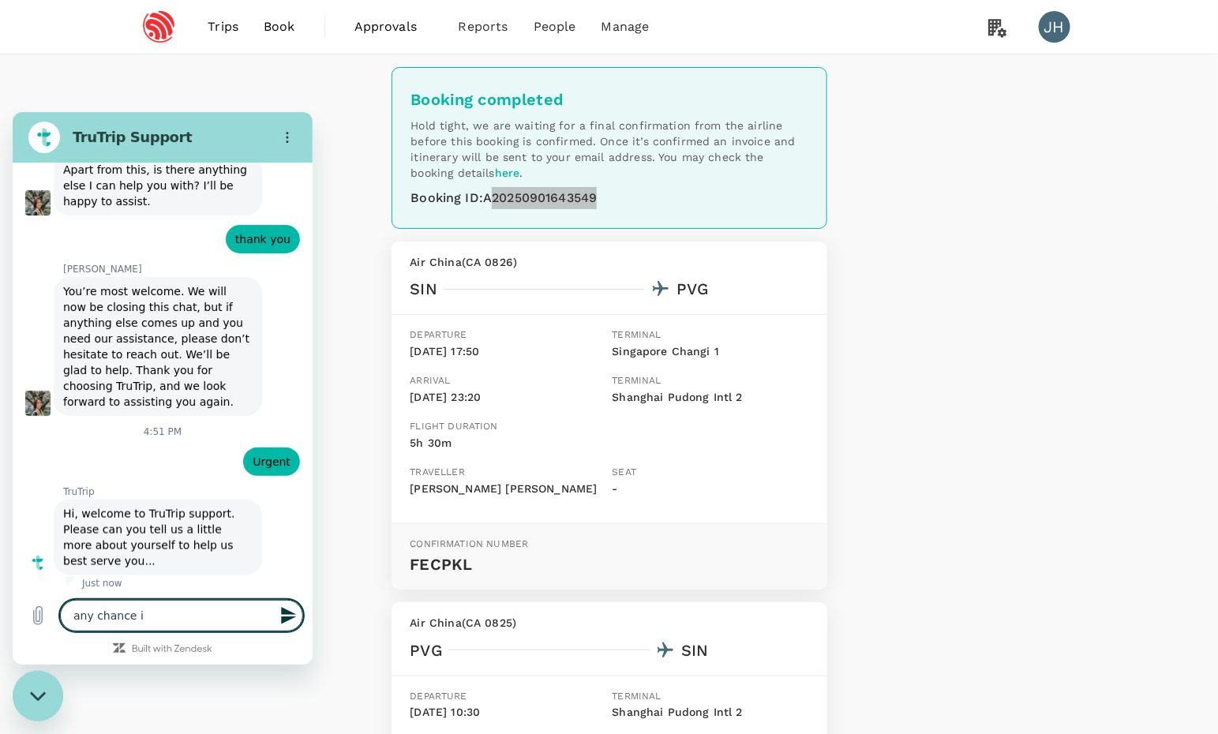
type textarea "any chance I"
type textarea "x"
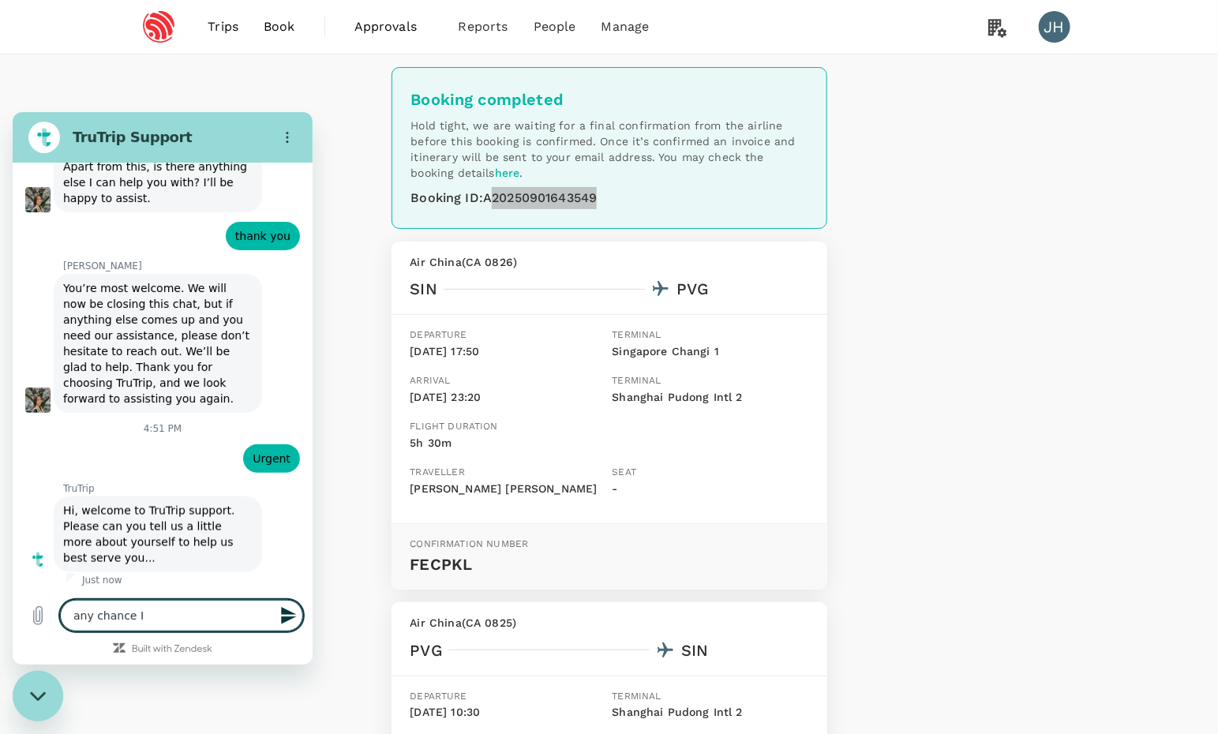
type textarea "any chance I c"
type textarea "x"
type textarea "any chance I ca"
type textarea "x"
type textarea "any chance I can"
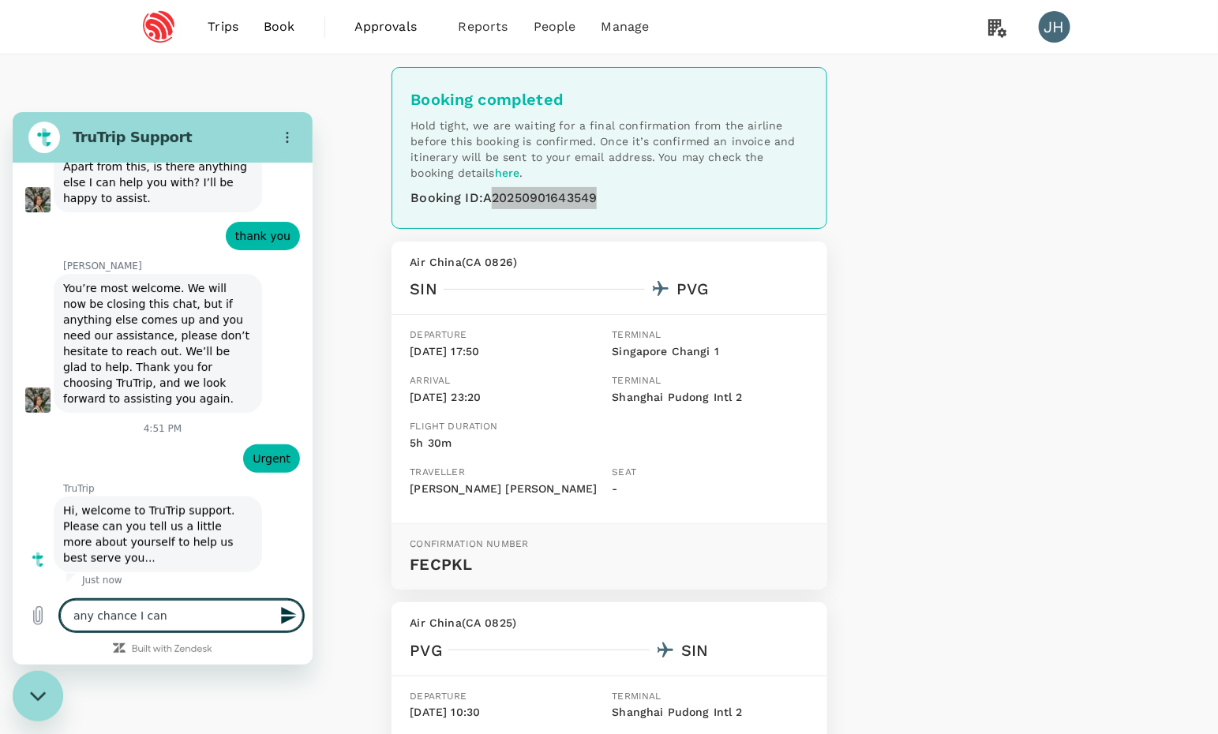
type textarea "x"
type textarea "any chance I can"
type textarea "x"
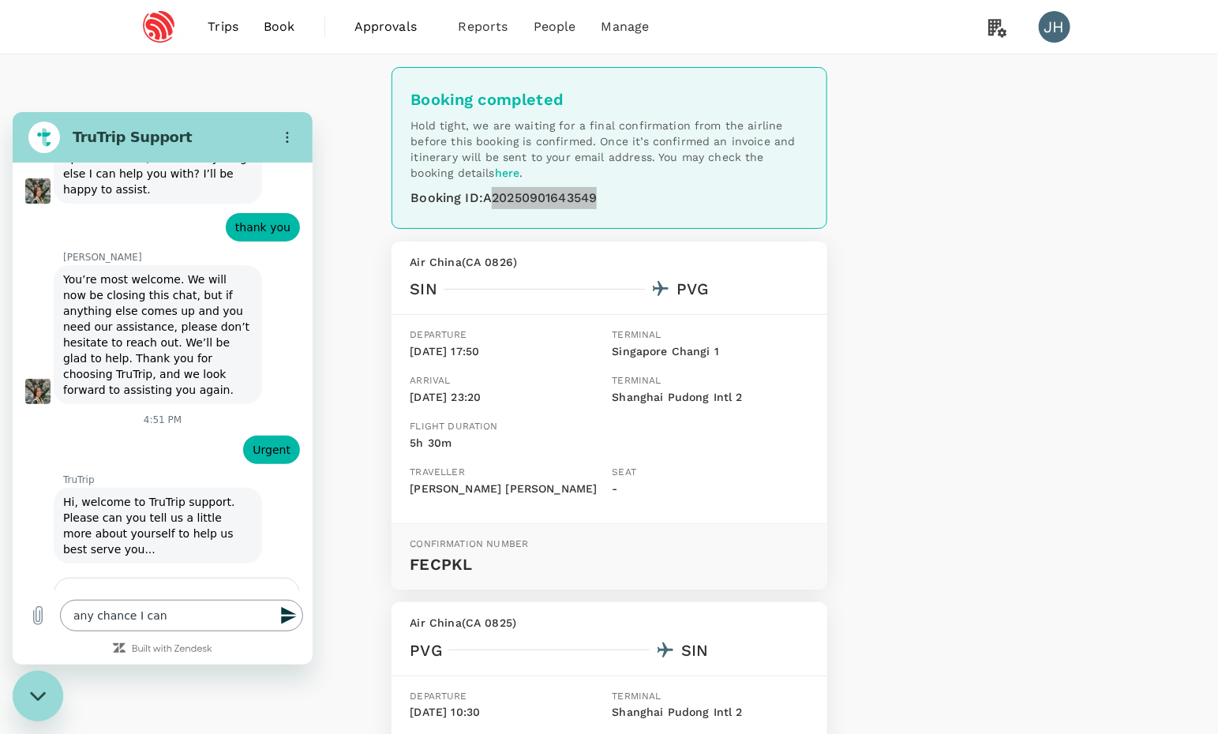
scroll to position [908, 0]
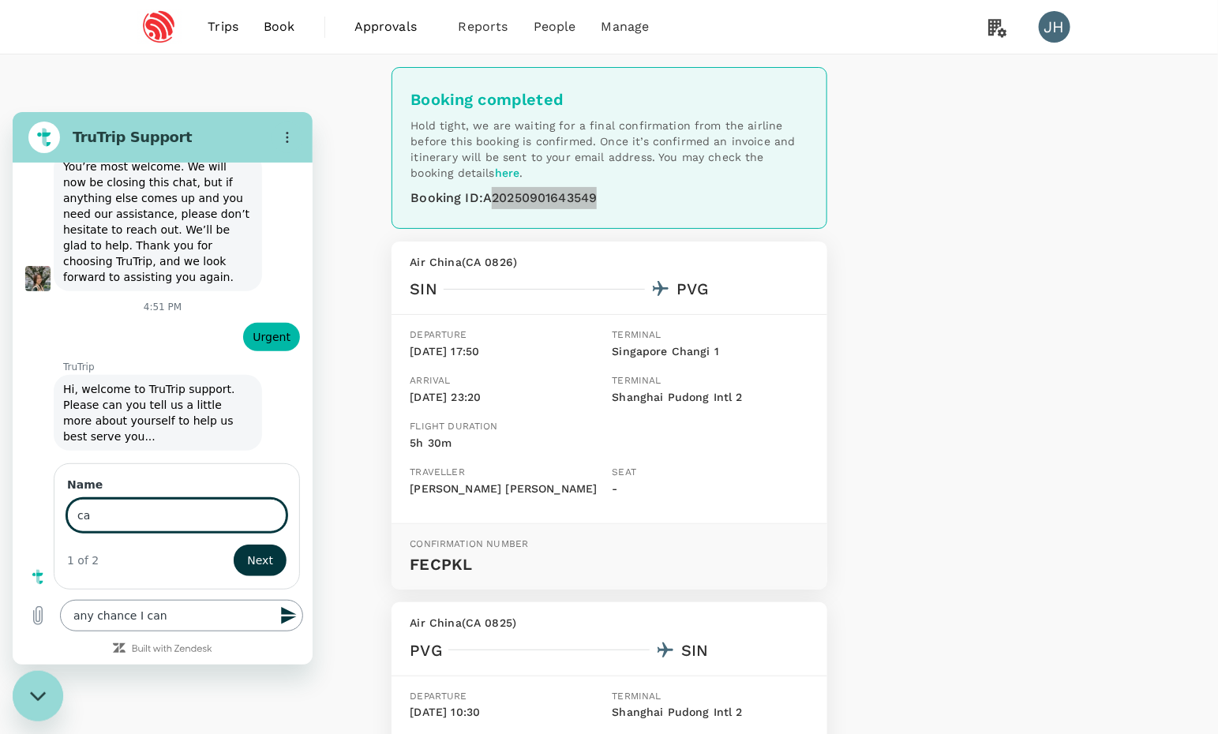
type input "c"
type input "jungyi"
click at [246, 560] on button "Next" at bounding box center [260, 560] width 53 height 32
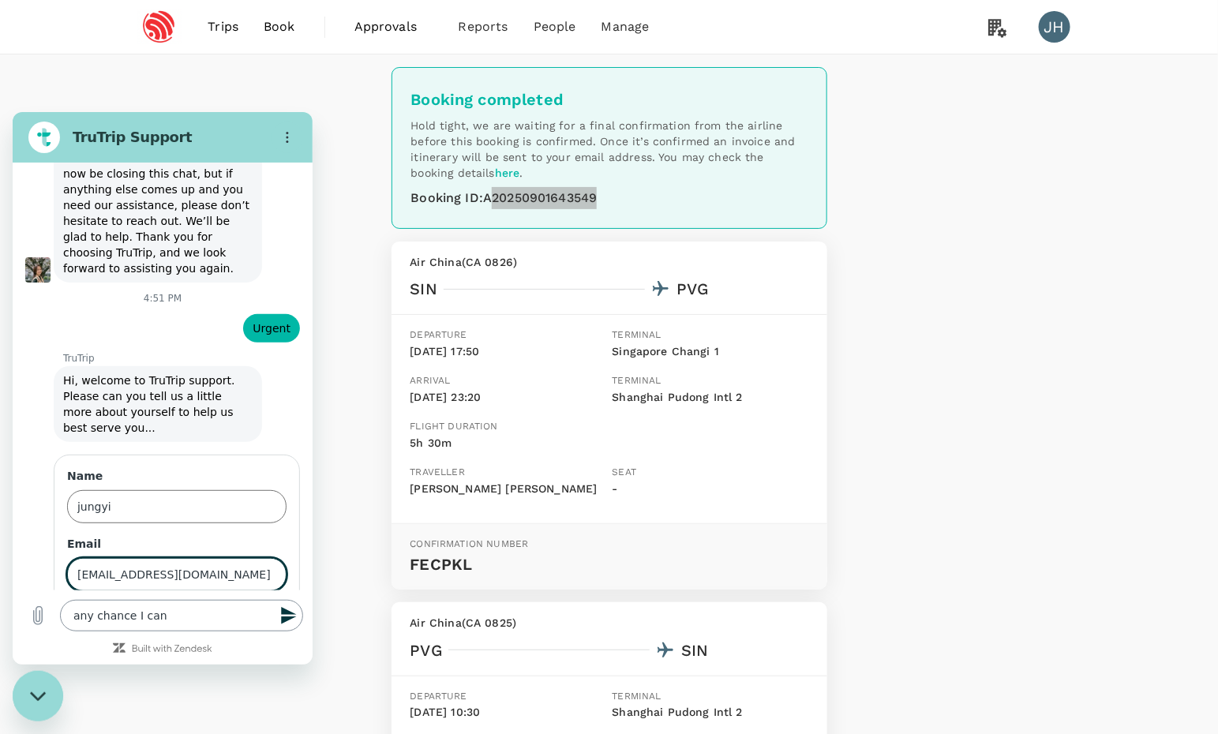
type input "[EMAIL_ADDRESS][DOMAIN_NAME]"
click at [246, 627] on button "Send" at bounding box center [259, 619] width 54 height 32
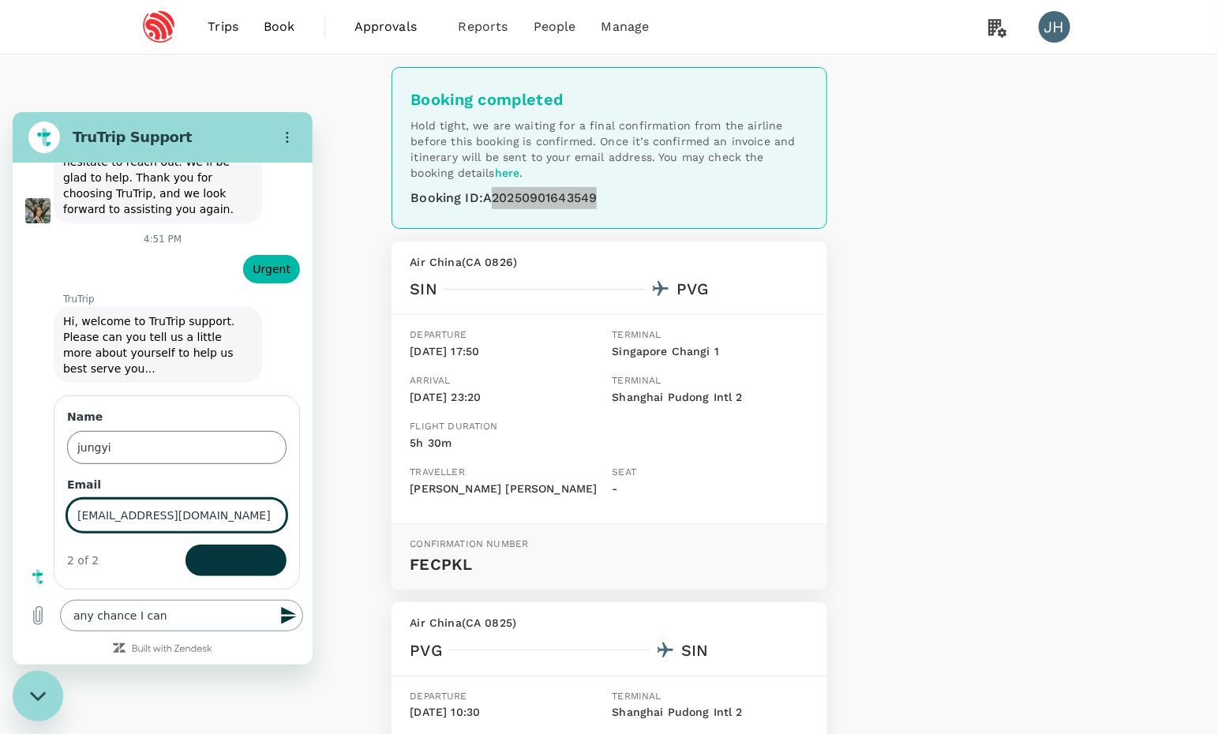
type textarea "x"
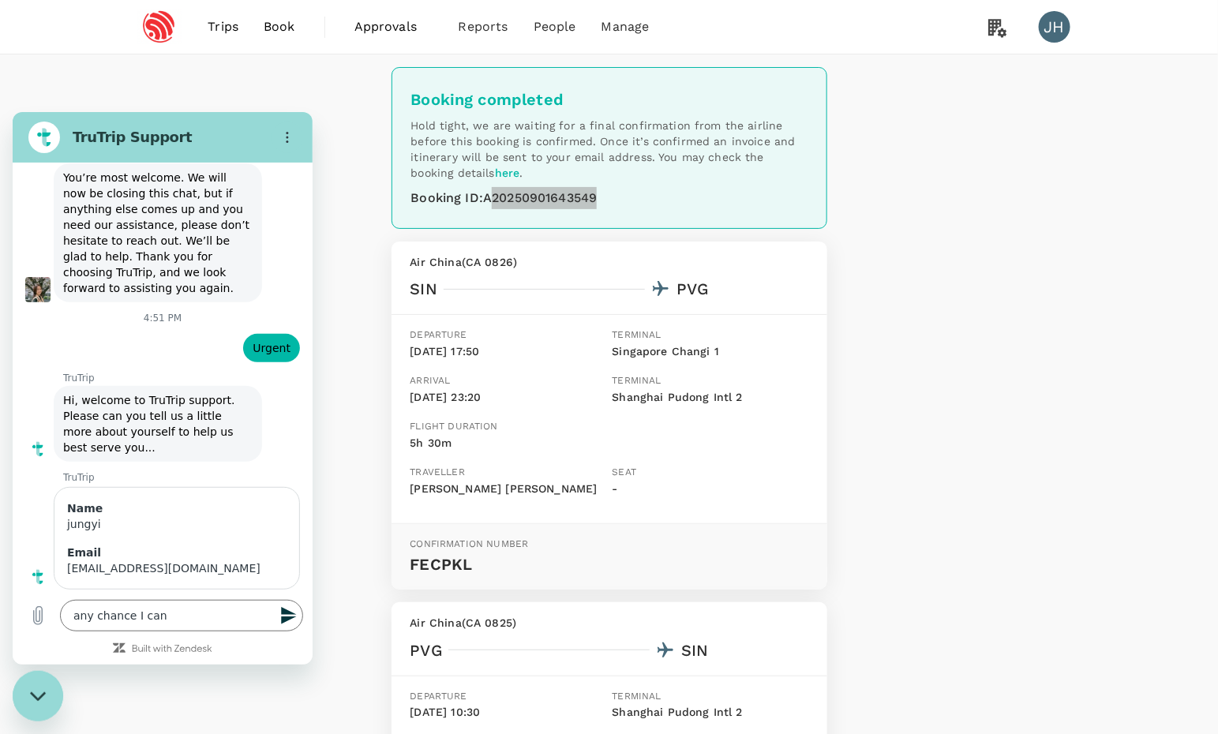
scroll to position [933, 0]
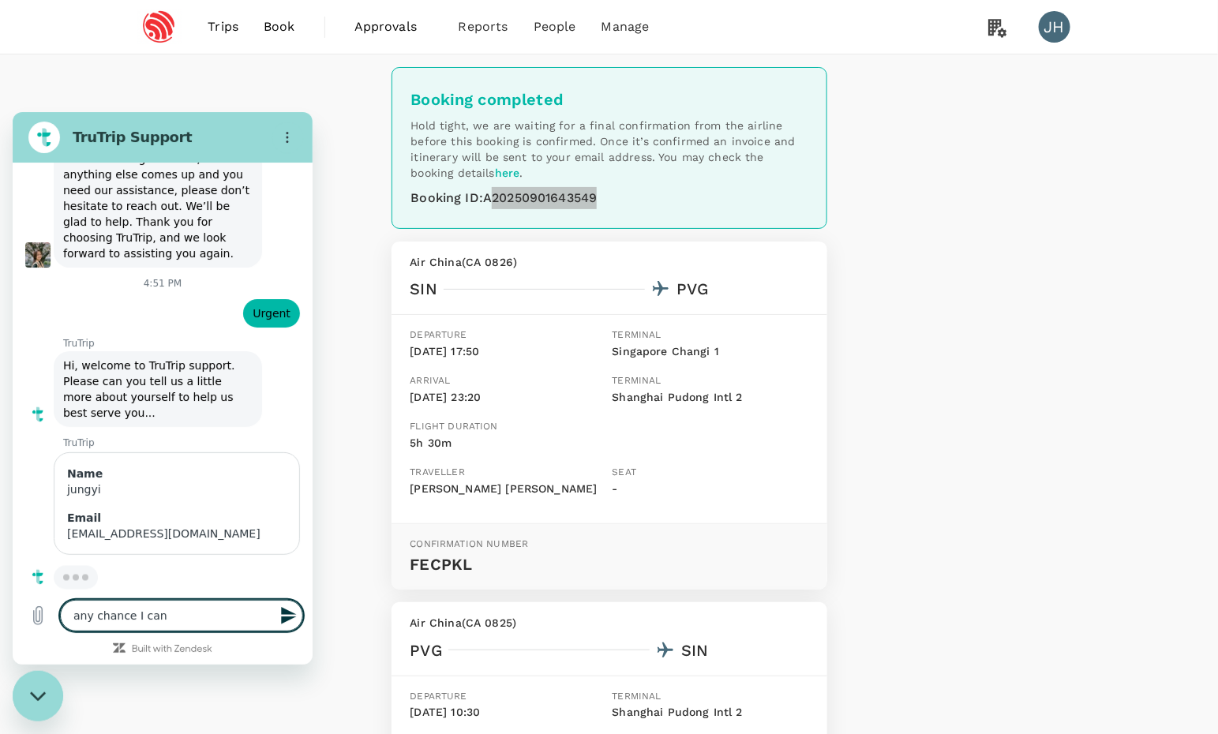
click at [170, 614] on textarea "any chance I can" at bounding box center [181, 615] width 243 height 32
type textarea "any chance I can"
type textarea "x"
type textarea "any chance I can c"
type textarea "x"
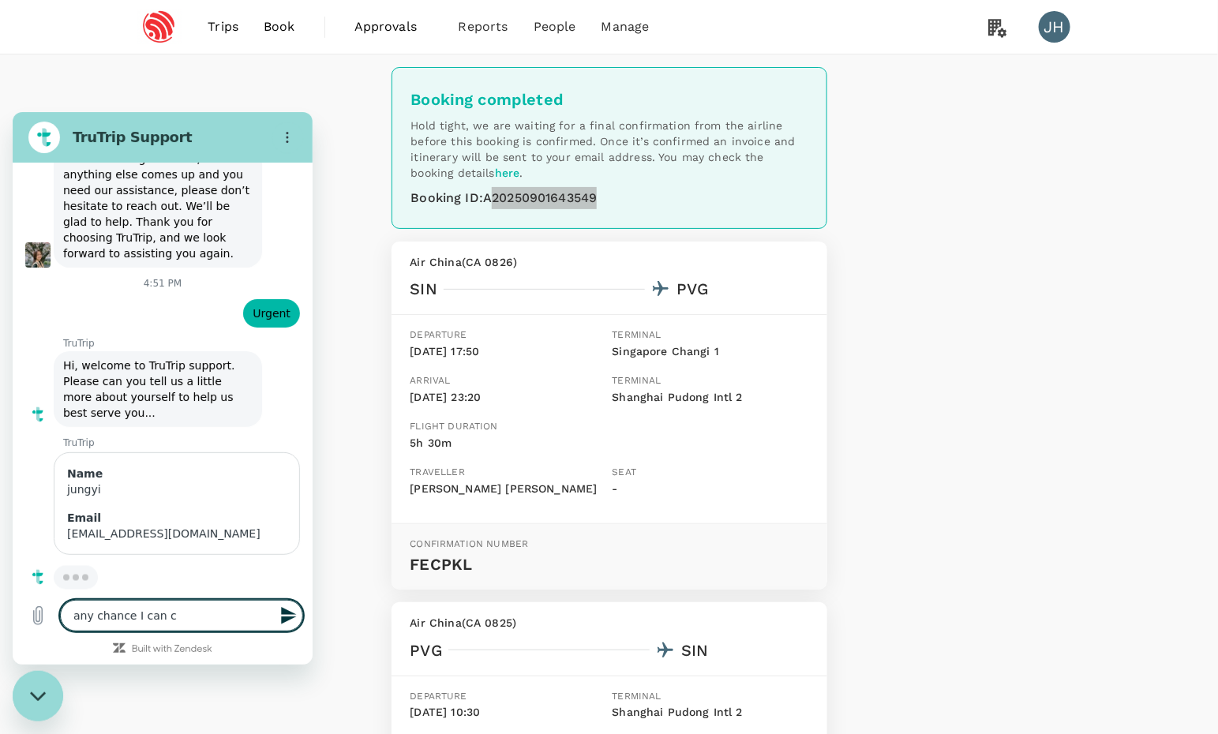
type textarea "any chance I can ch"
type textarea "x"
type textarea "any chance I can cha"
type textarea "x"
type textarea "any chance I can chan"
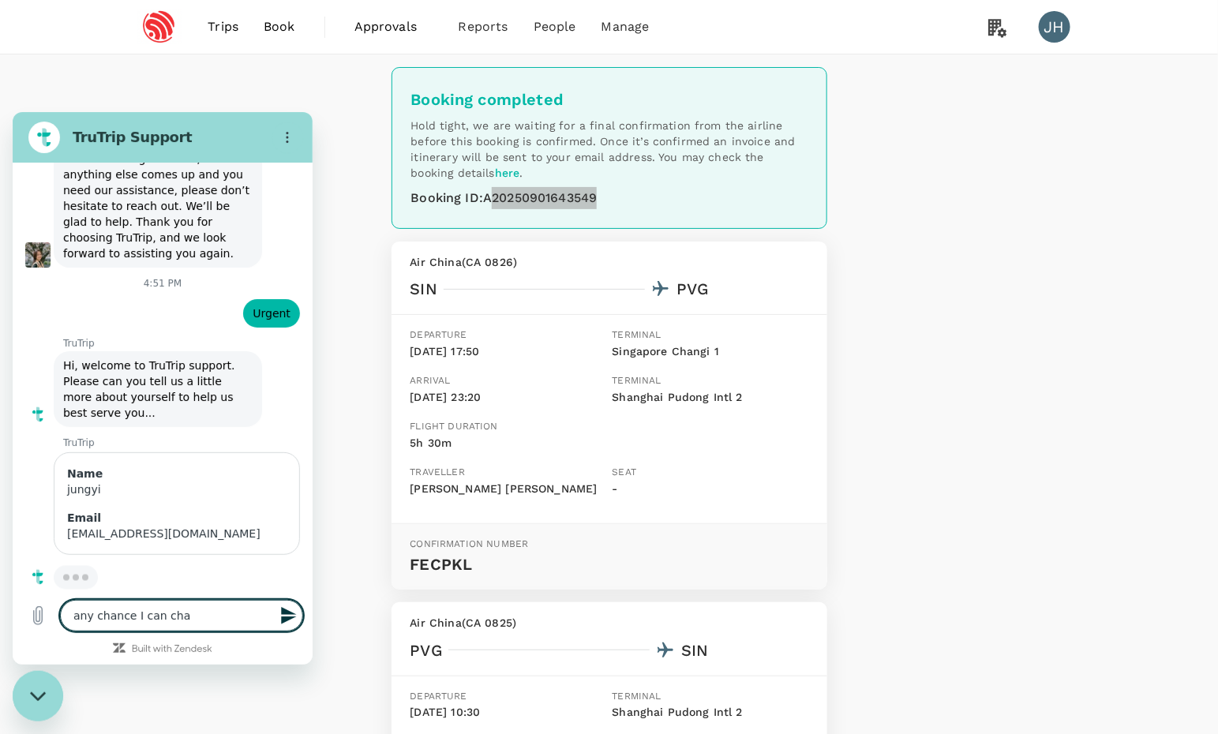
type textarea "x"
type textarea "any chance I [PERSON_NAME]"
type textarea "x"
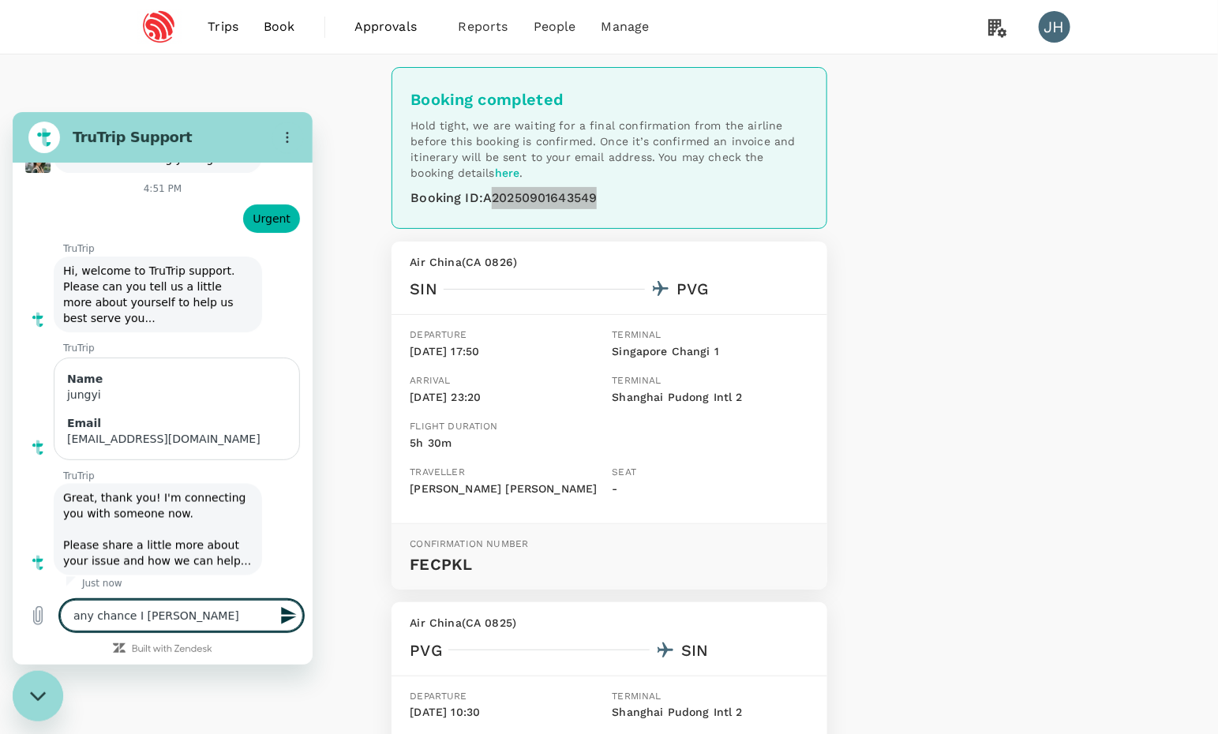
type textarea "any chance I can change"
type textarea "x"
type textarea "any chance I can change"
type textarea "x"
type textarea "any chance I can change t"
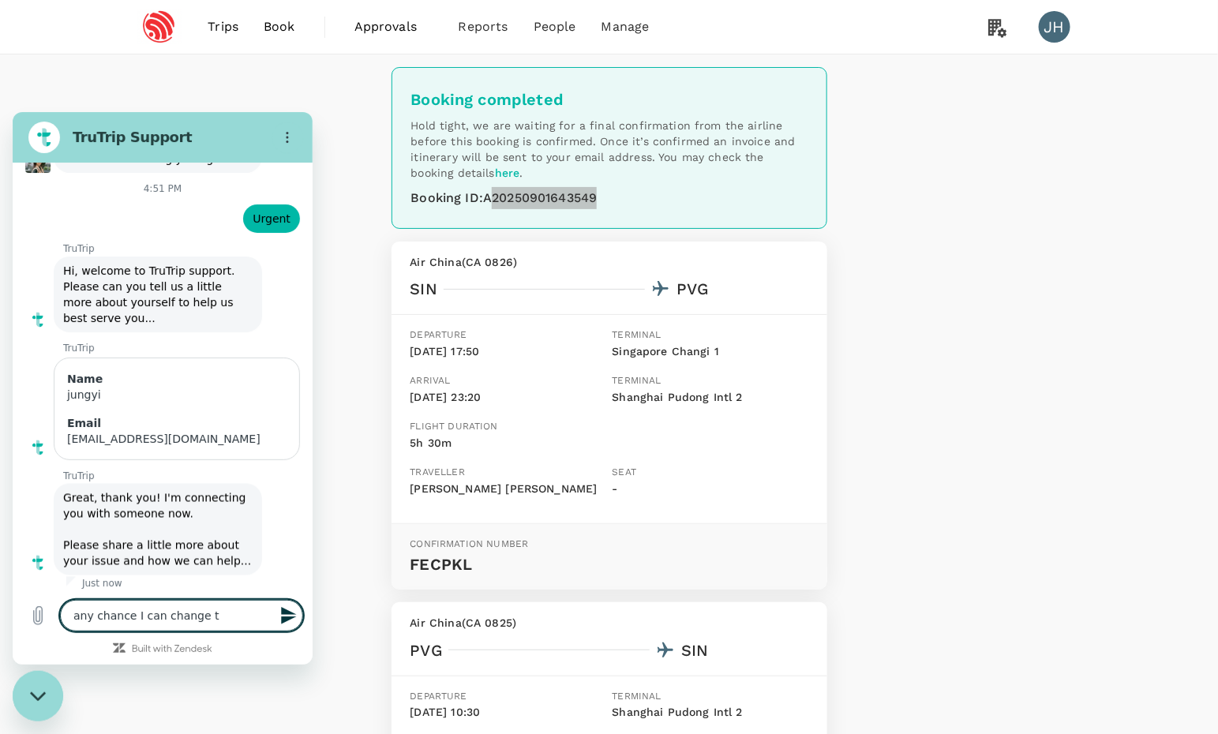
type textarea "x"
type textarea "any chance I can change th"
type textarea "x"
type textarea "any chance I can change thi"
type textarea "x"
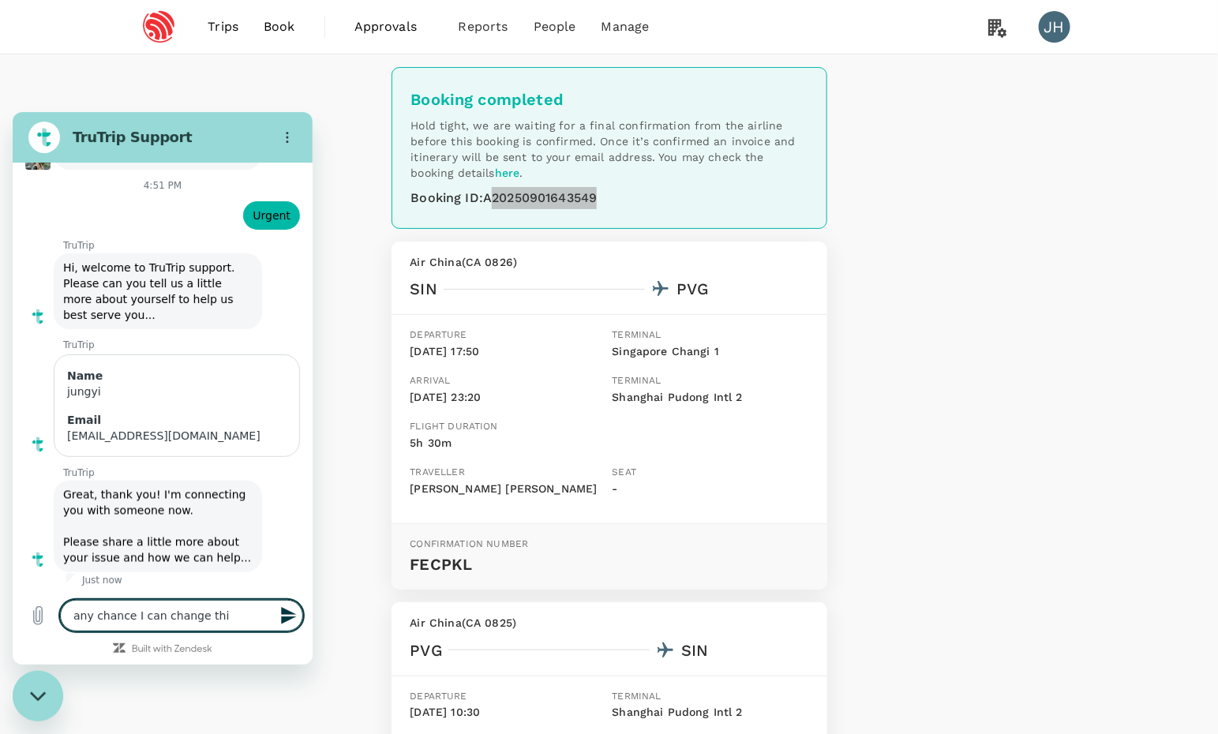
scroll to position [1029, 0]
type textarea "any chance I can change this"
type textarea "x"
type textarea "any chance I can change this"
type textarea "x"
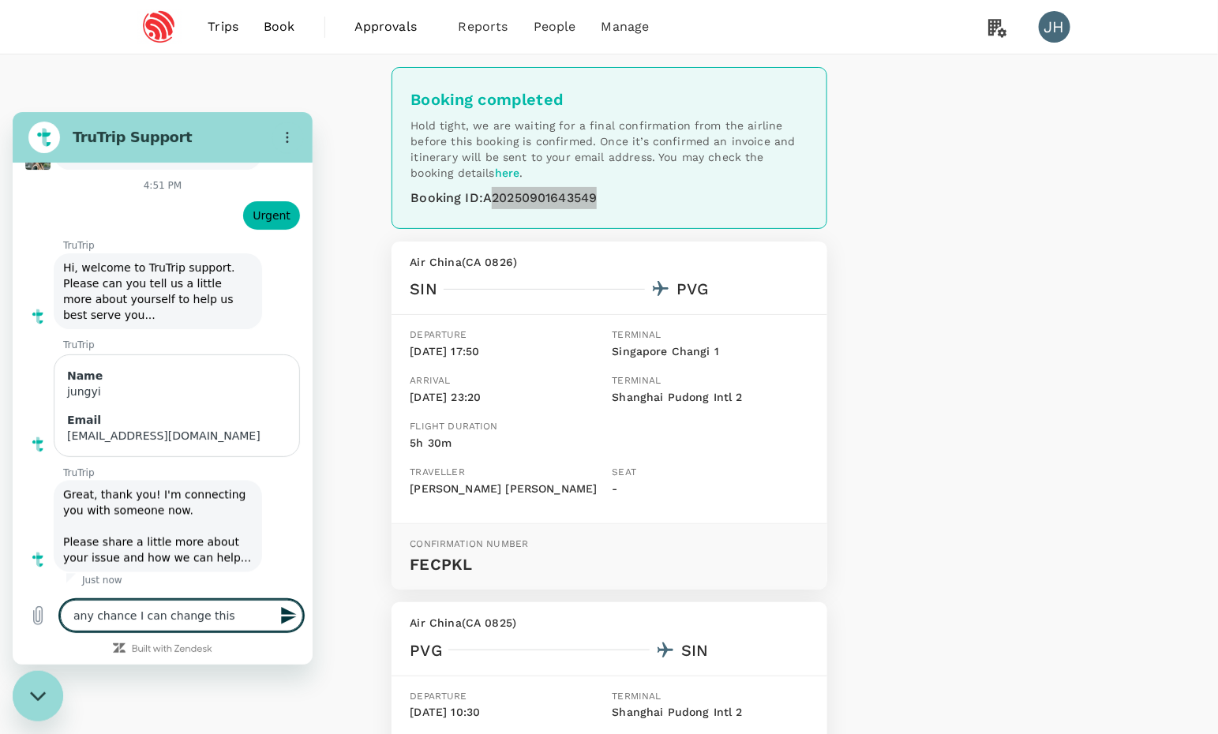
type textarea "any chance I can change this b"
type textarea "x"
type textarea "any chance I can change this bo"
type textarea "x"
type textarea "any chance I can change this boo"
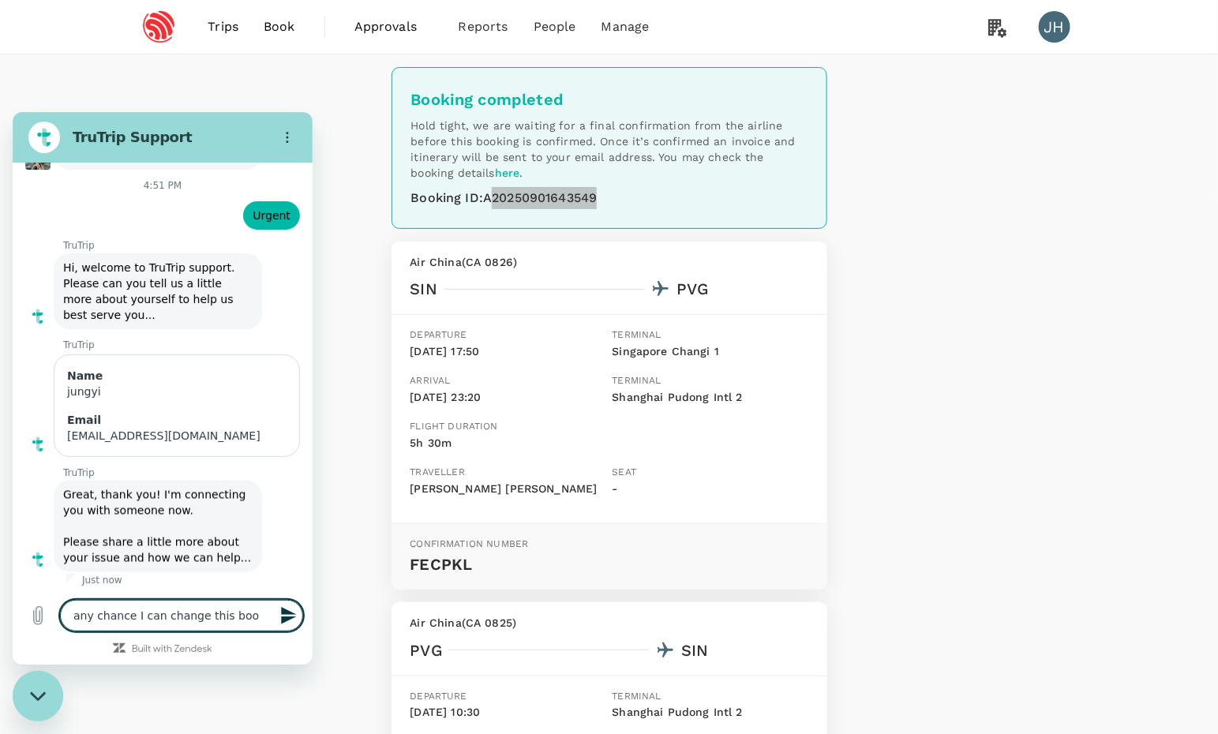
type textarea "x"
type textarea "any chance I can change this book"
type textarea "x"
type textarea "any chance I can change this booki"
type textarea "x"
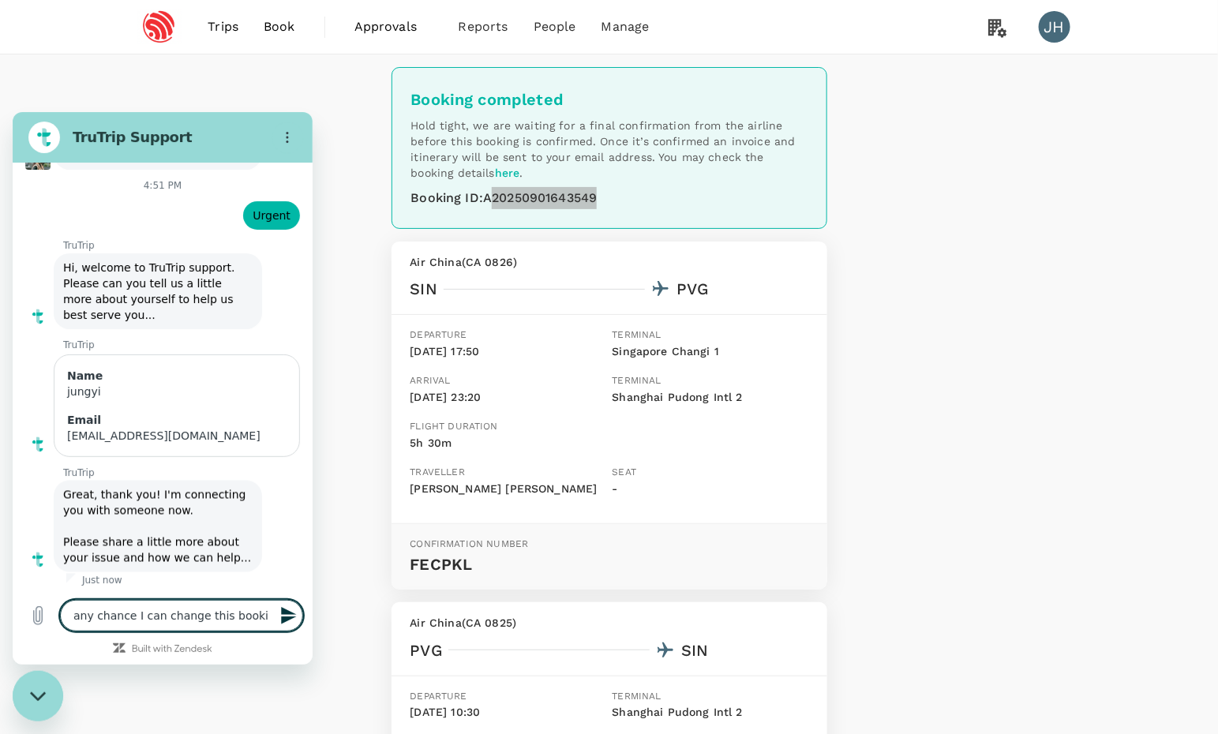
type textarea "any chance I can change this bookin"
type textarea "x"
type textarea "any chance I can change this booking"
type textarea "x"
type textarea "any chance I can change this booking"
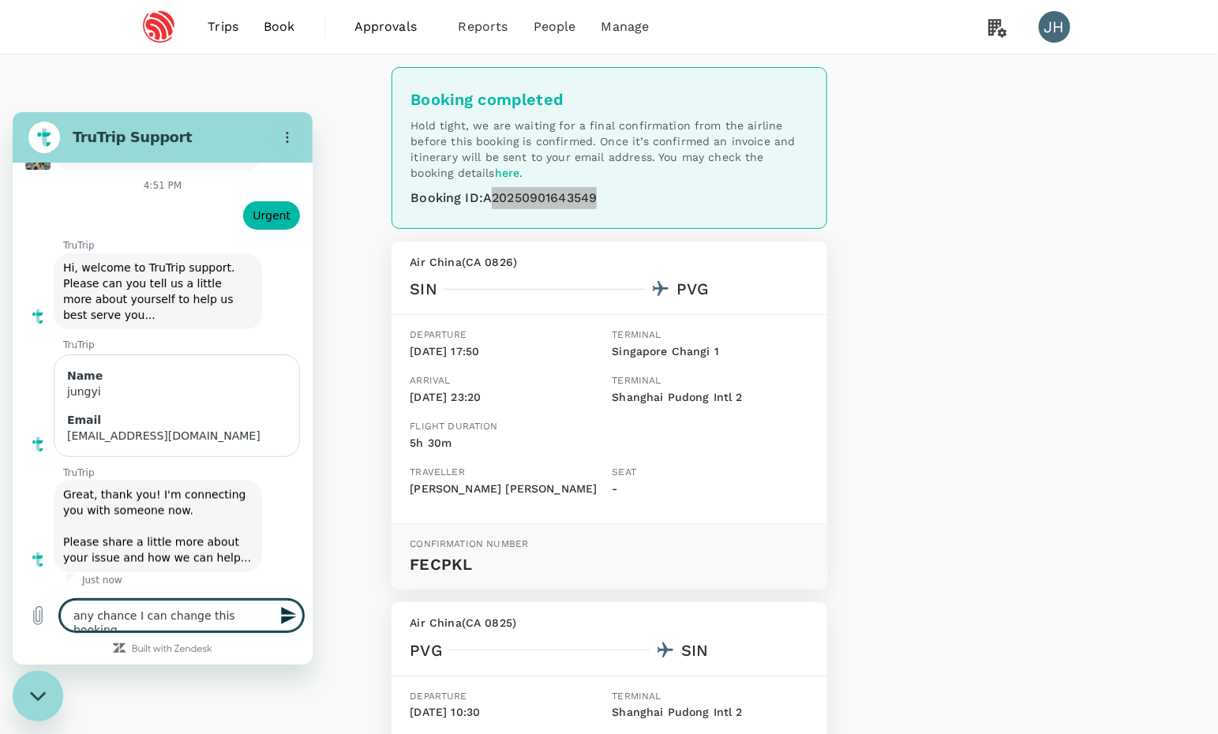
type textarea "x"
type textarea "any chance I can change this booking -"
type textarea "x"
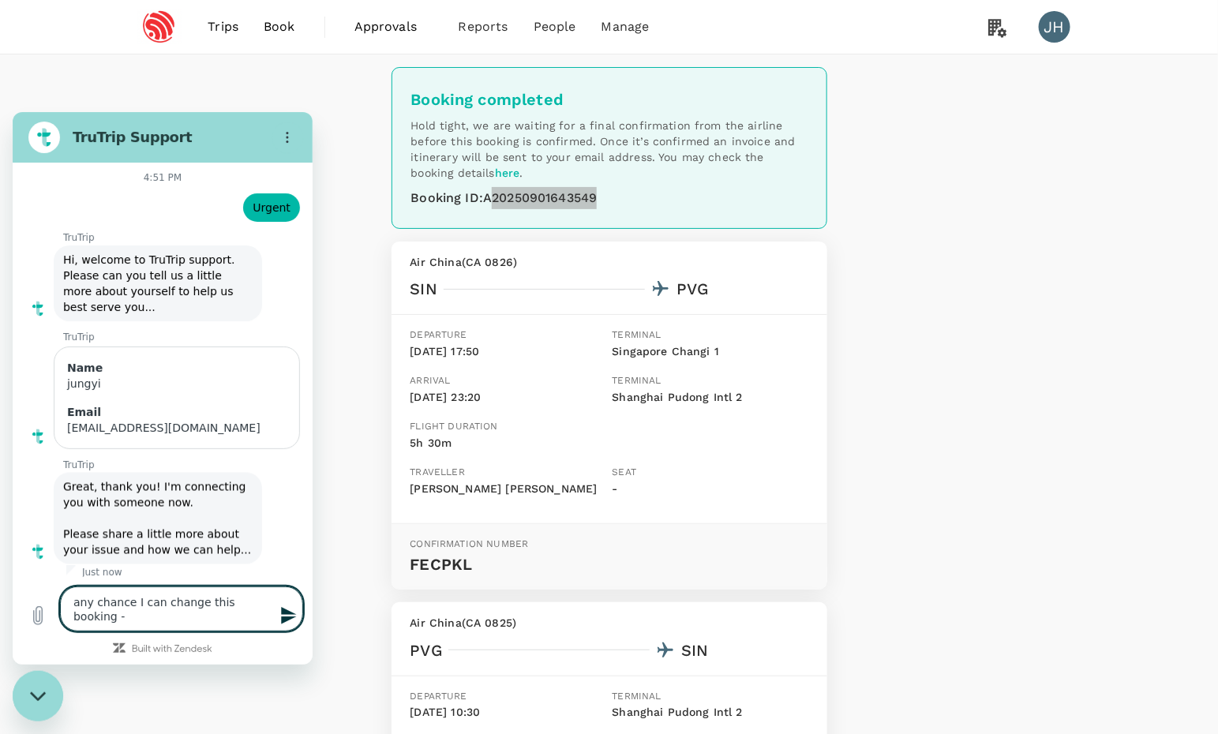
paste textarea "20250901643549"
type textarea "any chance I can change this booking -20250901643549"
type textarea "x"
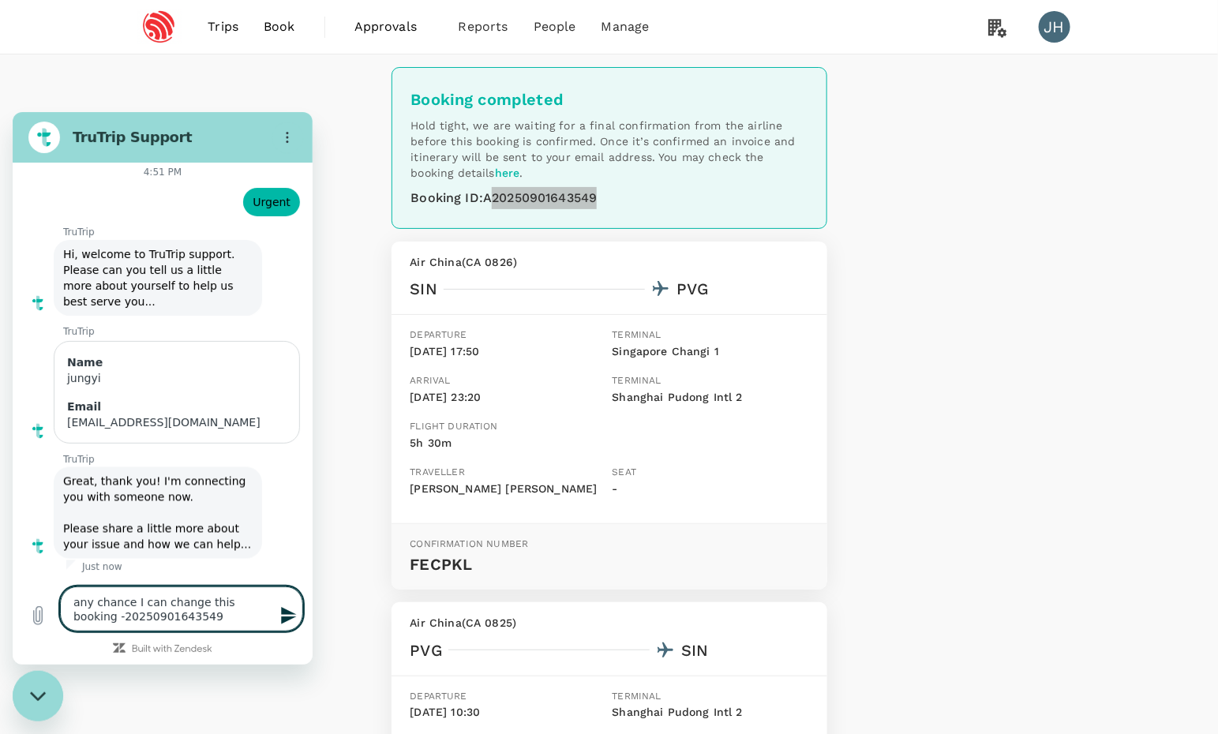
type textarea "any chance I can change this booking -A20250901643549"
type textarea "x"
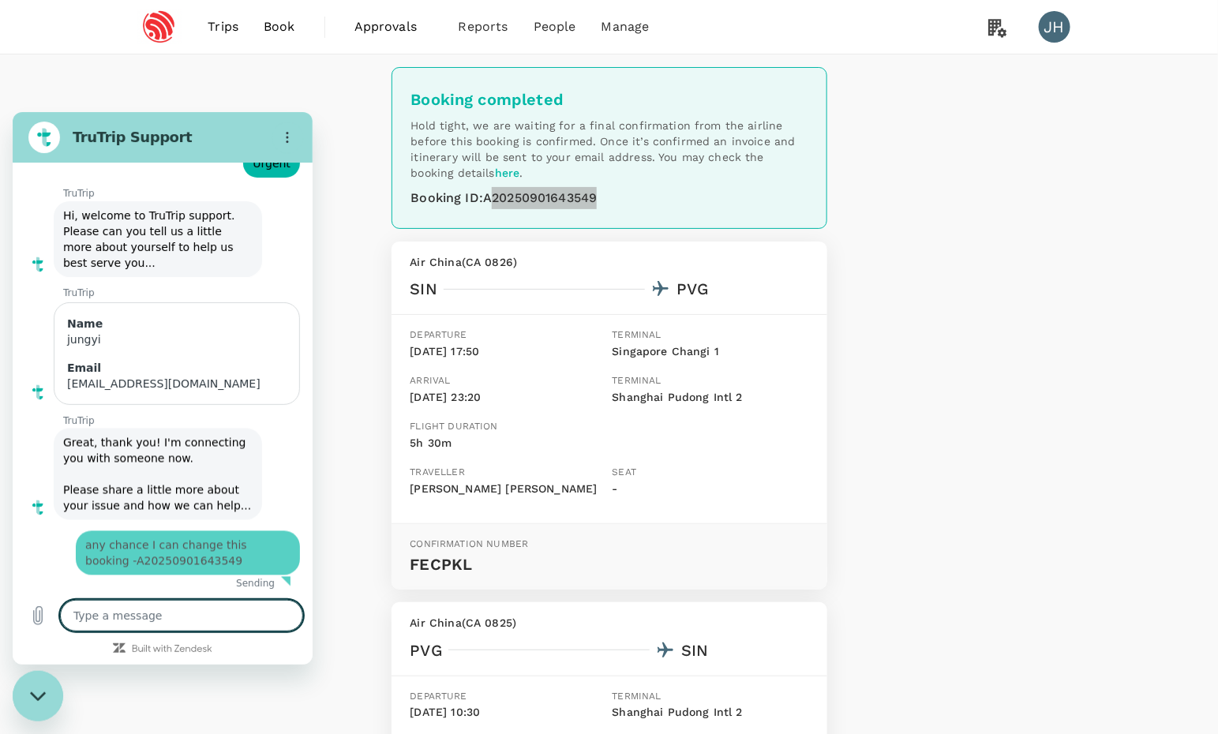
type textarea "x"
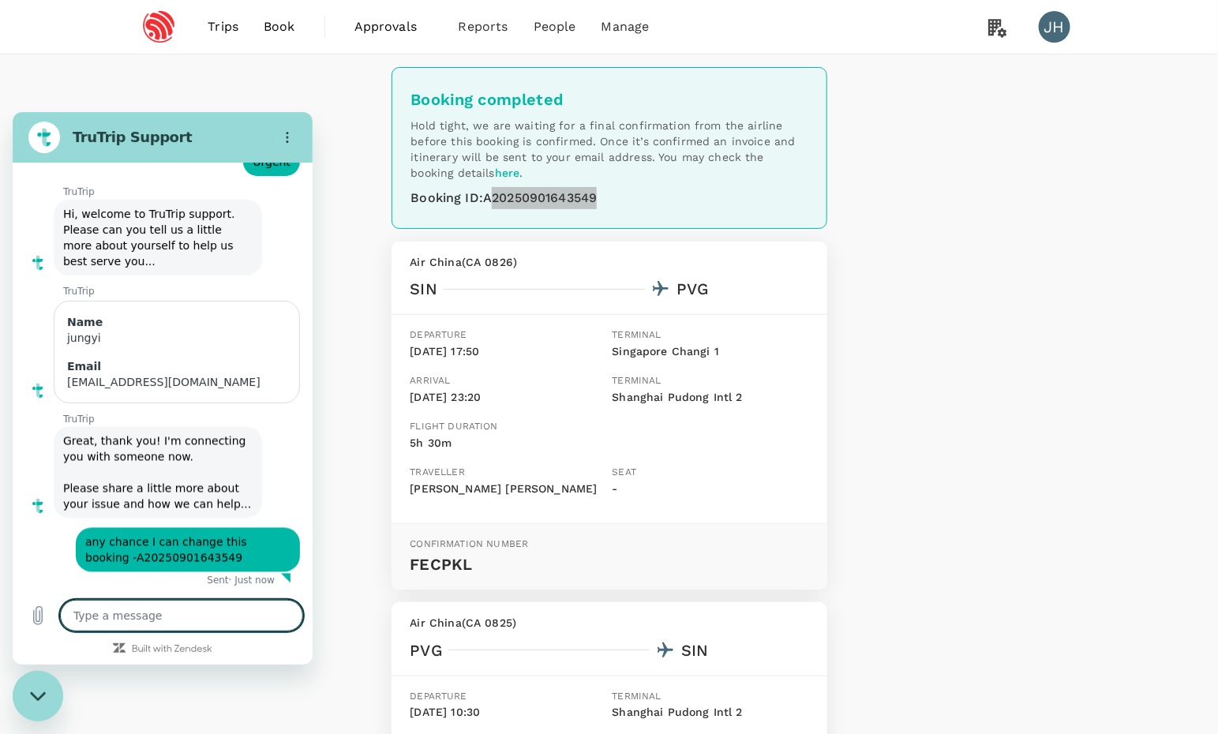
type textarea "i"
type textarea "x"
type textarea "I"
type textarea "x"
type textarea "I j"
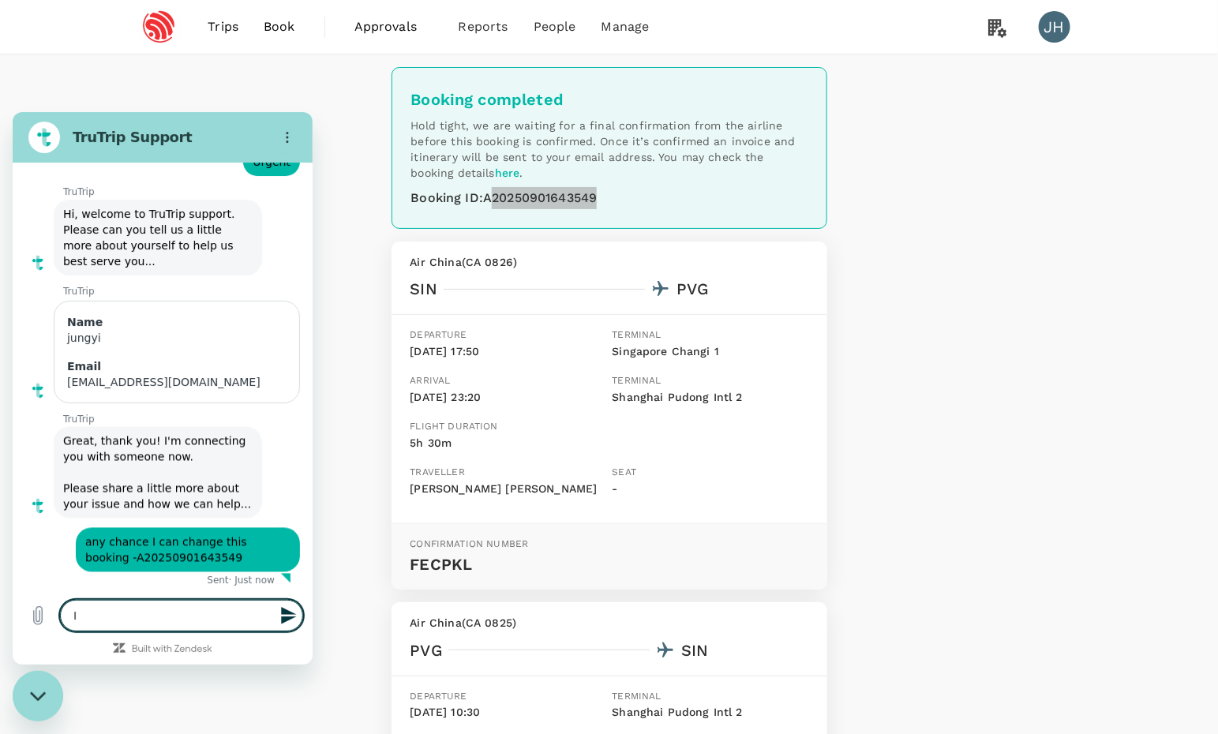
type textarea "x"
type textarea "I ju"
type textarea "x"
type textarea "I jus"
type textarea "x"
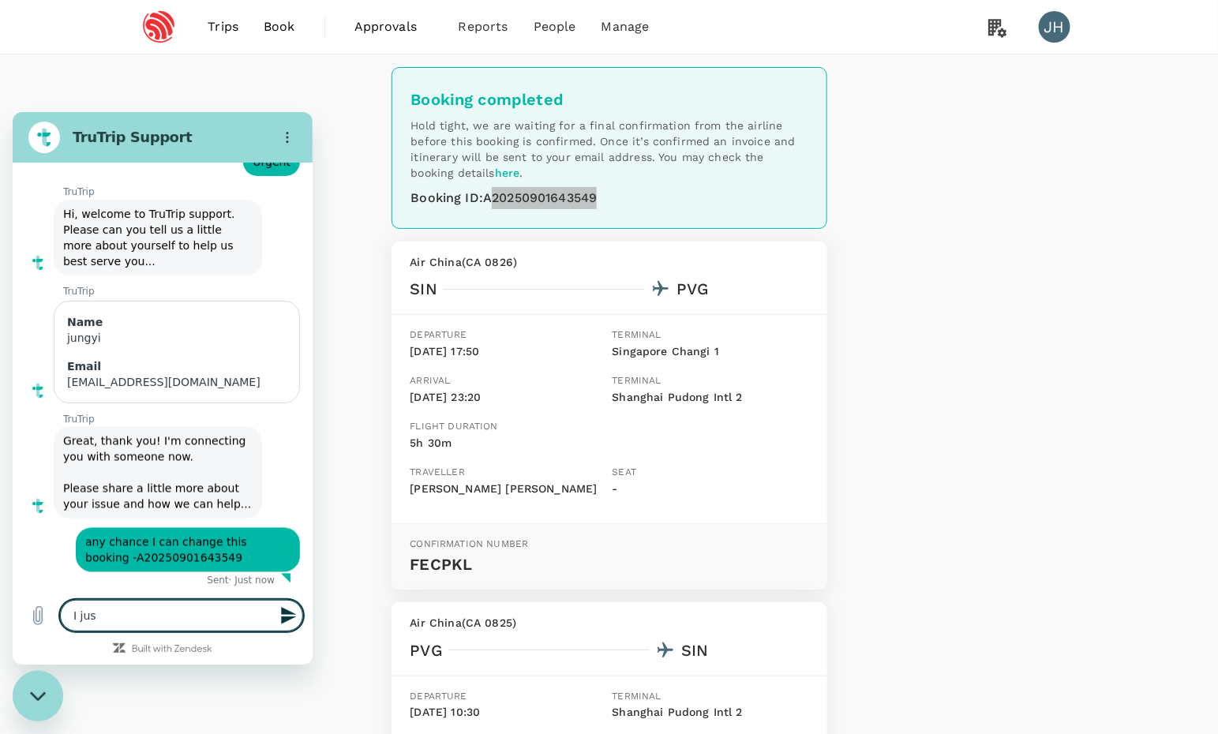
scroll to position [1083, 0]
type textarea "I just"
type textarea "x"
type textarea "I just"
type textarea "x"
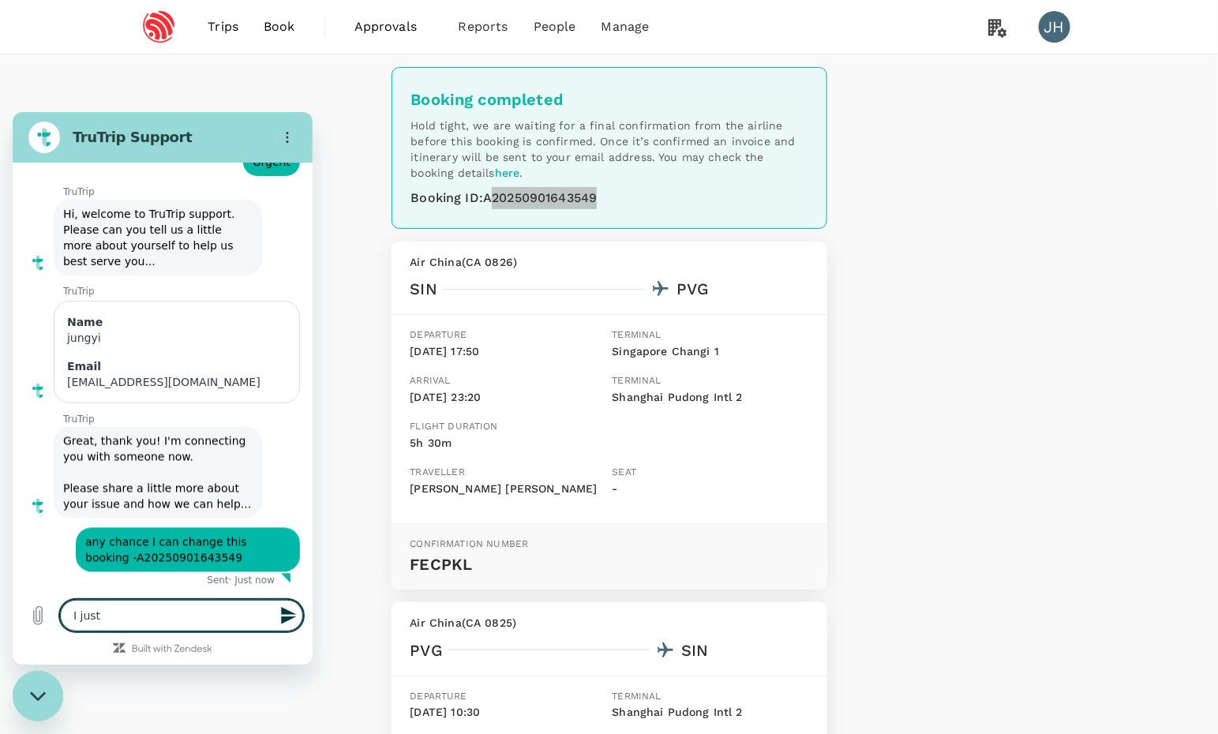
type textarea "I just b"
type textarea "x"
type textarea "I just bo"
type textarea "x"
type textarea "I just boo"
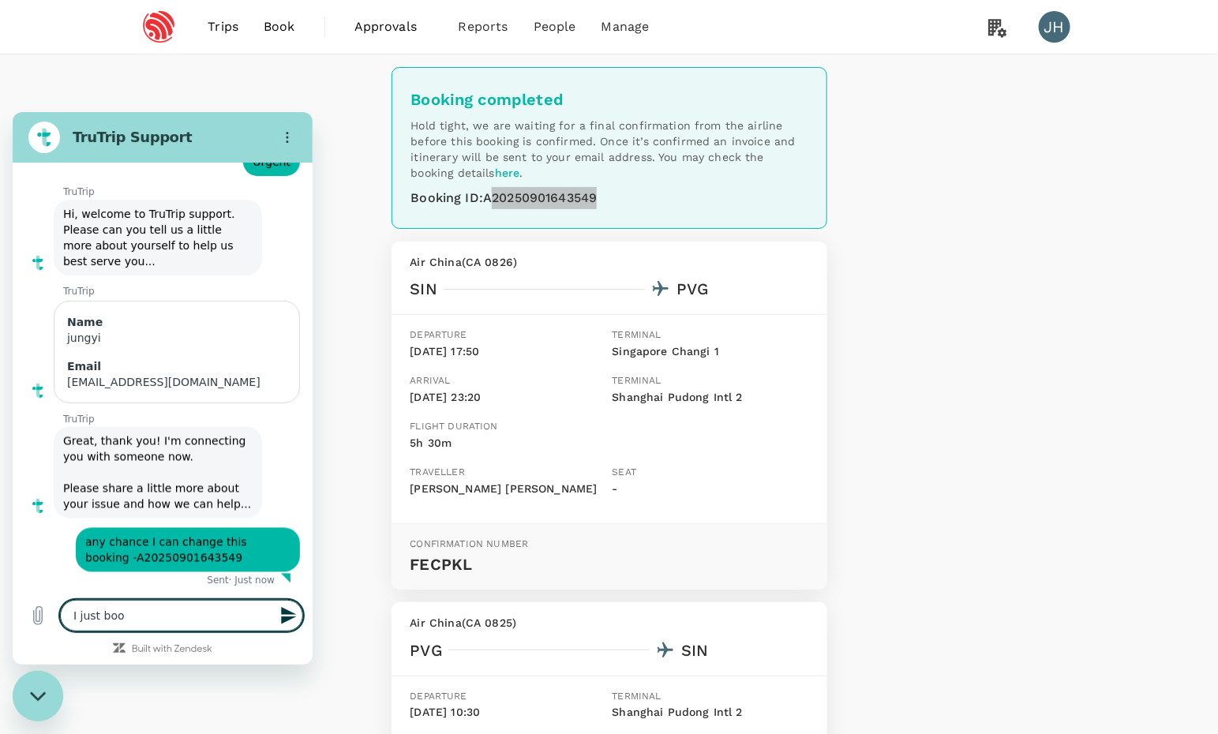
type textarea "x"
type textarea "I just book"
type textarea "x"
type textarea "I just booke"
type textarea "x"
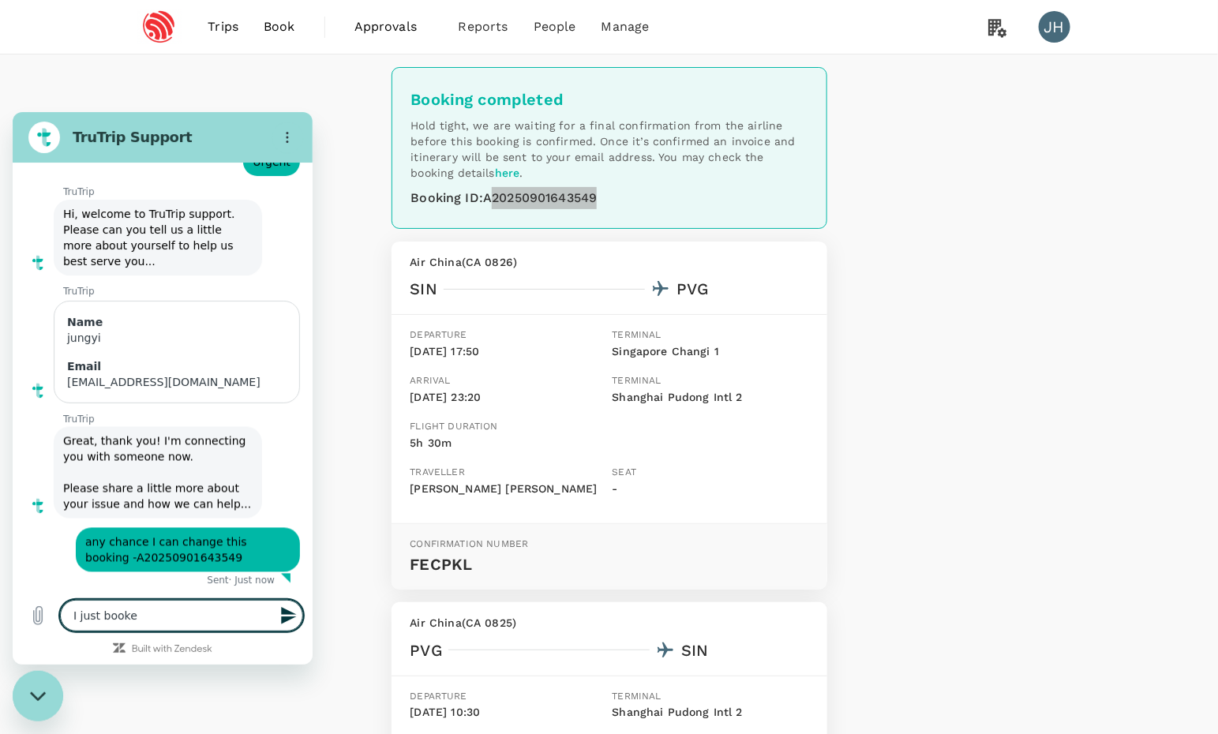
type textarea "I just booked"
type textarea "x"
type textarea "I just booked"
type textarea "x"
type textarea "I just booked b"
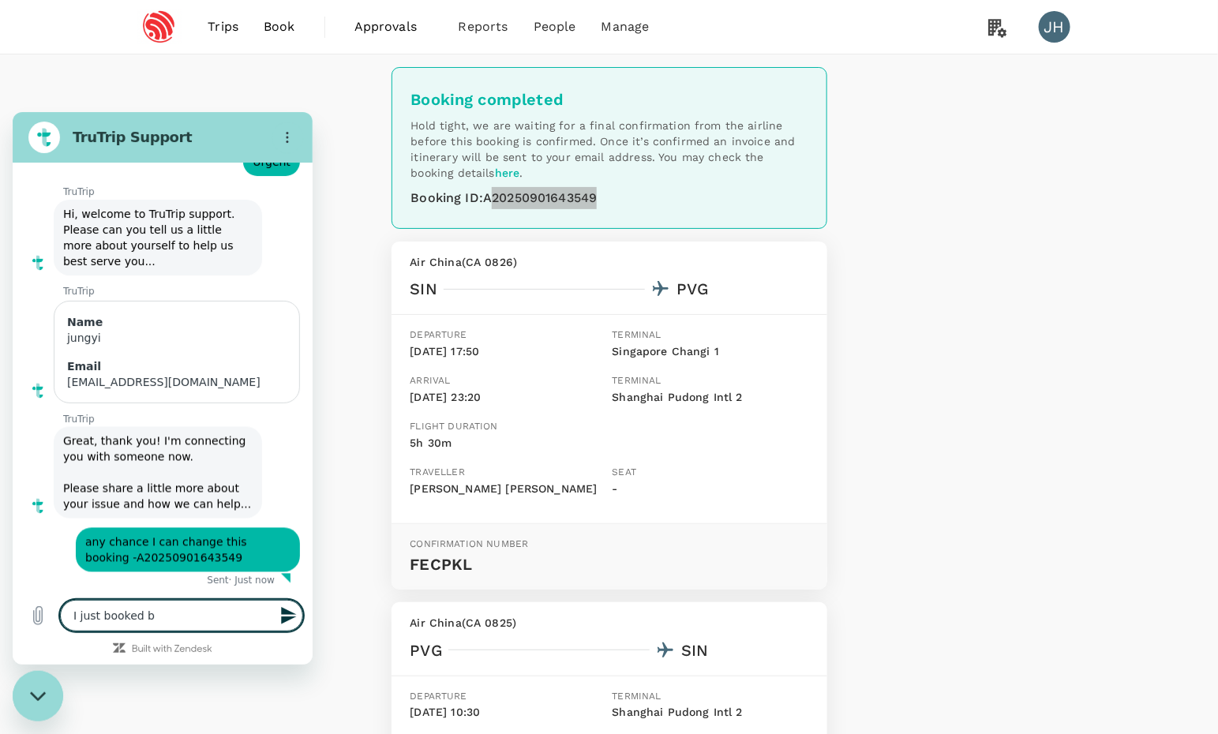
type textarea "x"
type textarea "I just booked bu"
type textarea "x"
type textarea "I just booked but"
type textarea "x"
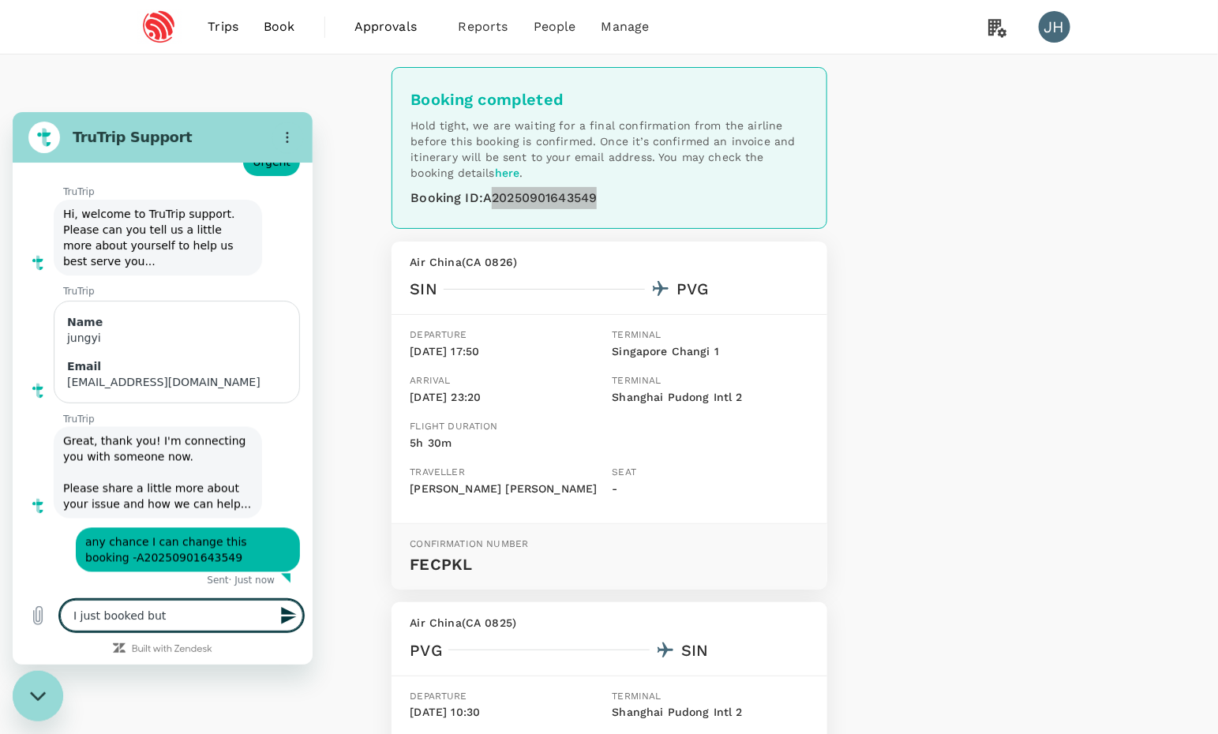
type textarea "I just booked but"
type textarea "x"
type textarea "I just booked but s"
type textarea "x"
type textarea "I just booked but sj"
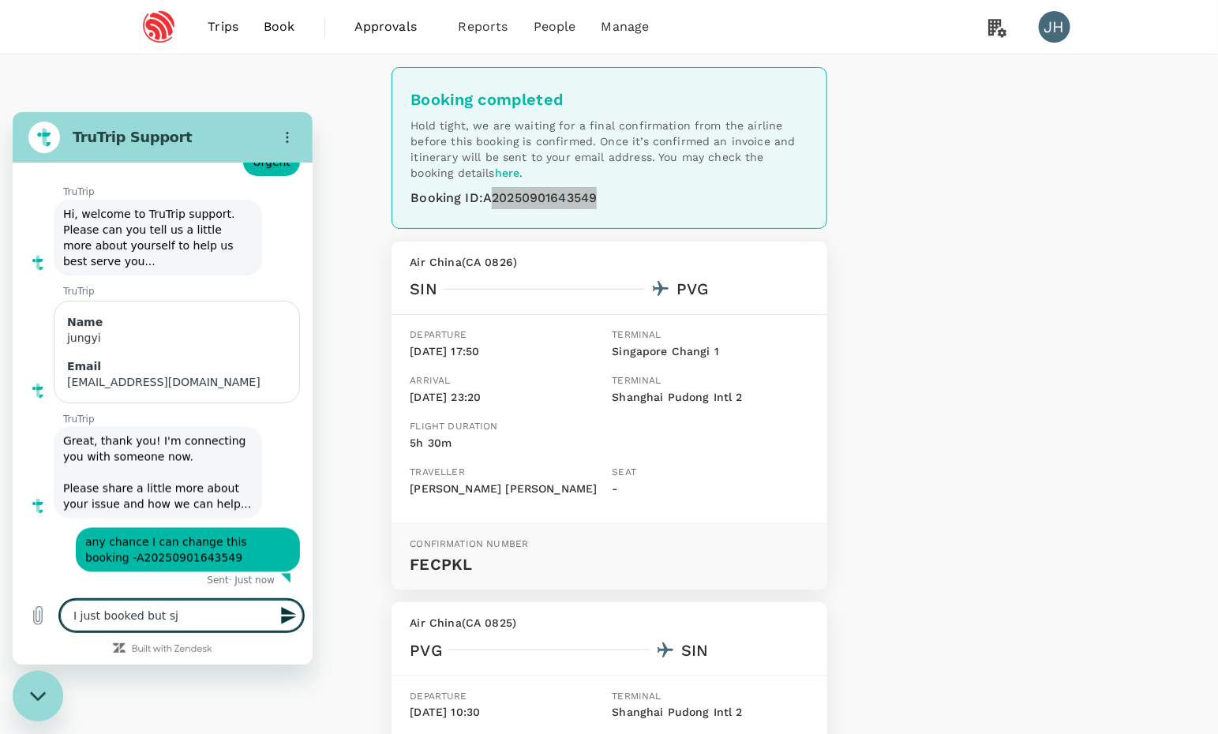
type textarea "x"
type textarea "I just booked but sjh"
type textarea "x"
type textarea "I just booked but sjho"
type textarea "x"
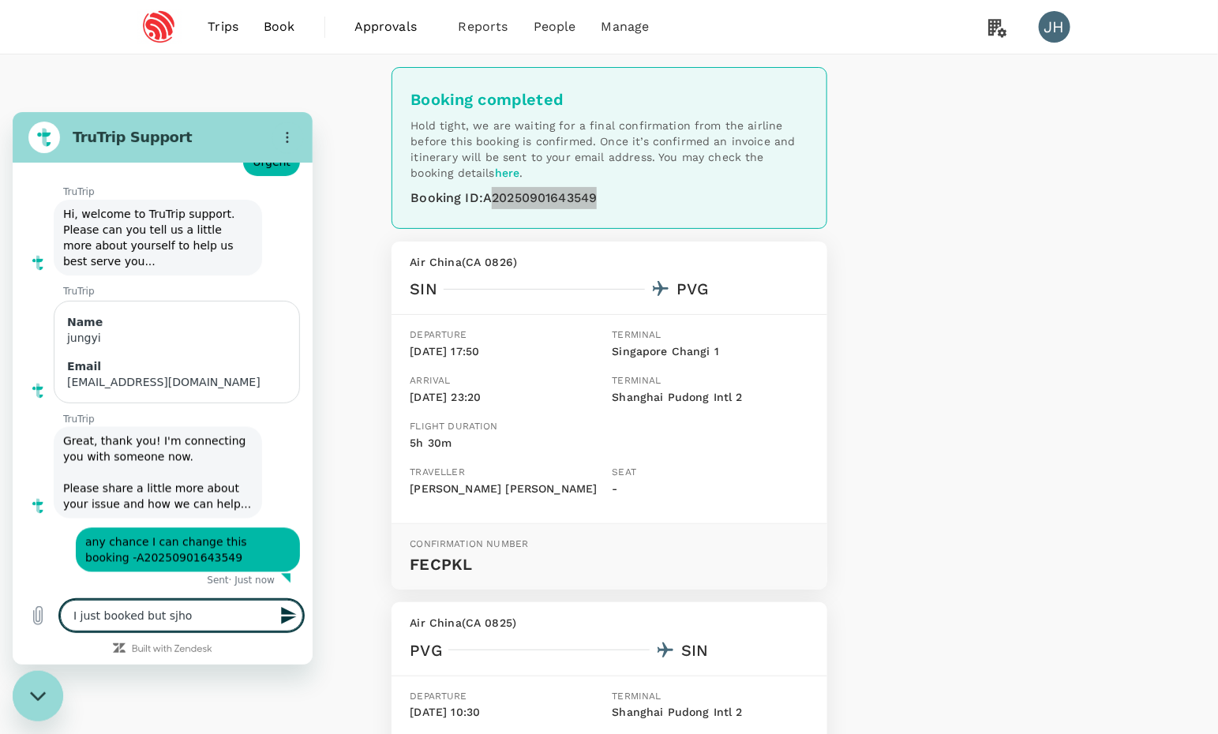
type textarea "I just booked but sjh"
type textarea "x"
type textarea "I just booked but sj"
type textarea "x"
type textarea "I just booked but s"
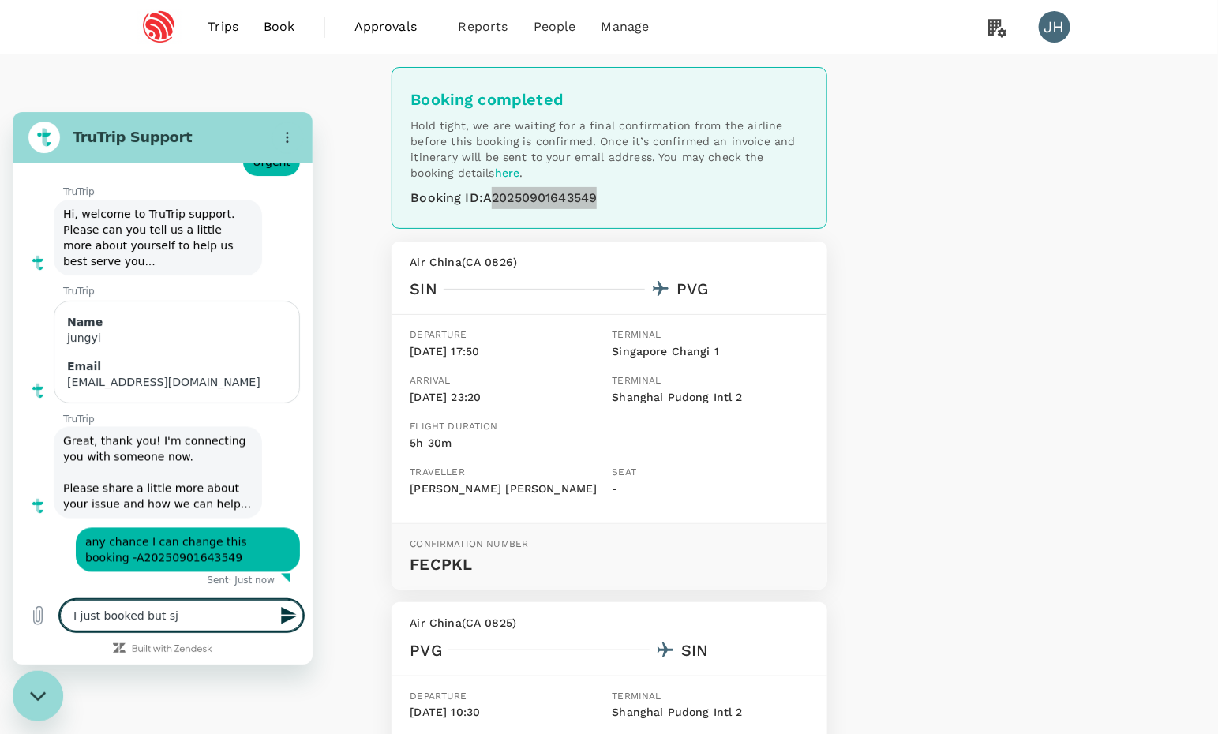
type textarea "x"
type textarea "I just booked but"
type textarea "x"
type textarea "I just booked but r"
type textarea "x"
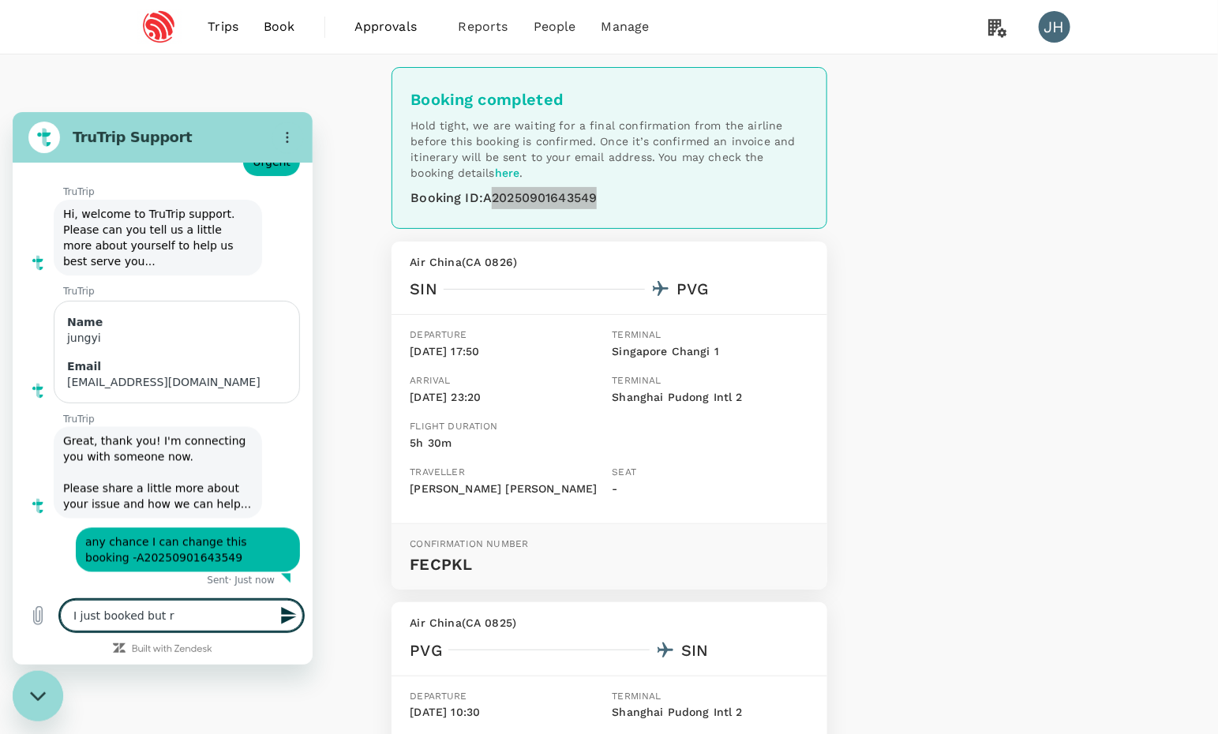
type textarea "I just booked but re"
type textarea "x"
type textarea "I just booked but ret"
type textarea "x"
type textarea "I just booked but retu"
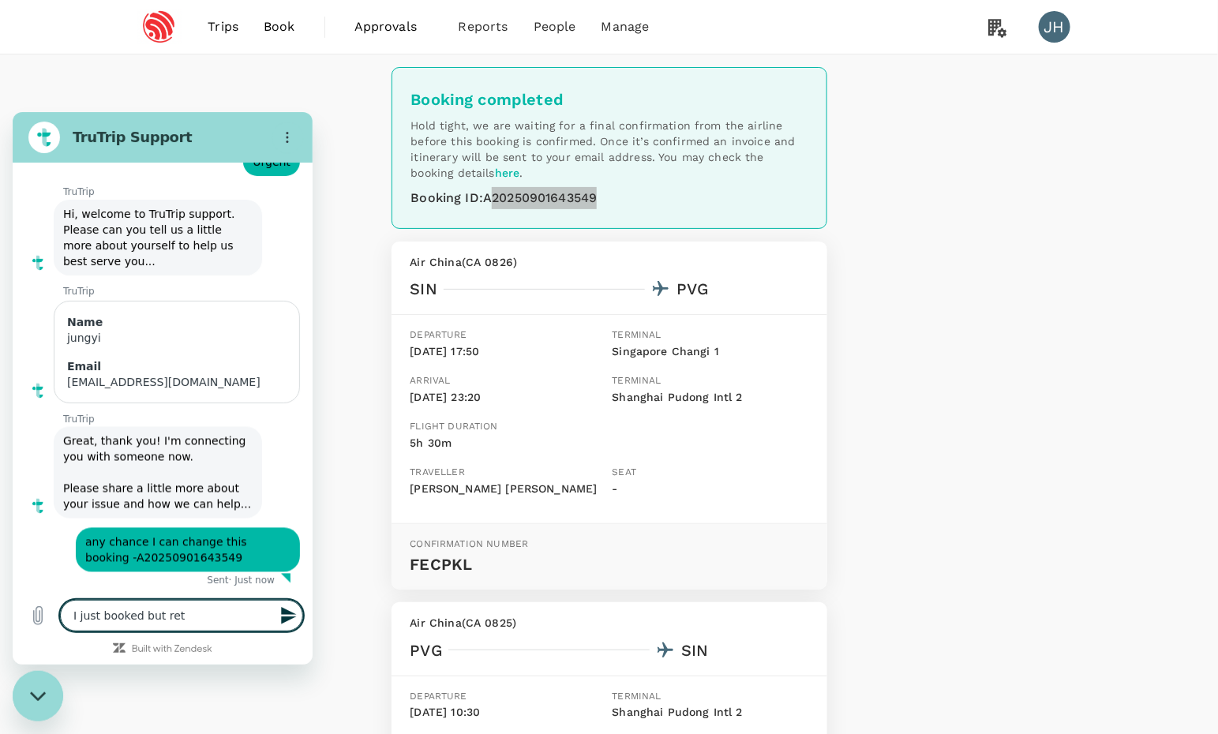
type textarea "x"
type textarea "I just booked but retur"
type textarea "x"
type textarea "I just booked but return"
type textarea "x"
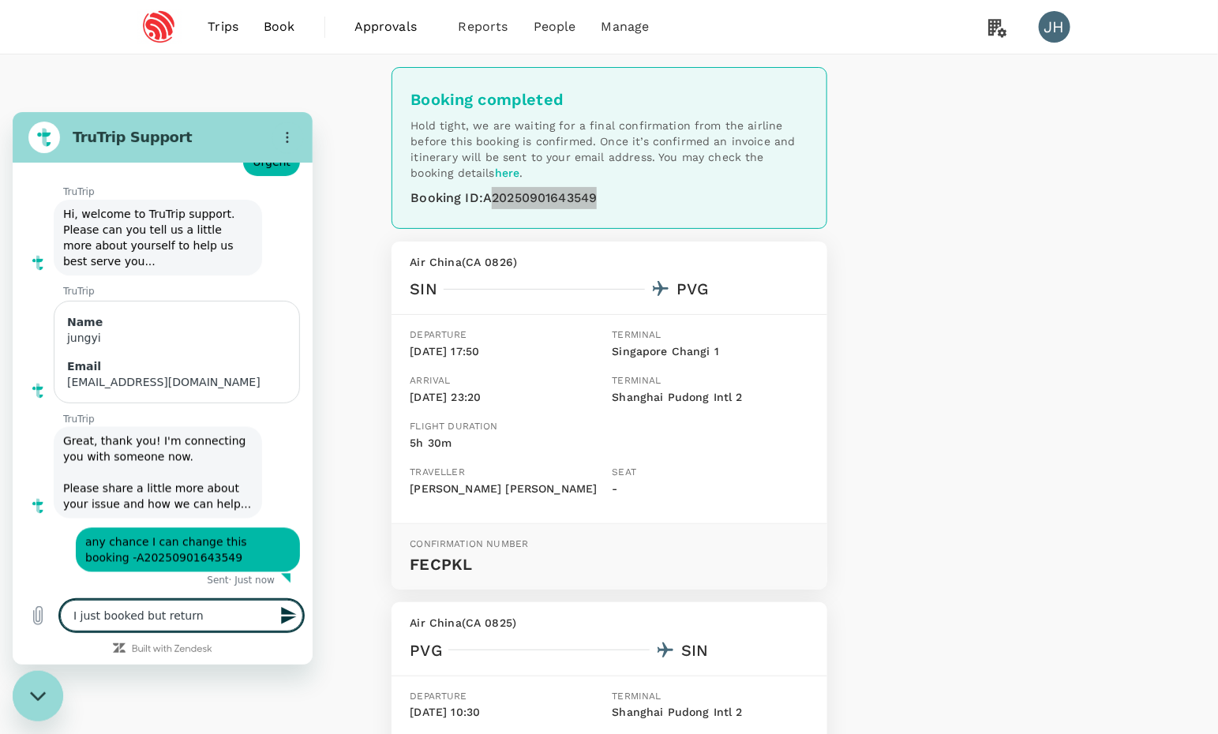
type textarea "I just booked but return"
type textarea "x"
type textarea "I just booked but return s"
type textarea "x"
type textarea "I just booked but return sh"
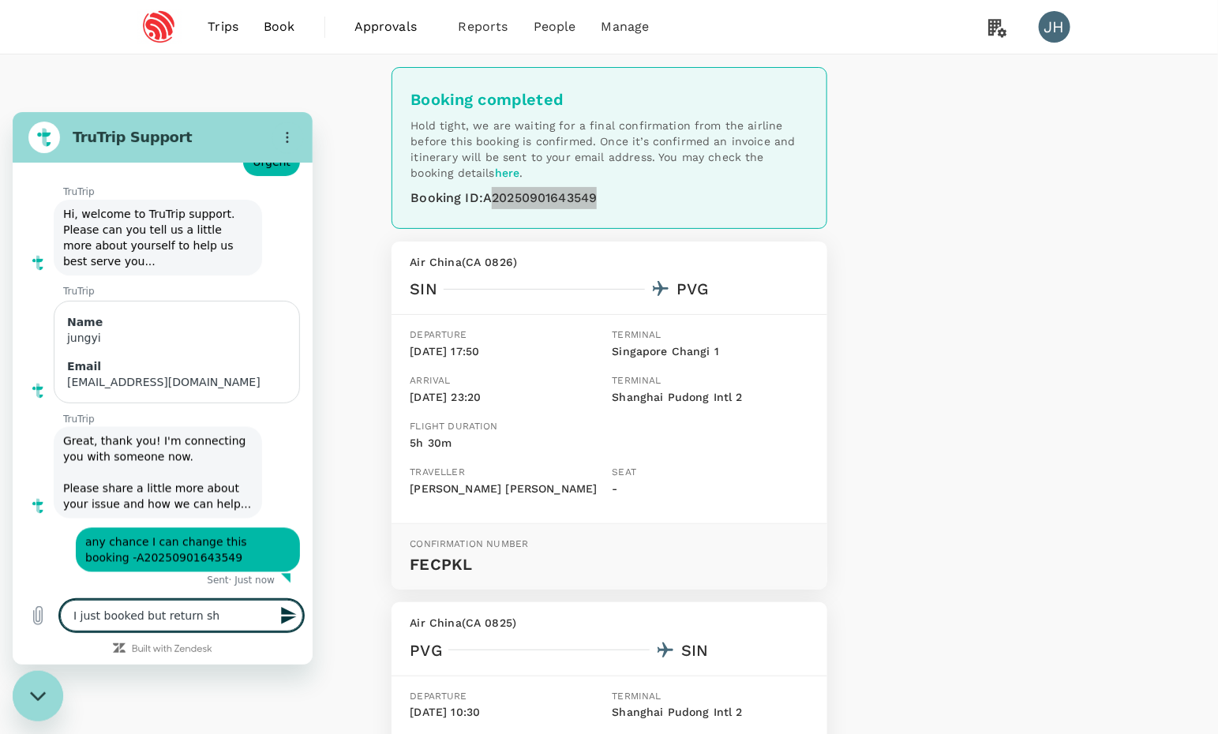
type textarea "x"
type textarea "I just booked but return sho"
type textarea "x"
type textarea "I just booked but return shoy"
type textarea "x"
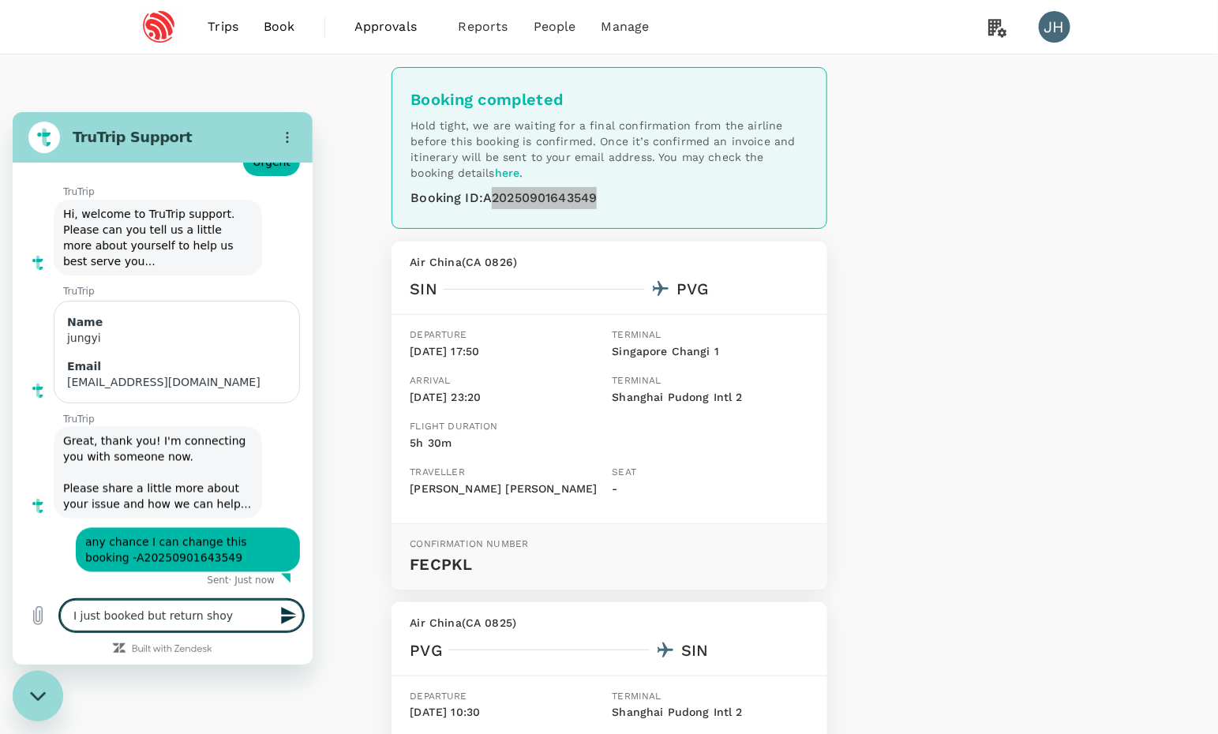
type textarea "I just booked but return sho"
type textarea "x"
type textarea "I just booked but return shoy"
type textarea "x"
type textarea "I just booked but return shoyu"
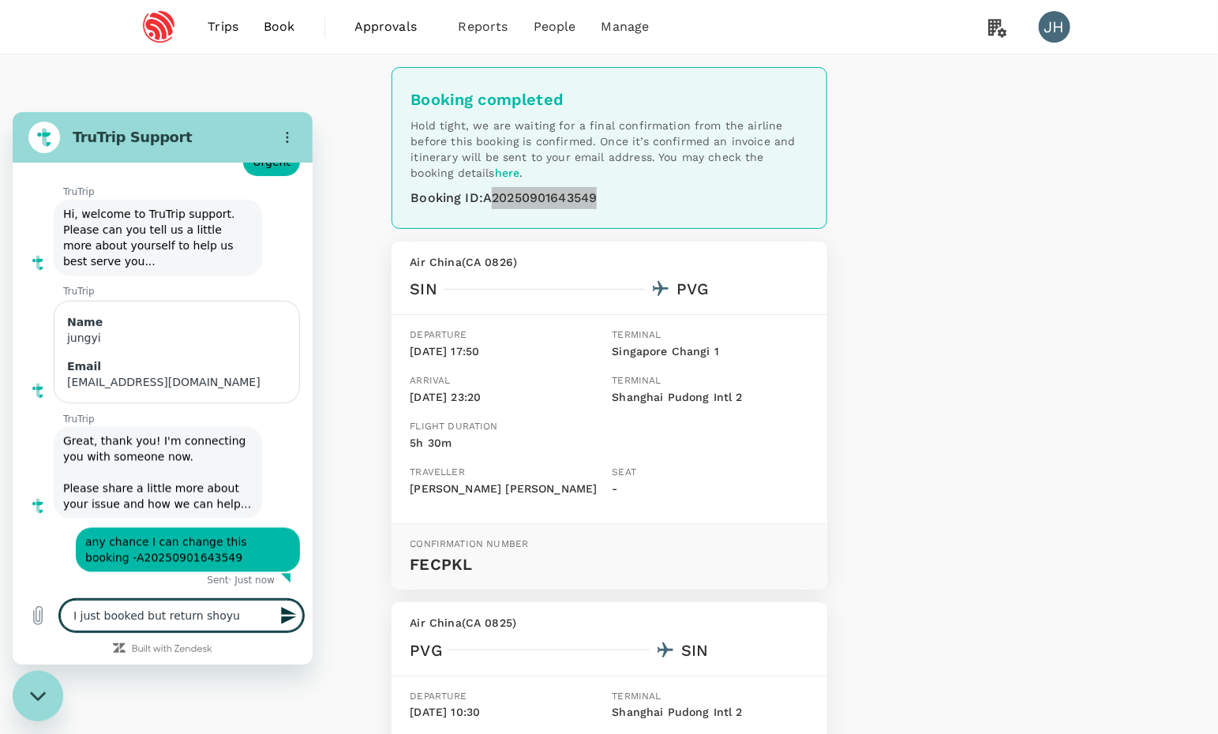
type textarea "x"
type textarea "I just booked but return shoyul"
type textarea "x"
type textarea "I just booked but return shoyu"
type textarea "x"
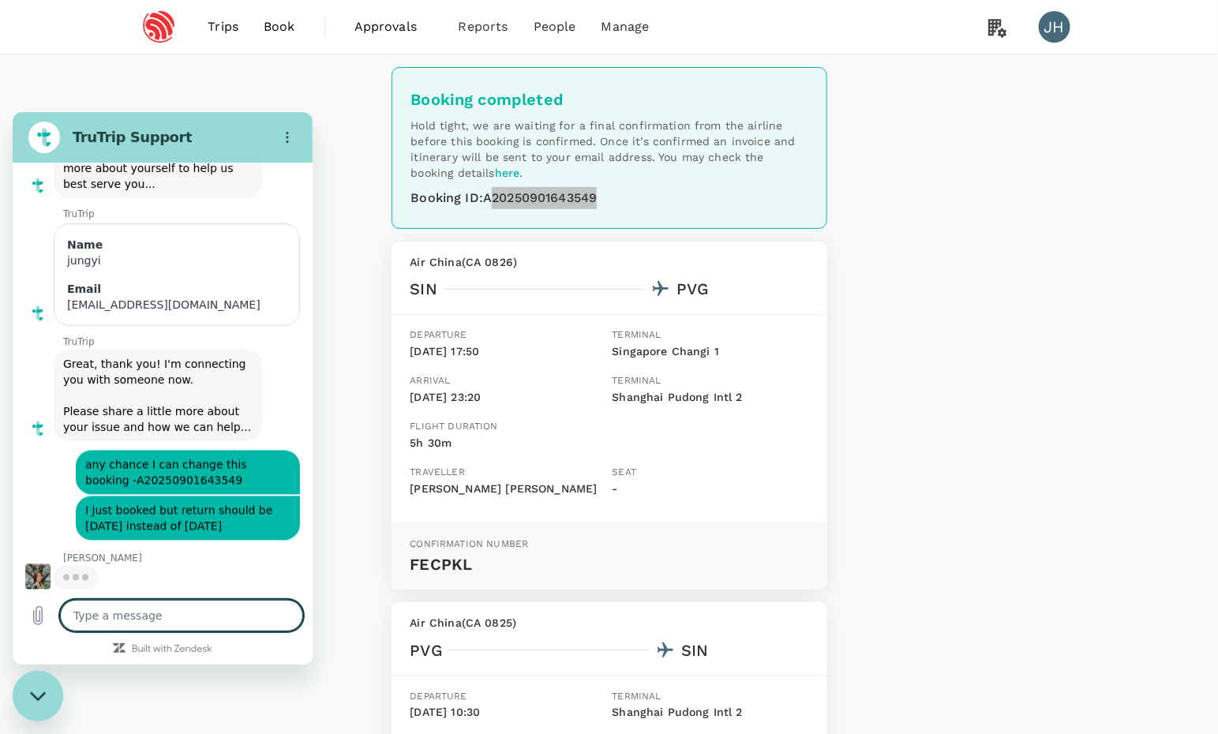
scroll to position [1158, 0]
click at [140, 607] on textarea at bounding box center [181, 615] width 243 height 32
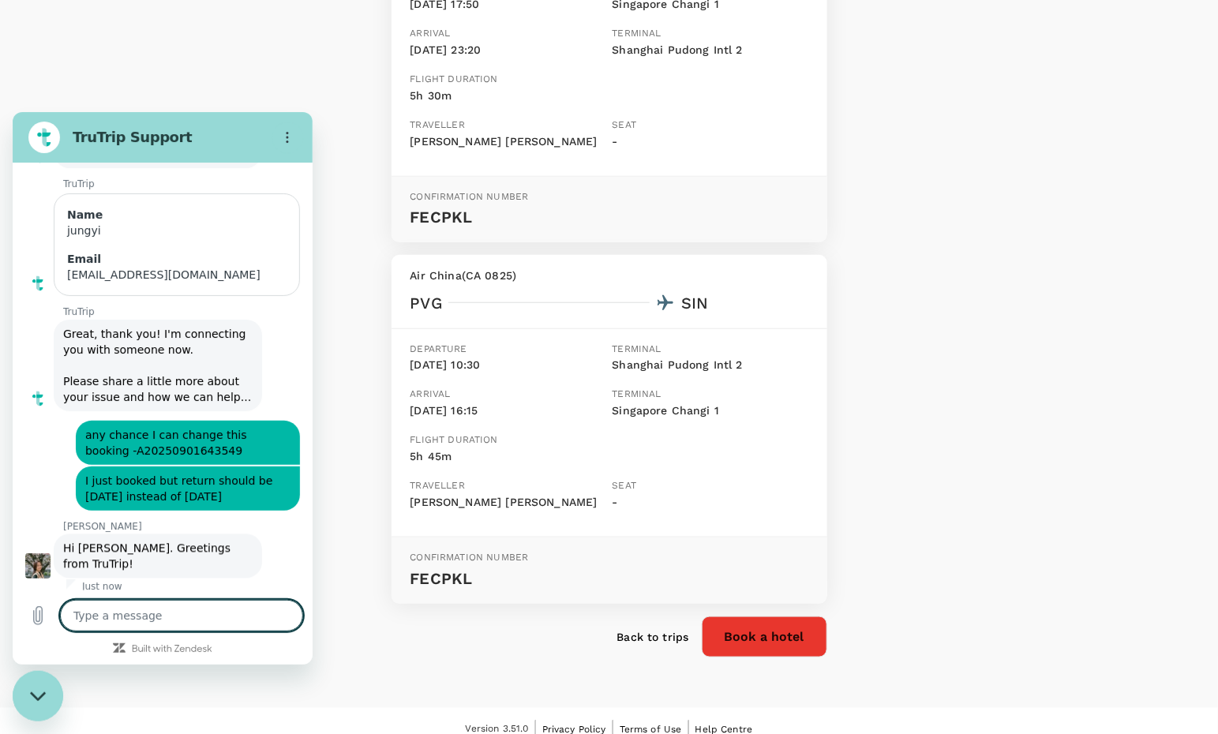
scroll to position [1196, 0]
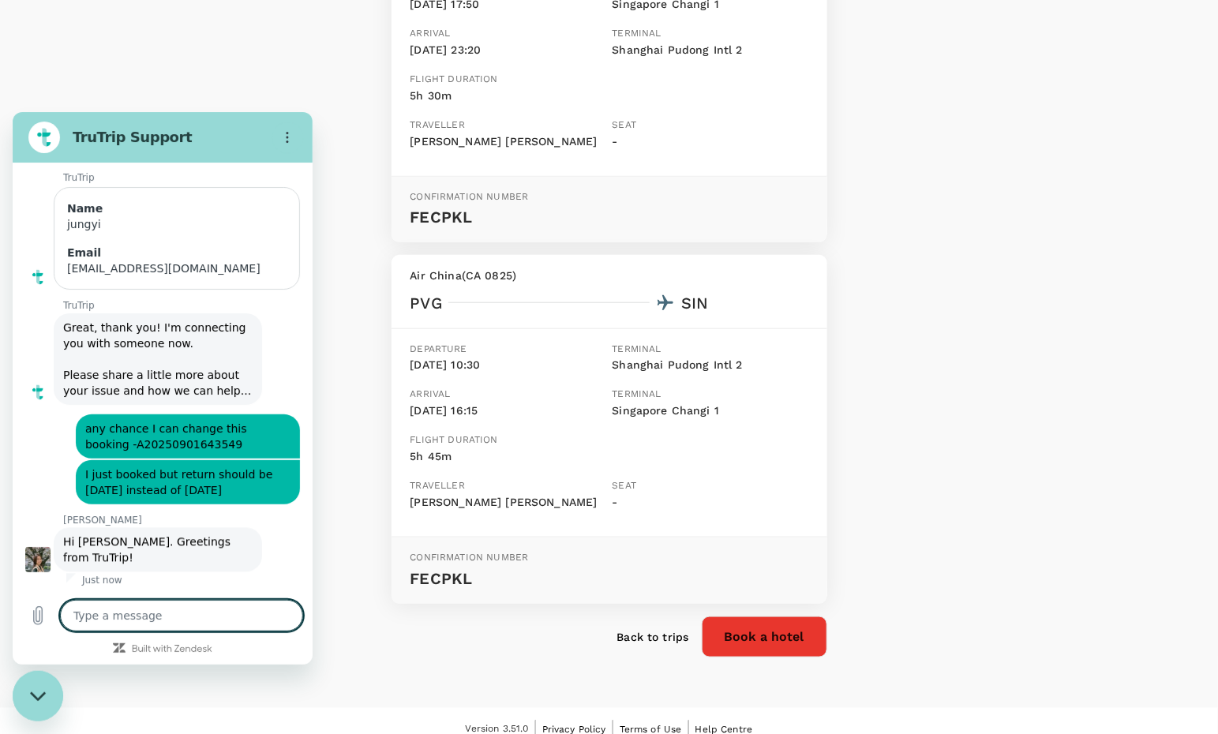
click at [119, 604] on textarea at bounding box center [181, 615] width 243 height 32
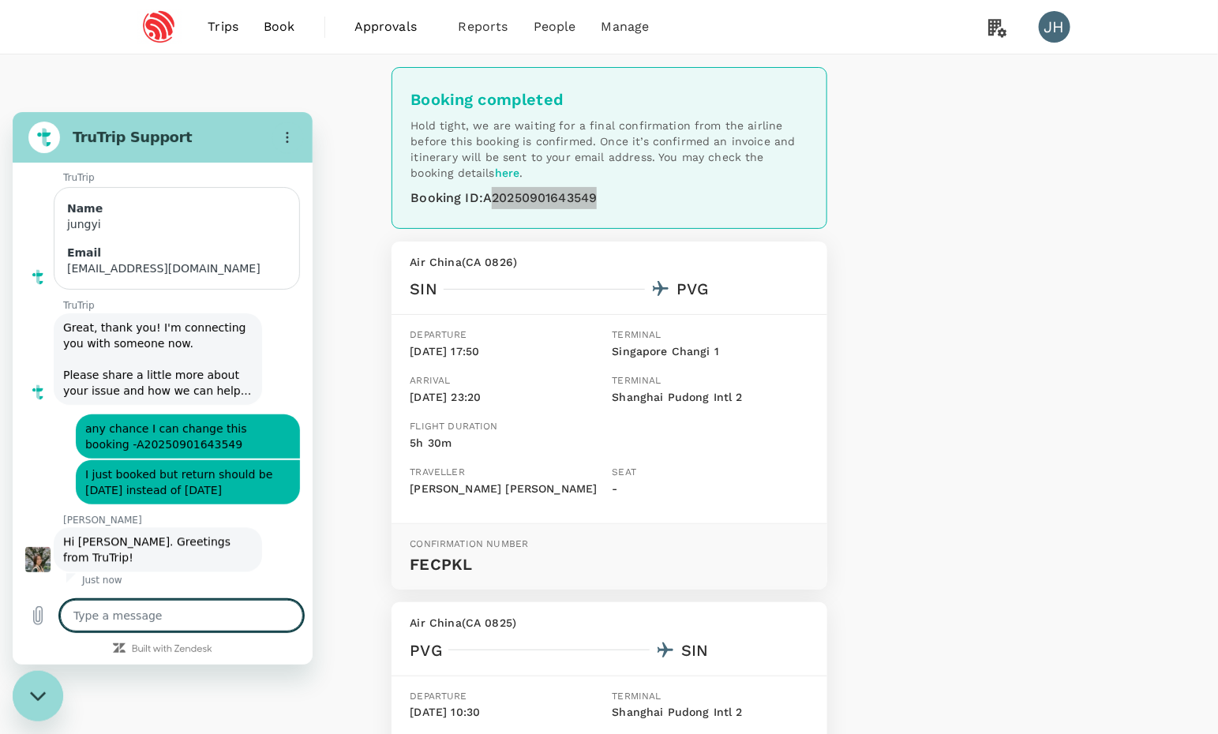
scroll to position [0, 0]
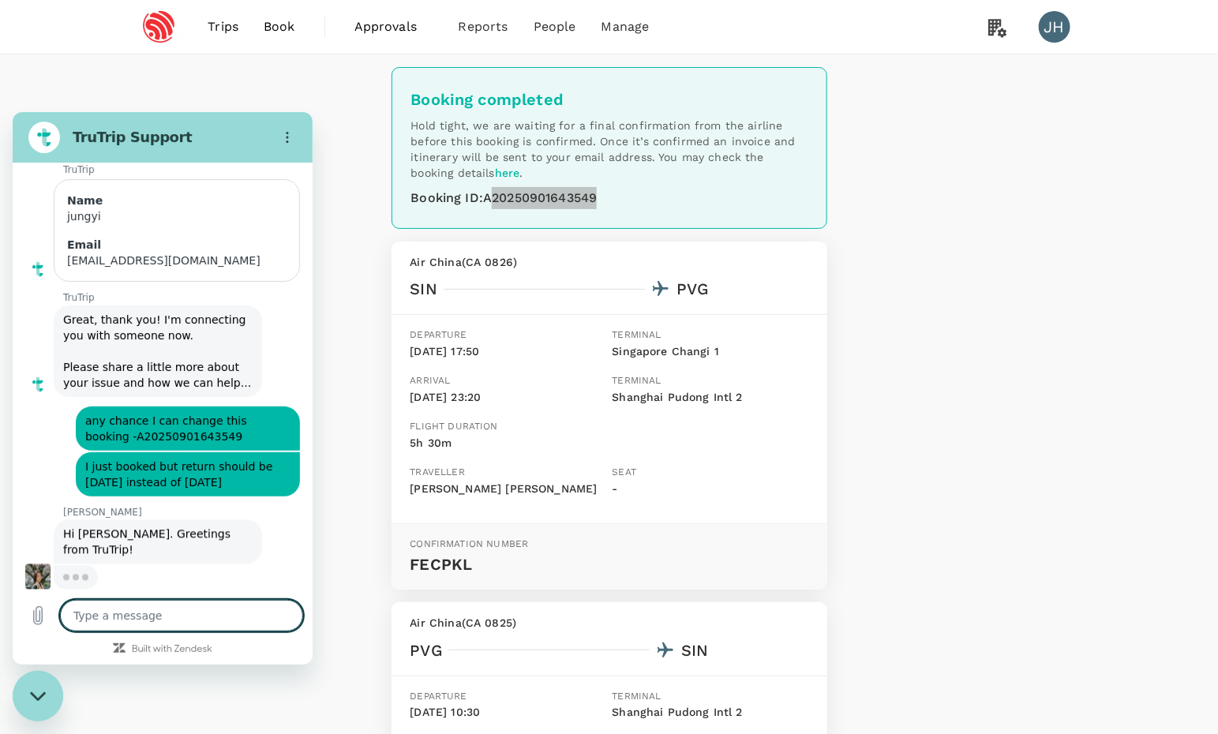
click at [158, 621] on textarea at bounding box center [181, 615] width 243 height 32
click at [153, 609] on textarea at bounding box center [181, 615] width 243 height 32
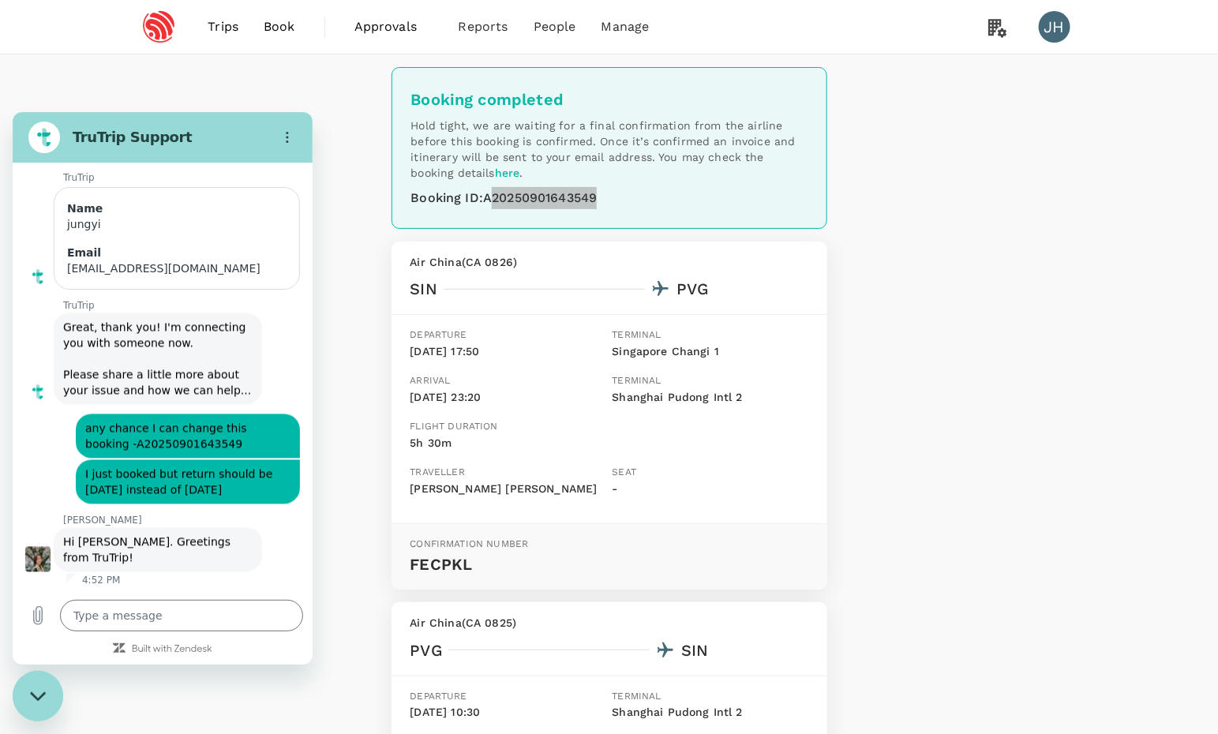
scroll to position [1196, 0]
click at [194, 606] on textarea at bounding box center [181, 615] width 243 height 32
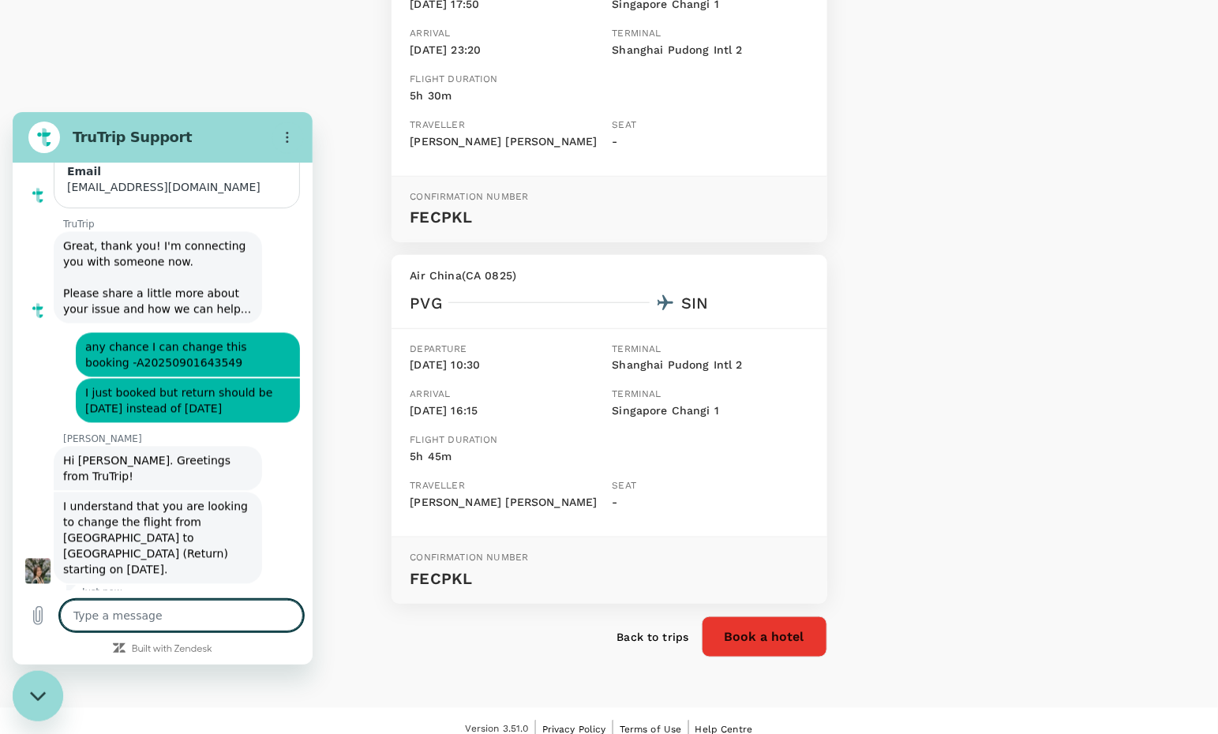
scroll to position [1273, 0]
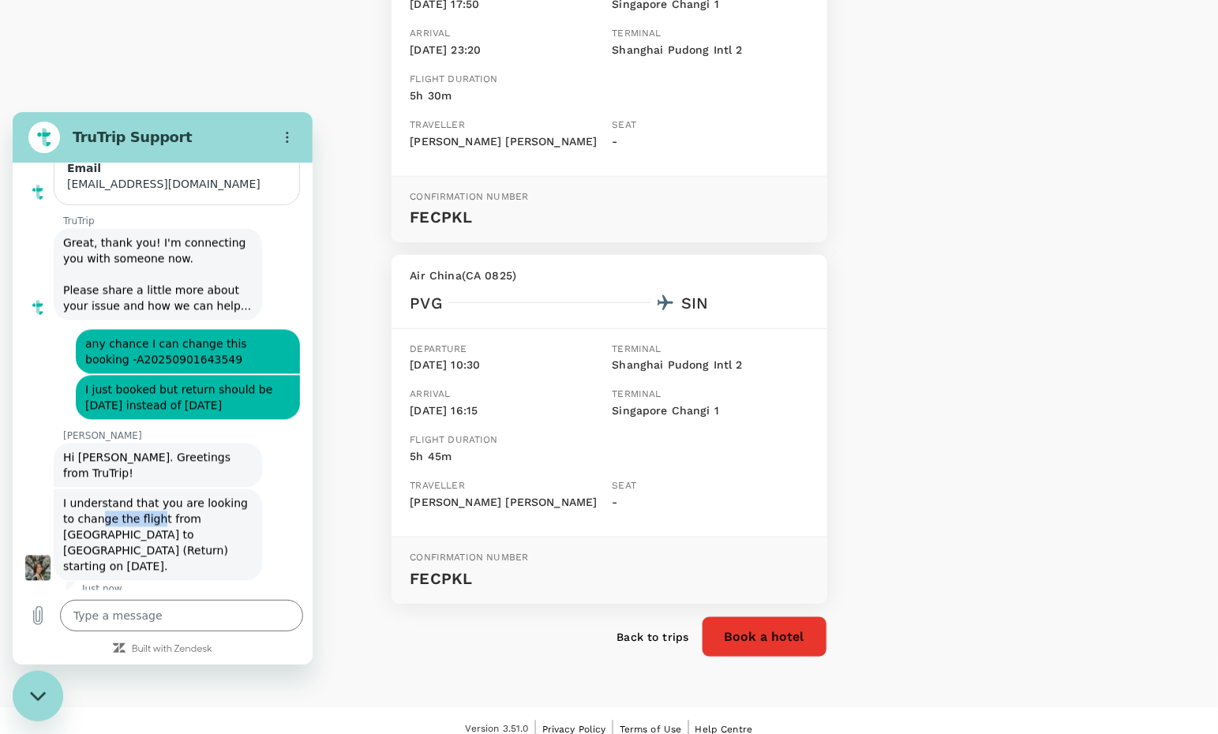
drag, startPoint x: 99, startPoint y: 524, endPoint x: 161, endPoint y: 529, distance: 62.6
click at [161, 529] on span "I understand that you are looking to change the flight from [GEOGRAPHIC_DATA] t…" at bounding box center [158, 534] width 190 height 79
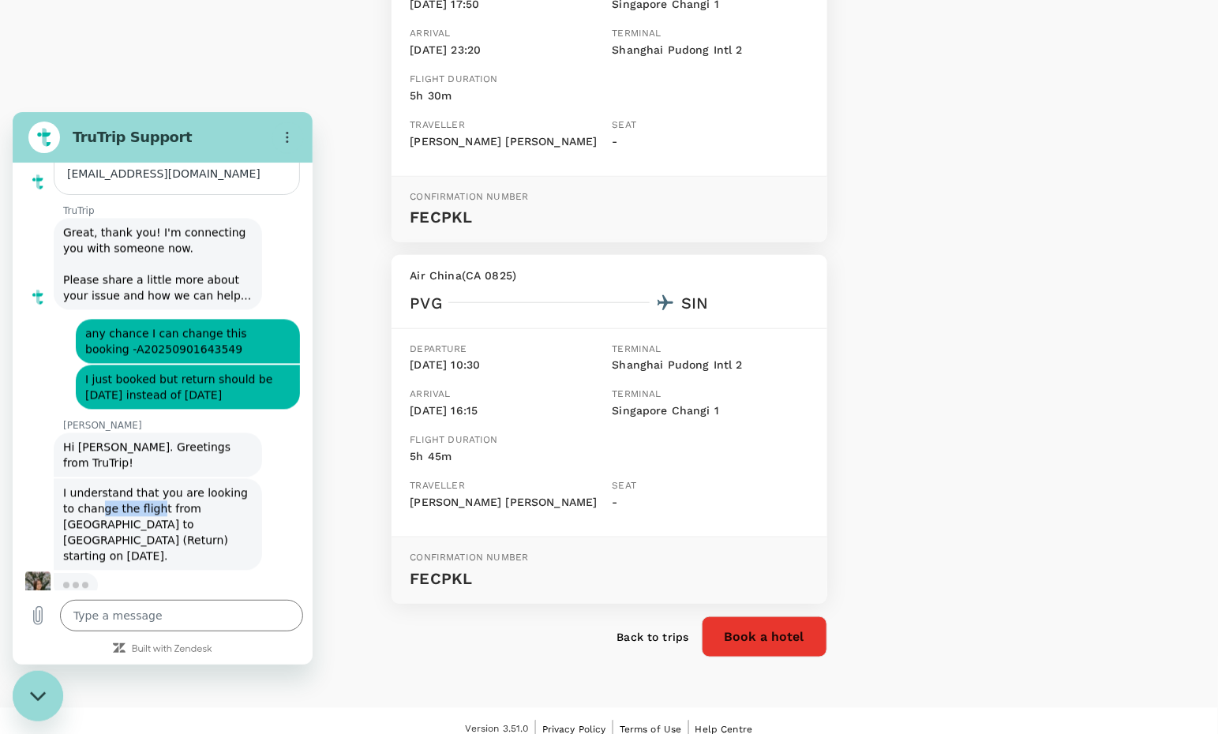
scroll to position [1282, 0]
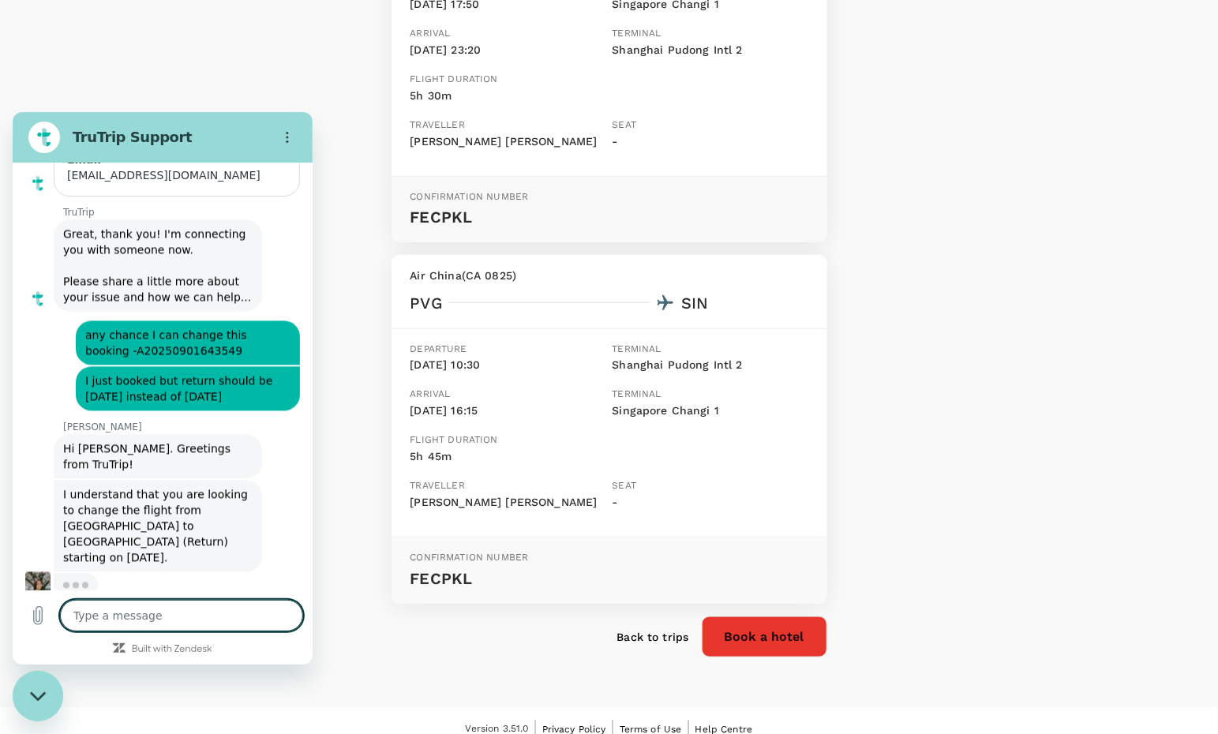
click at [183, 620] on textarea at bounding box center [181, 615] width 243 height 32
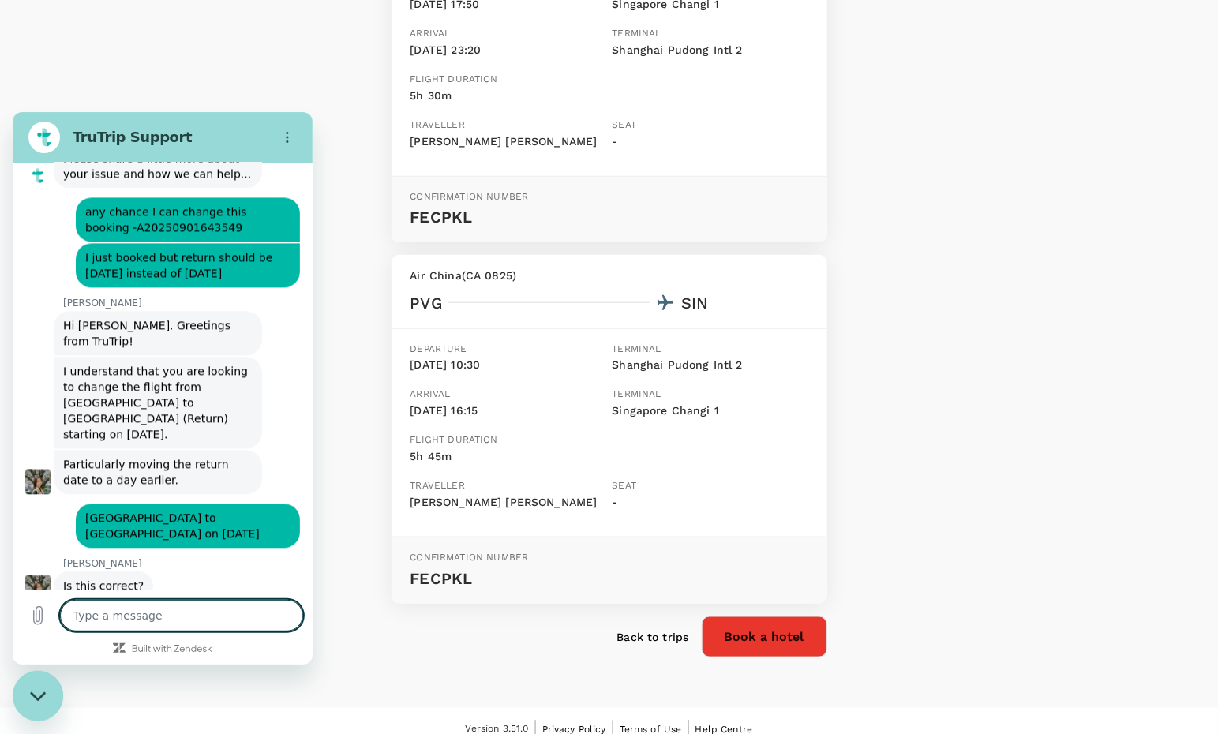
scroll to position [1408, 0]
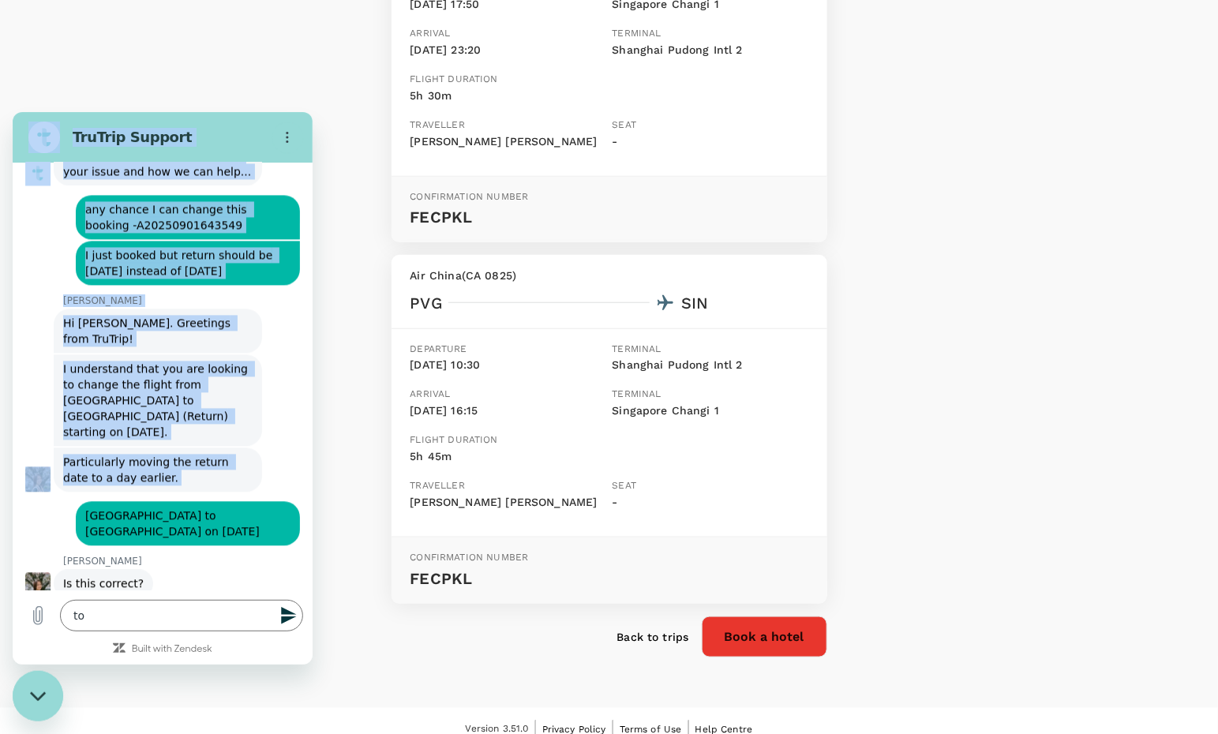
drag, startPoint x: 95, startPoint y: 505, endPoint x: 334, endPoint y: 505, distance: 239.3
click at [313, 505] on html "TruTrip Support This chat is recorded using a cloud service and is subject to t…" at bounding box center [163, 387] width 300 height 553
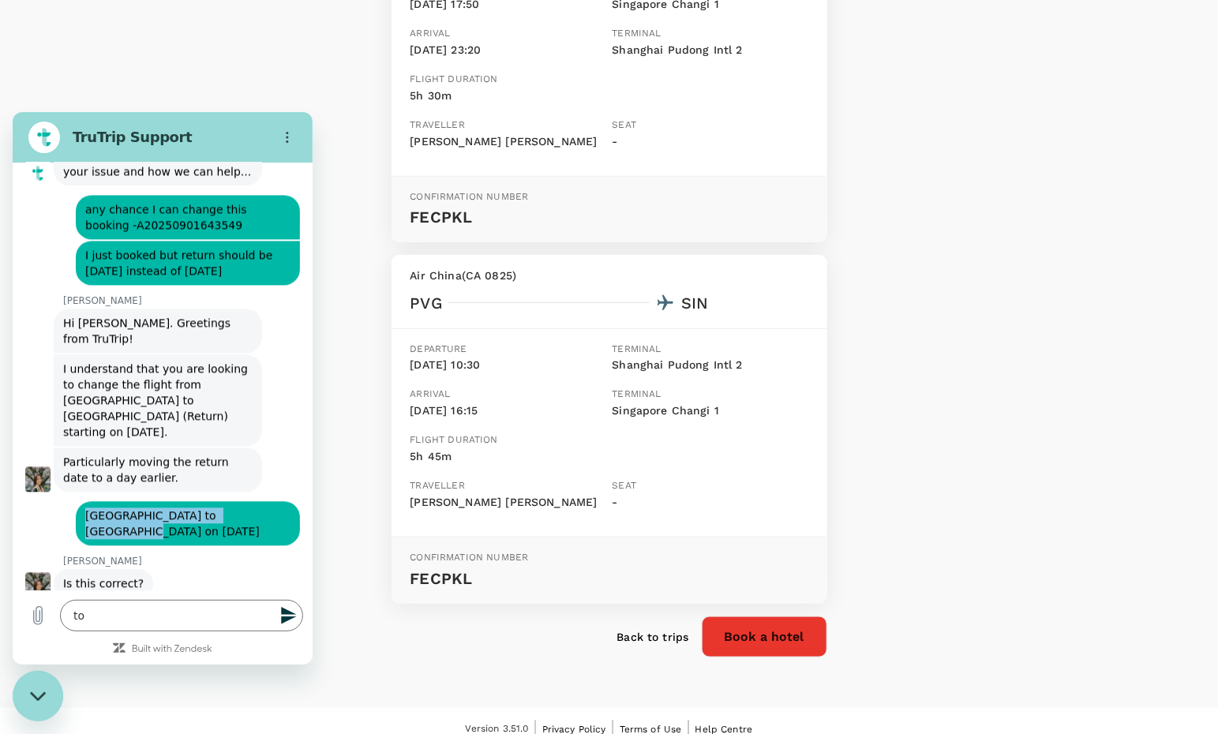
drag, startPoint x: 274, startPoint y: 505, endPoint x: 94, endPoint y: 503, distance: 180.0
click at [94, 507] on span "[GEOGRAPHIC_DATA] to [GEOGRAPHIC_DATA] on [DATE]" at bounding box center [187, 523] width 205 height 32
copy span "[GEOGRAPHIC_DATA] to [GEOGRAPHIC_DATA] on [DATE]"
click at [99, 617] on textarea "to" at bounding box center [181, 615] width 243 height 32
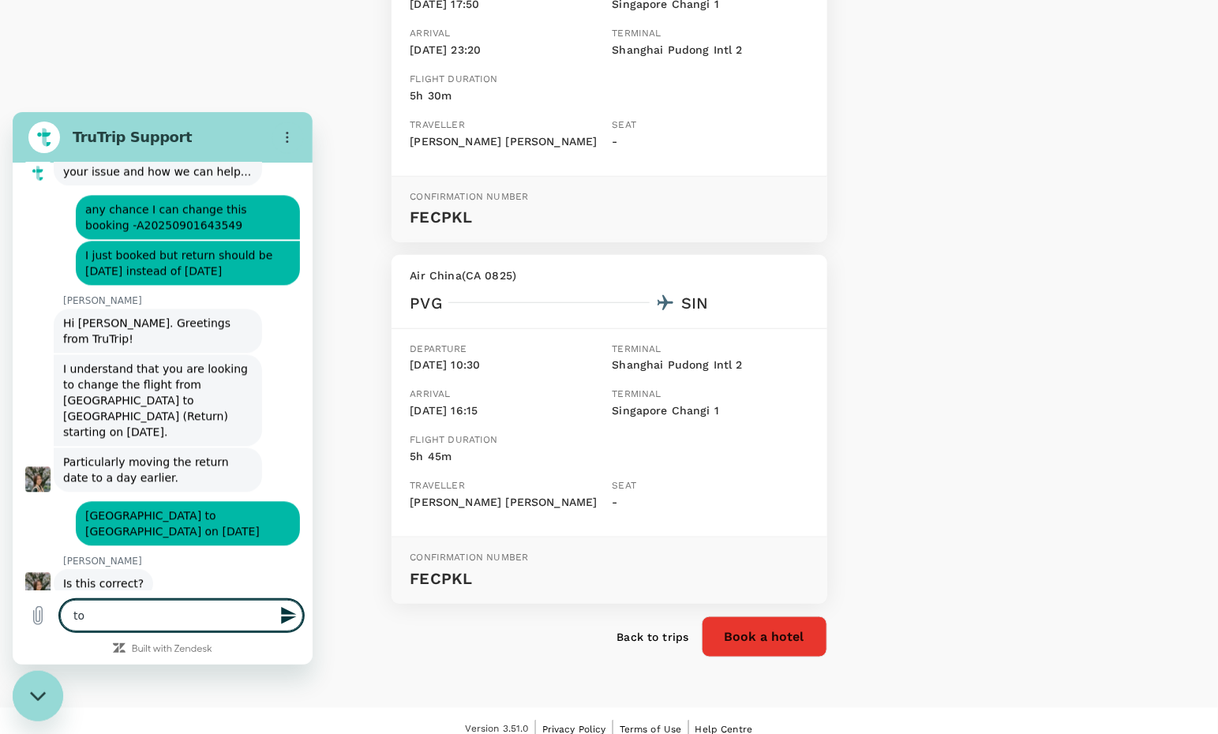
paste textarea "[GEOGRAPHIC_DATA] to [GEOGRAPHIC_DATA] on [DATE]"
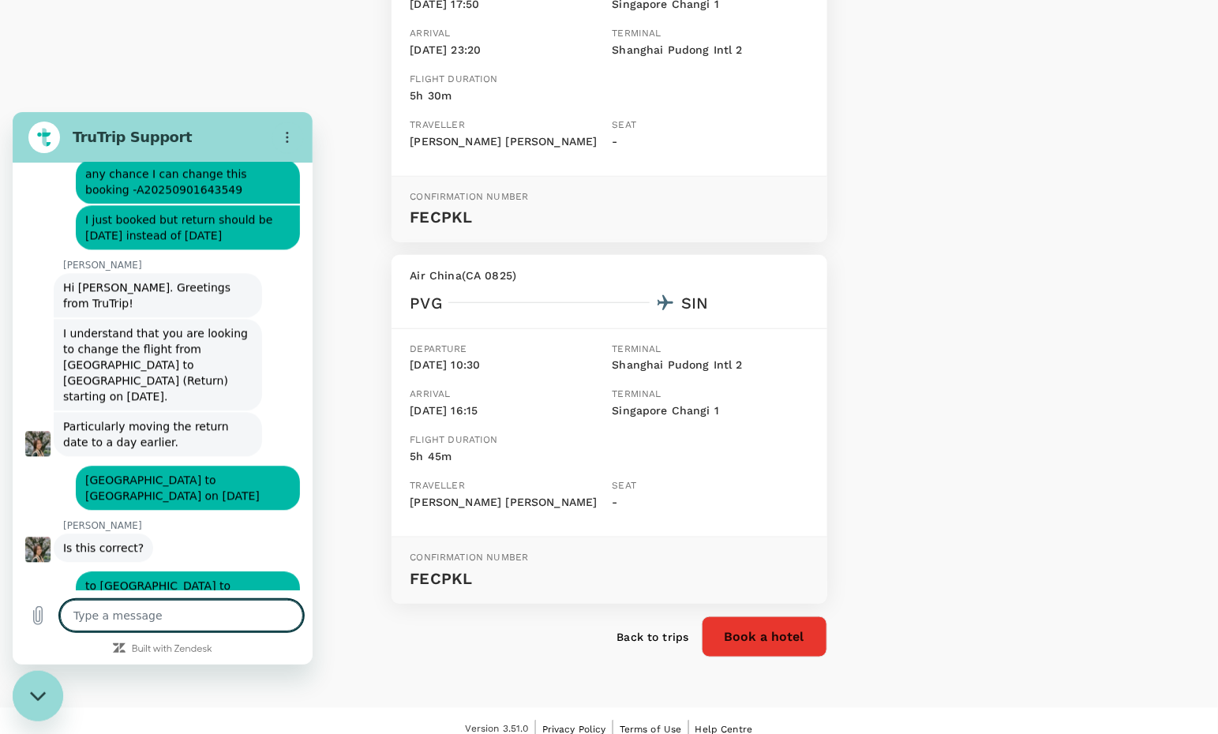
scroll to position [1446, 0]
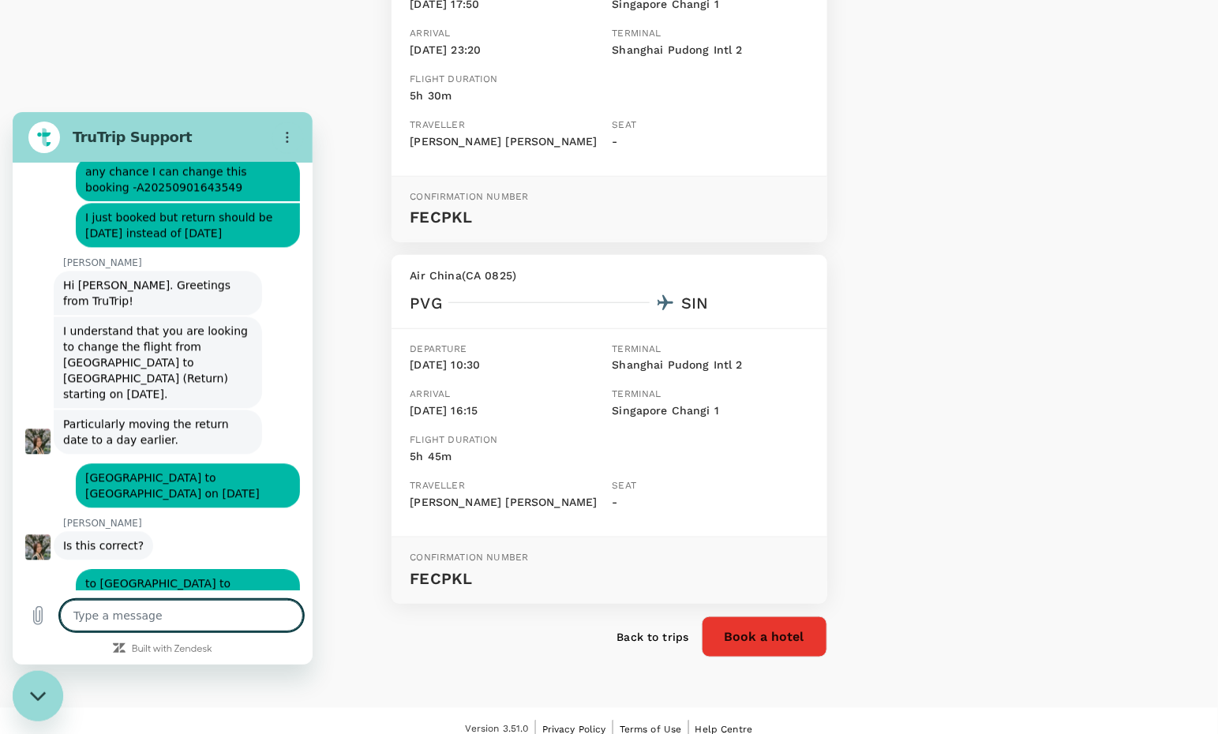
click at [148, 614] on textarea at bounding box center [181, 615] width 243 height 32
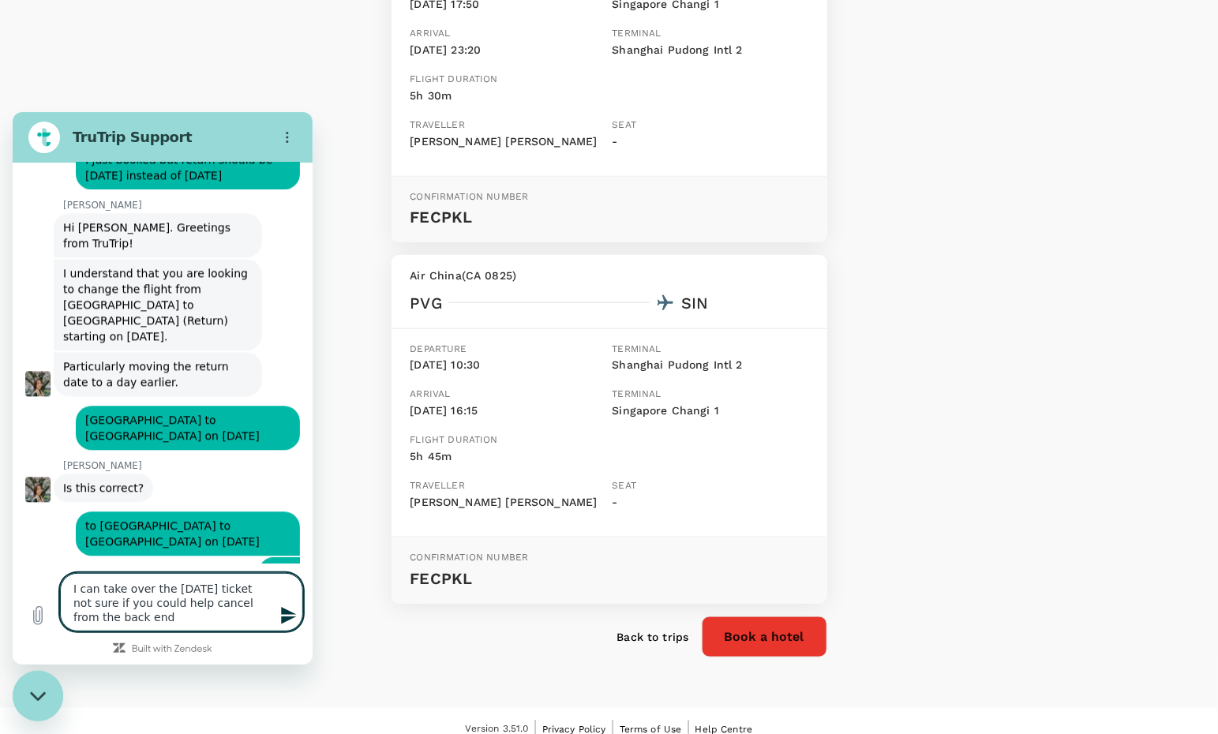
scroll to position [1503, 0]
click at [13, 535] on html "TruTrip Support This chat is recorded using a cloud service and is subject to t…" at bounding box center [163, 387] width 300 height 553
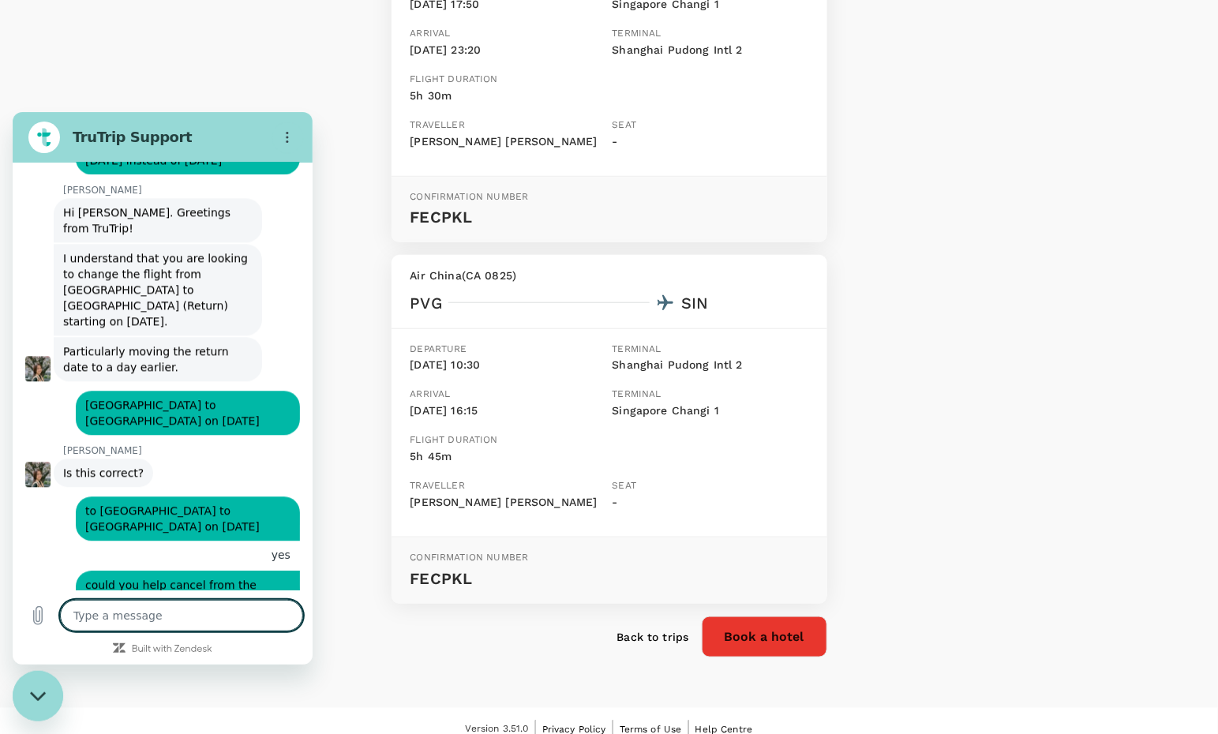
scroll to position [1522, 0]
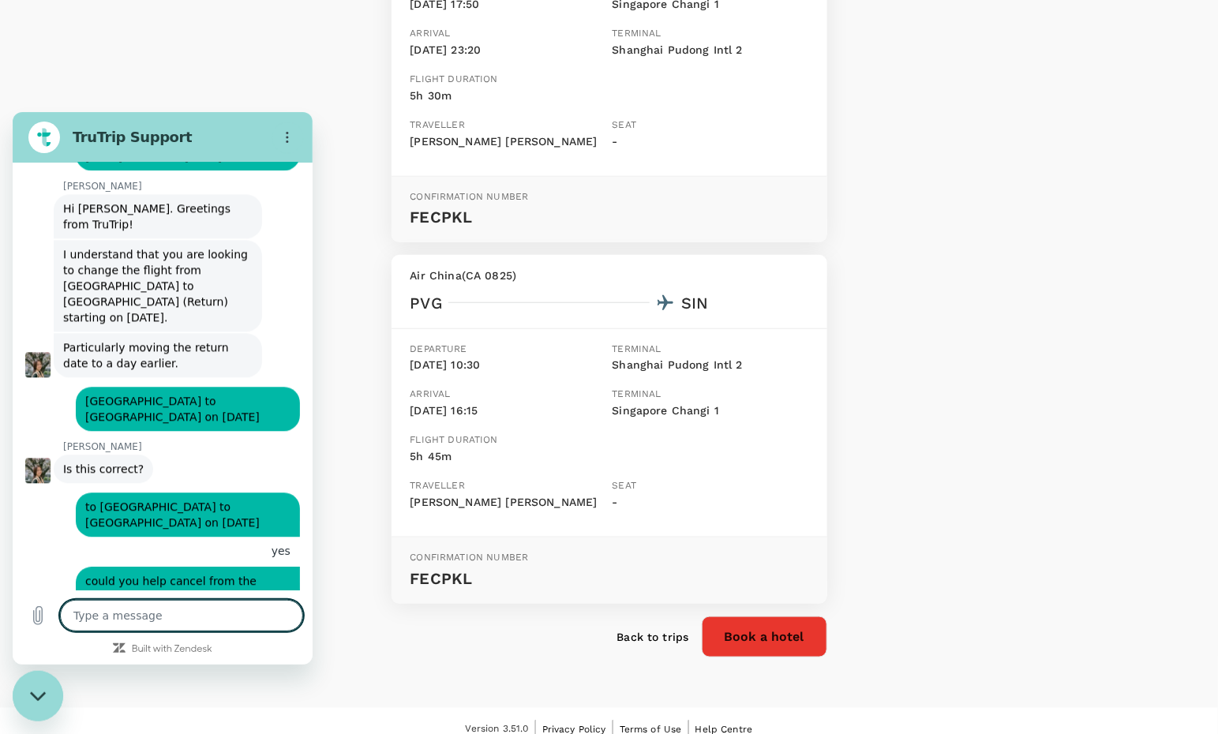
click at [137, 610] on textarea at bounding box center [181, 615] width 243 height 32
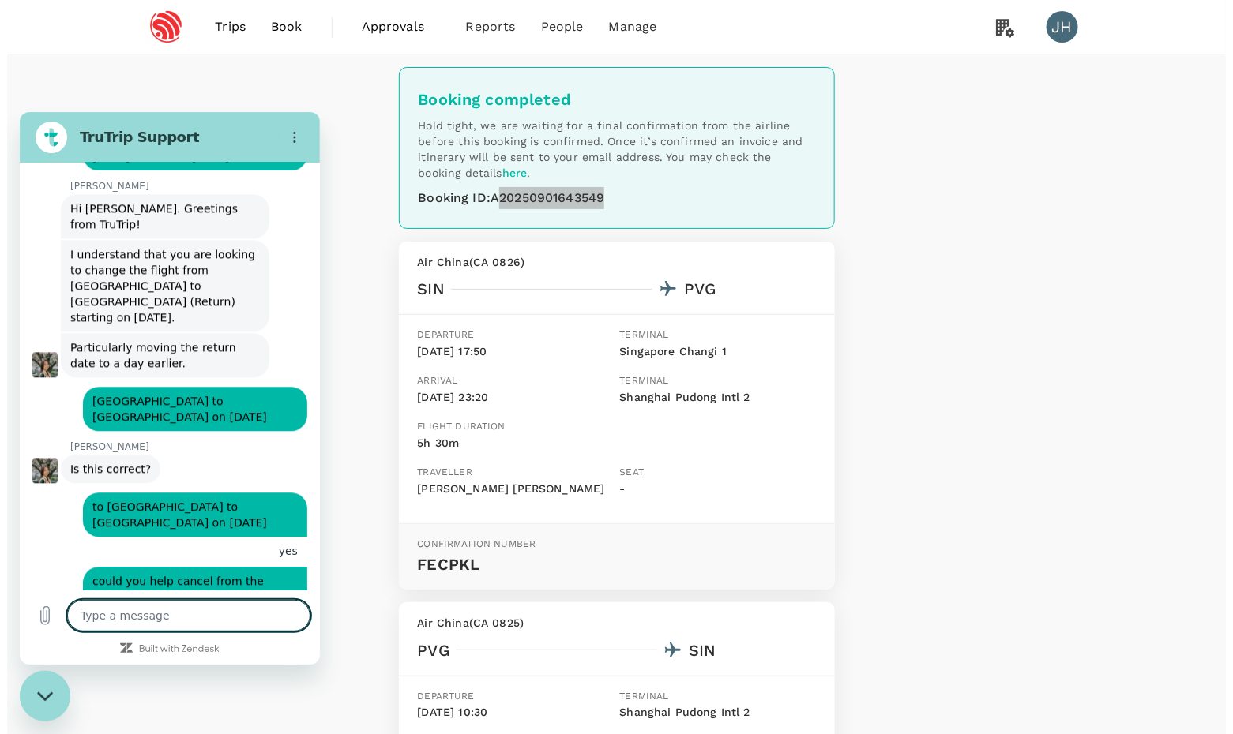
scroll to position [0, 0]
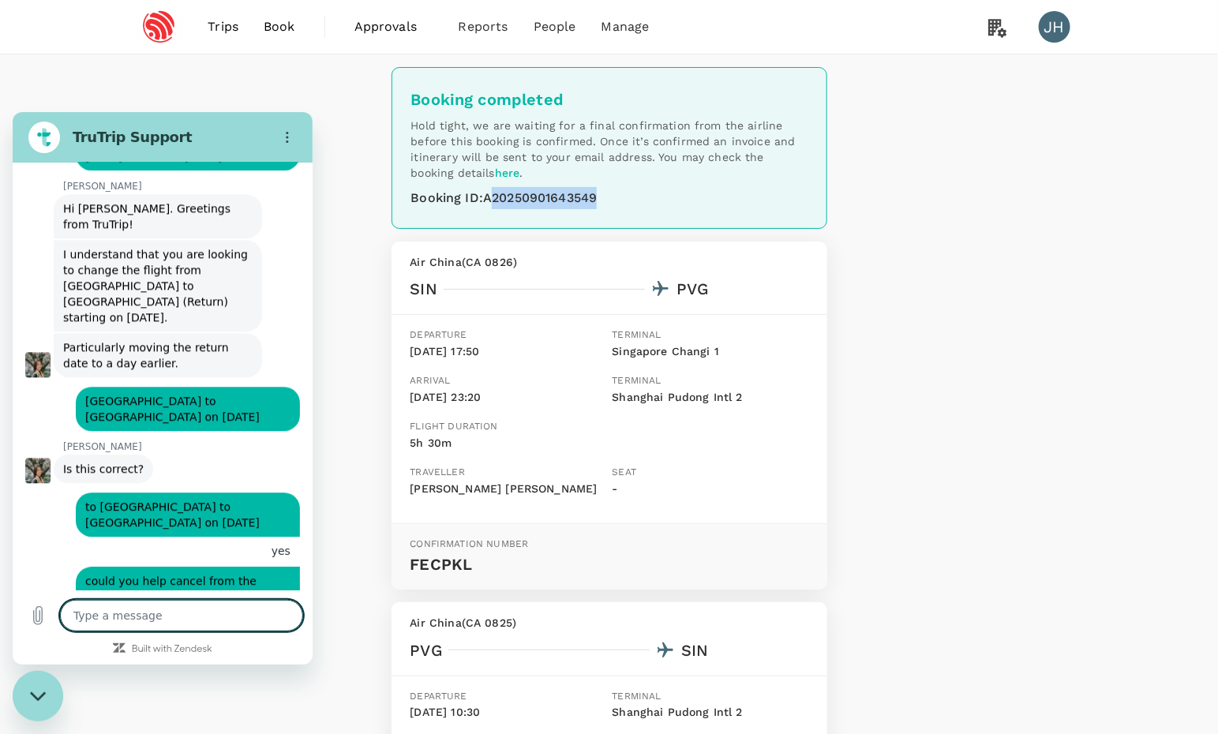
click at [285, 21] on span "Book" at bounding box center [280, 26] width 32 height 19
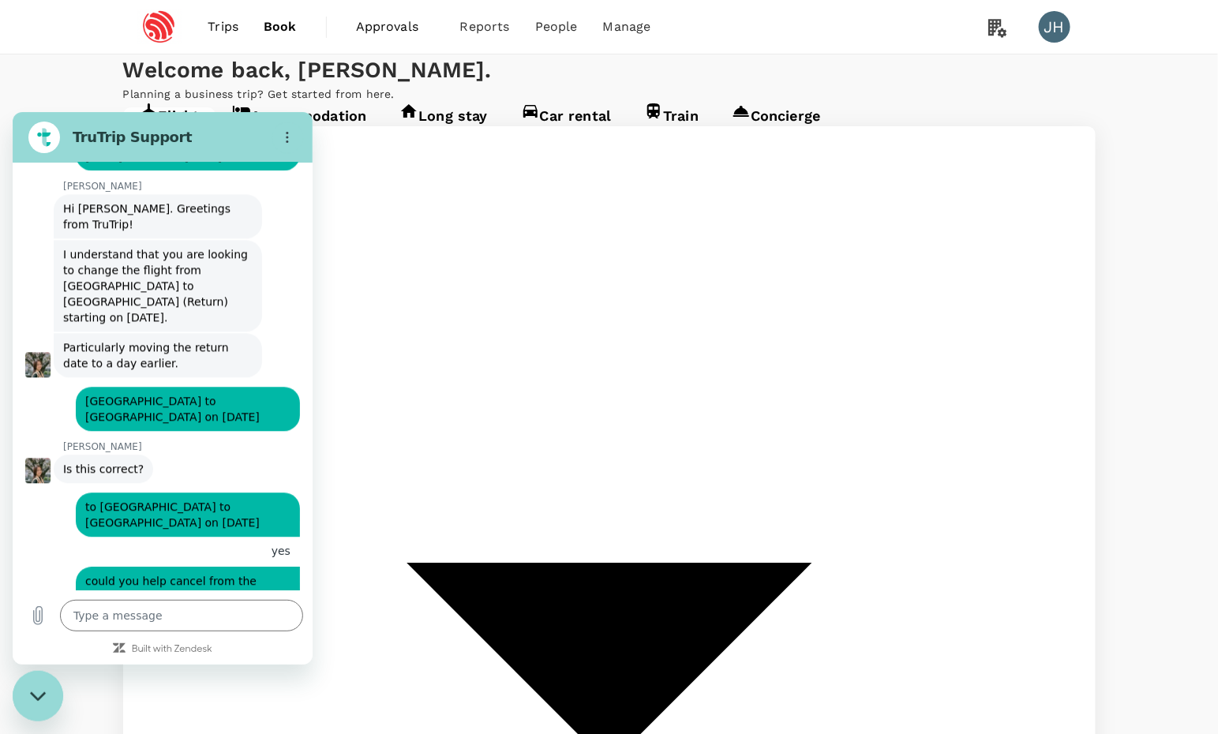
click at [228, 25] on span "Trips" at bounding box center [223, 26] width 31 height 19
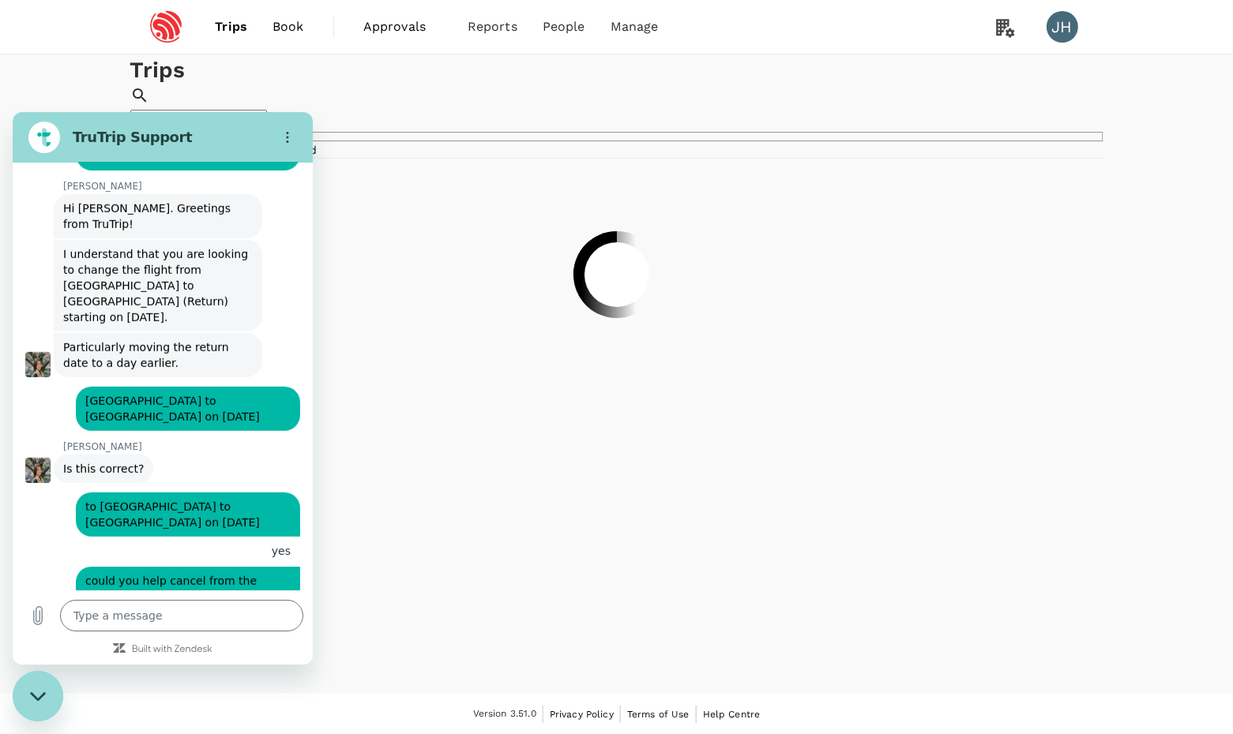
click at [234, 29] on span "Trips" at bounding box center [231, 26] width 32 height 19
click at [267, 110] on input "text" at bounding box center [198, 117] width 137 height 15
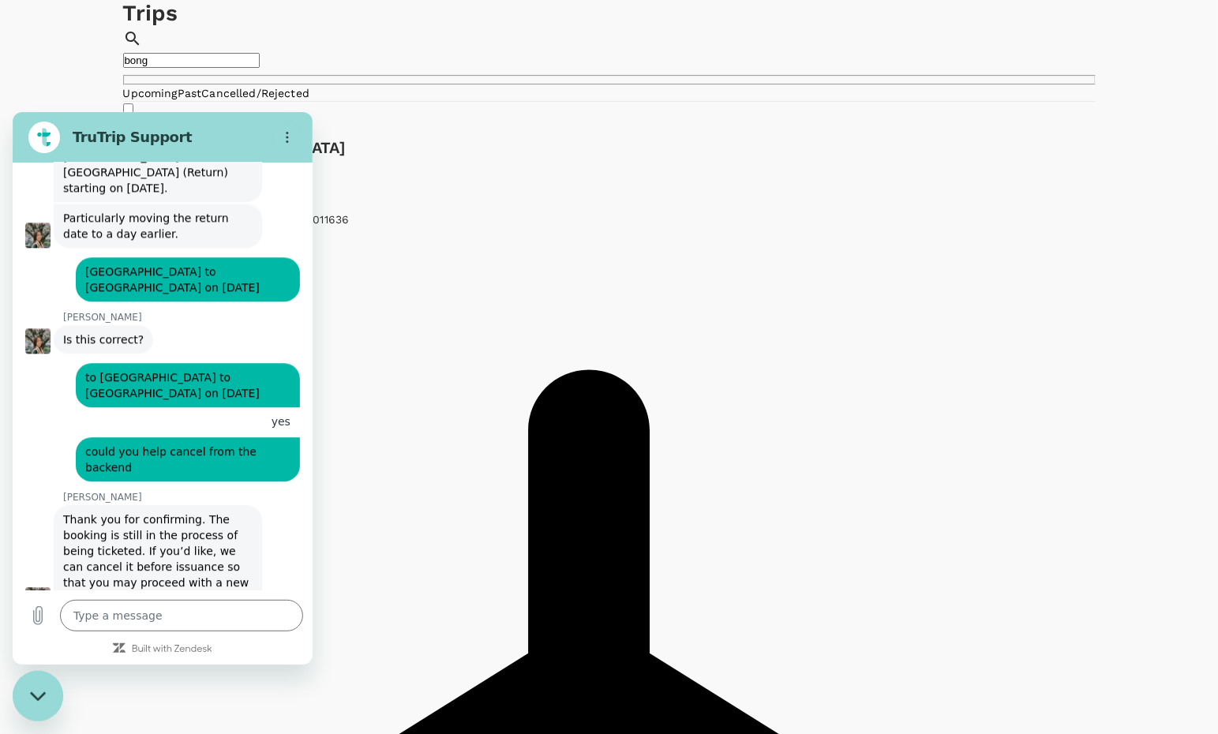
scroll to position [56, 0]
drag, startPoint x: 94, startPoint y: 497, endPoint x: 204, endPoint y: 500, distance: 109.8
click at [204, 511] on span "Thank you for confirming. The booking is still in the process of being ticketed…" at bounding box center [158, 558] width 190 height 95
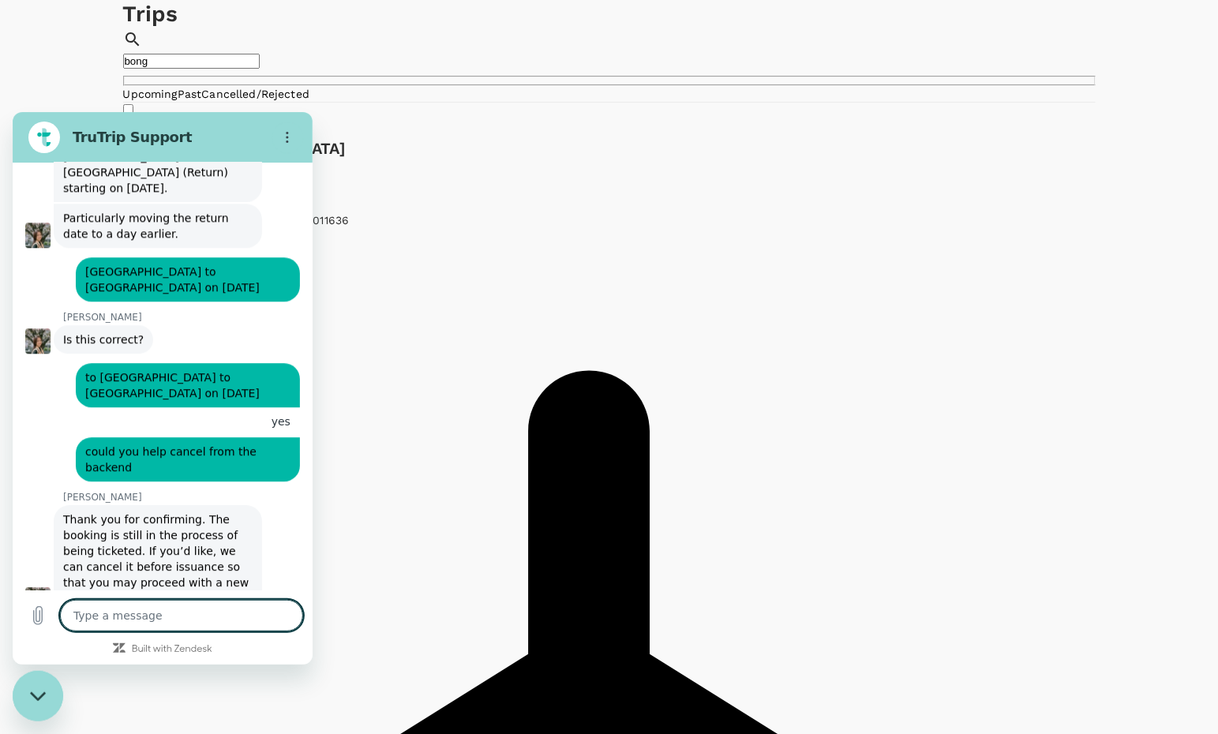
click at [153, 613] on textarea at bounding box center [181, 615] width 243 height 32
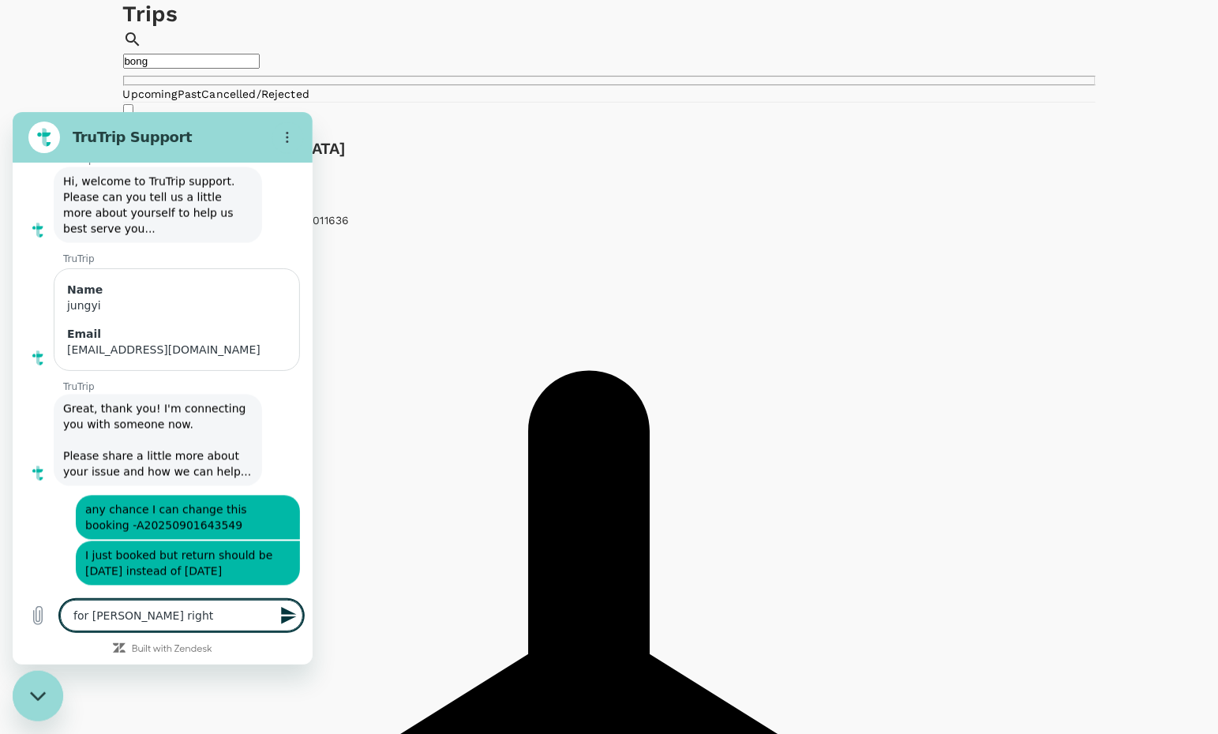
scroll to position [1140, 0]
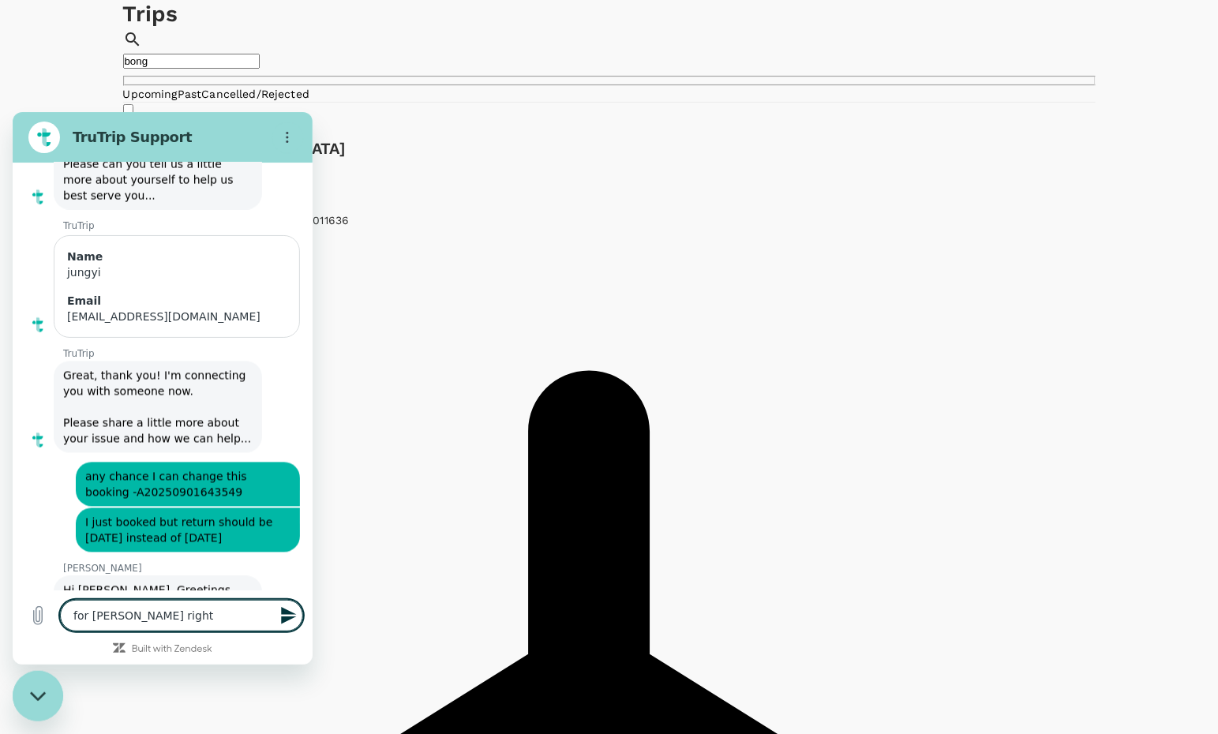
click at [208, 500] on span "any chance I can change this booking -A20250901643549" at bounding box center [187, 484] width 205 height 32
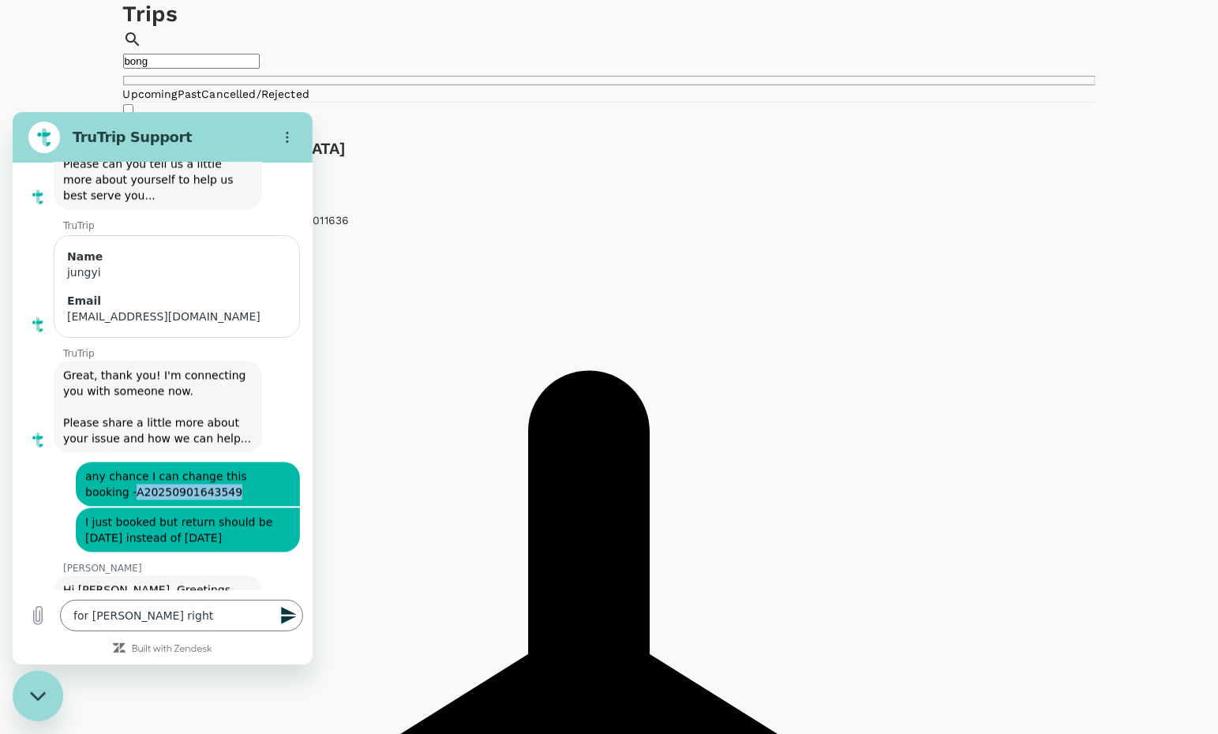
copy span "A20250901643549"
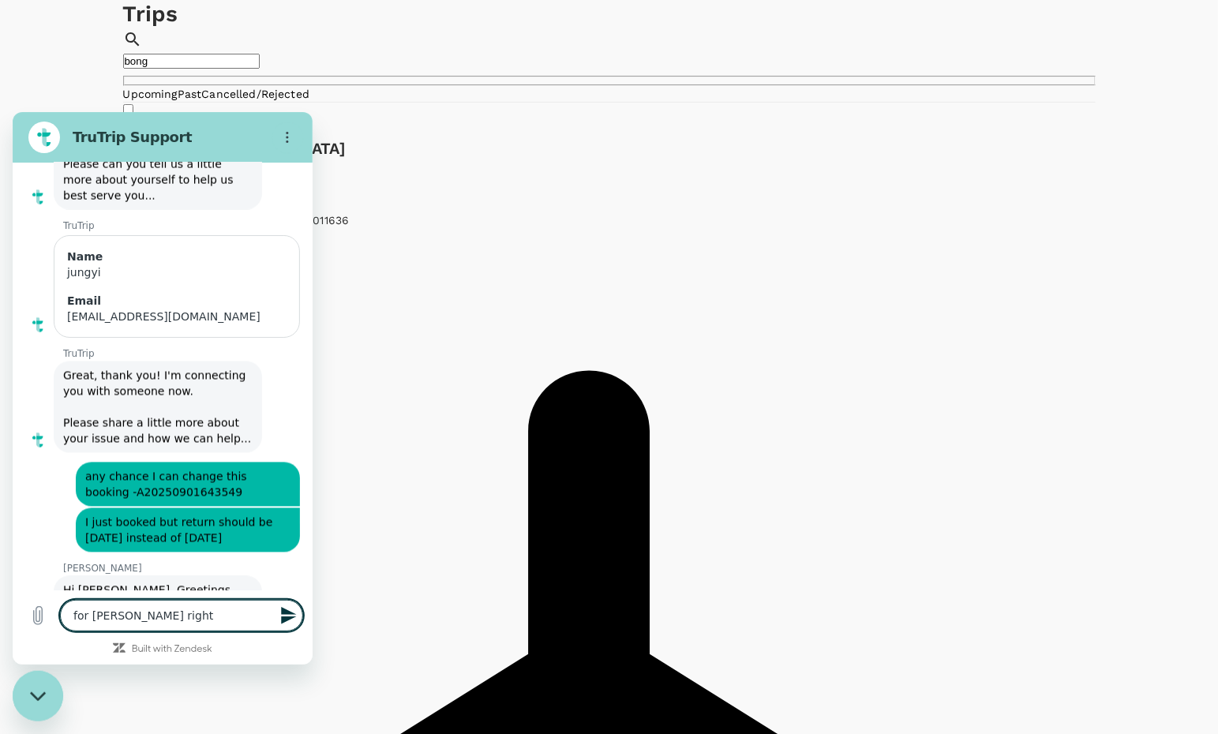
click at [223, 616] on textarea "for [PERSON_NAME] right" at bounding box center [181, 615] width 243 height 32
drag, startPoint x: 788, startPoint y: 65, endPoint x: 697, endPoint y: 64, distance: 90.8
click at [697, 64] on div "​ bong ​" at bounding box center [609, 58] width 973 height 56
drag, startPoint x: 820, startPoint y: 65, endPoint x: 665, endPoint y: 53, distance: 156.0
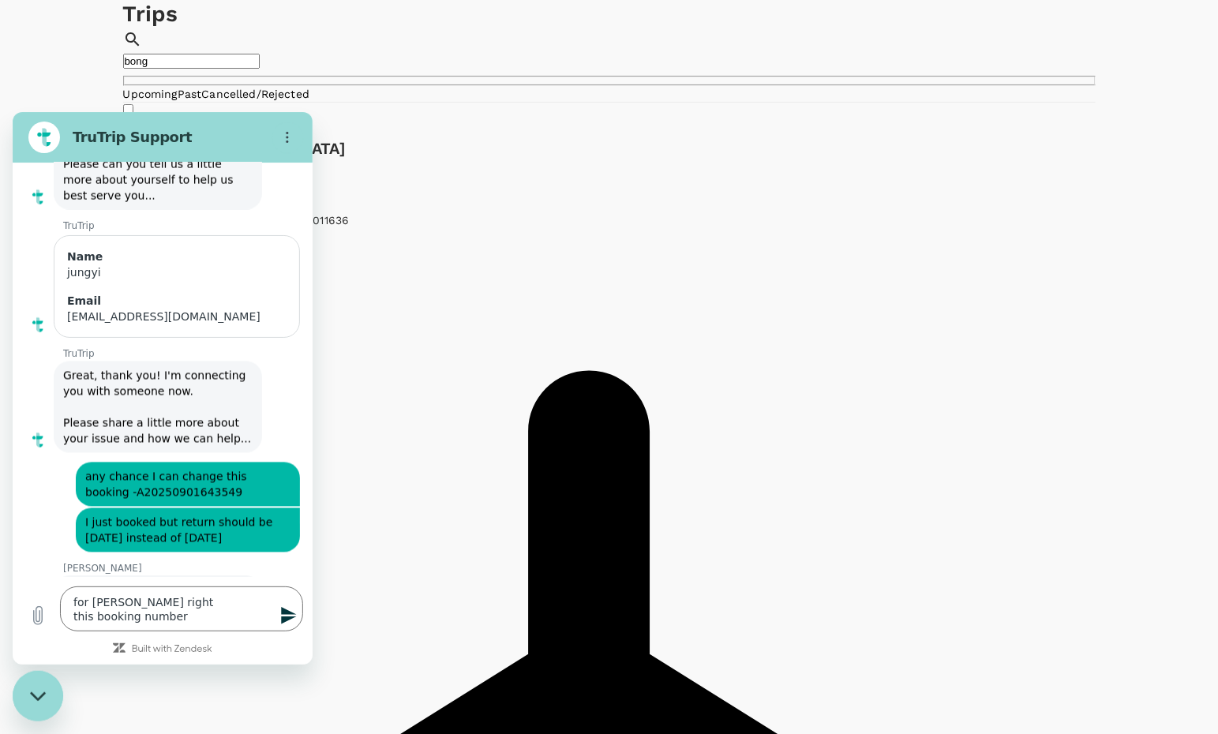
click at [665, 53] on div "Trips ​ bong ​" at bounding box center [609, 42] width 973 height 88
paste input "A20250901643549"
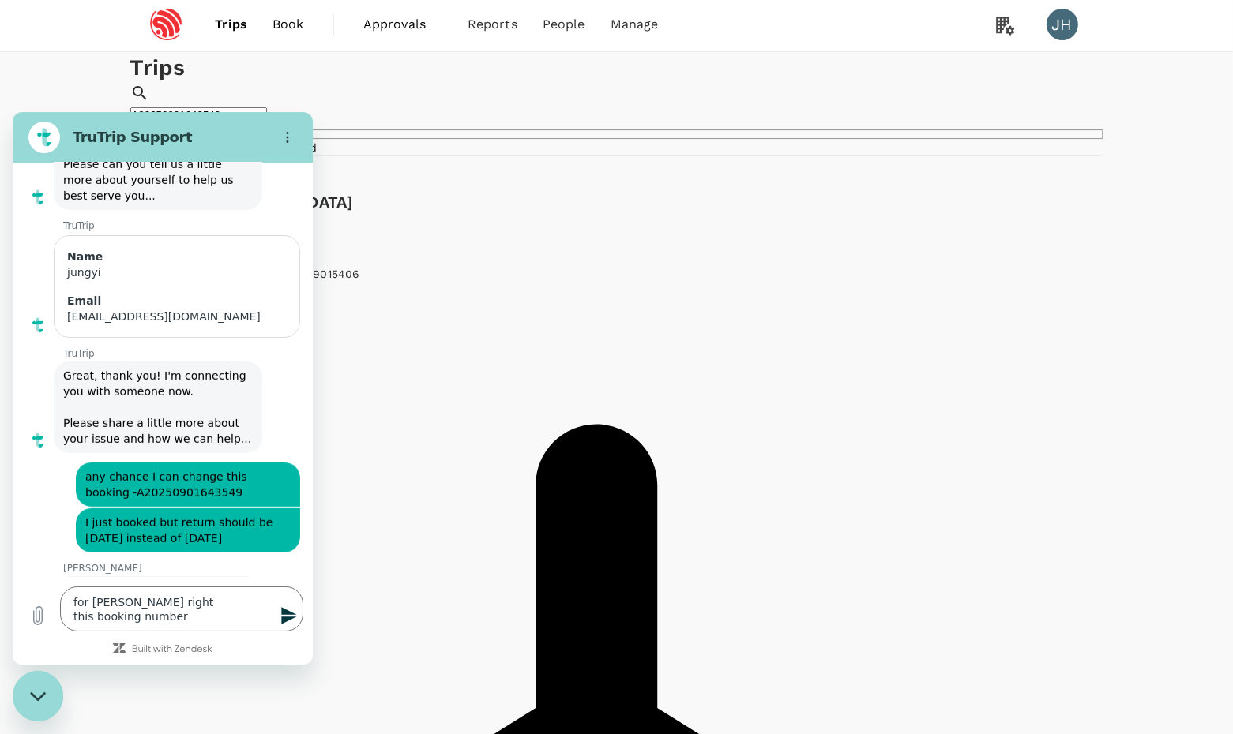
scroll to position [0, 0]
click at [360, 294] on div "Add label" at bounding box center [245, 315] width 230 height 62
click at [32, 687] on div "Close messaging window" at bounding box center [37, 695] width 47 height 47
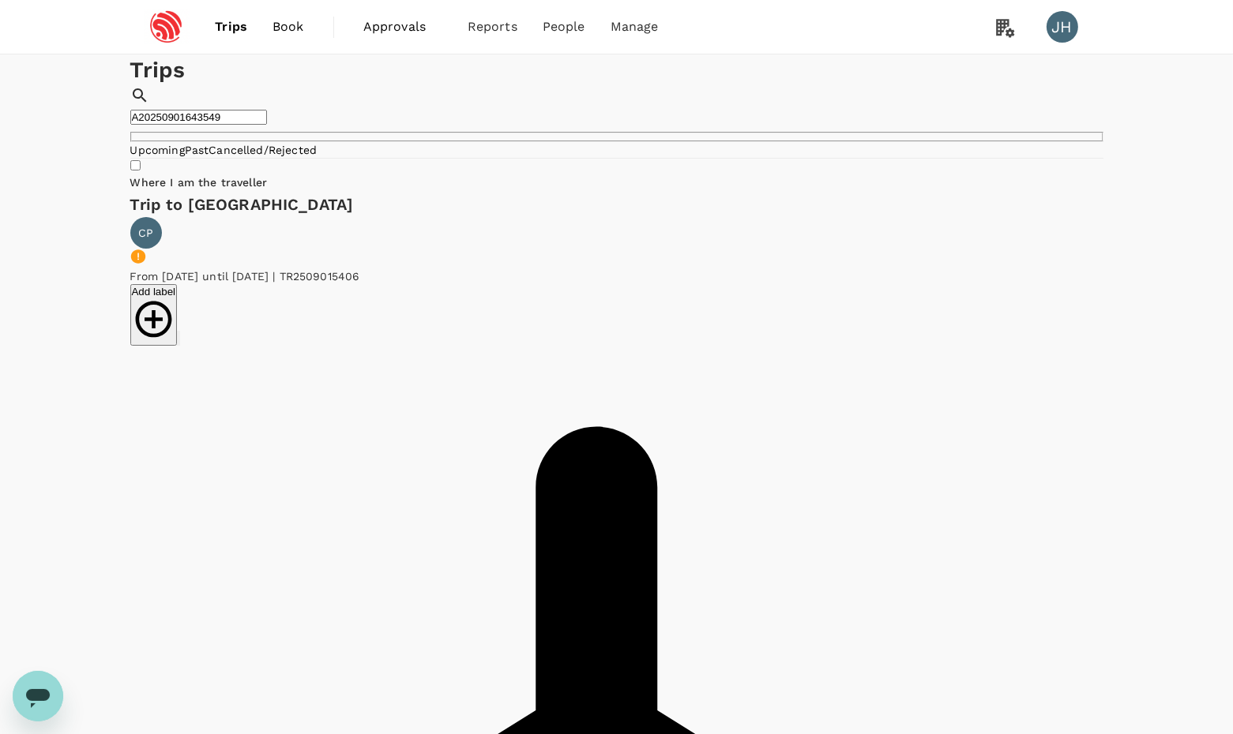
click at [32, 689] on icon "Open messaging window" at bounding box center [38, 698] width 24 height 19
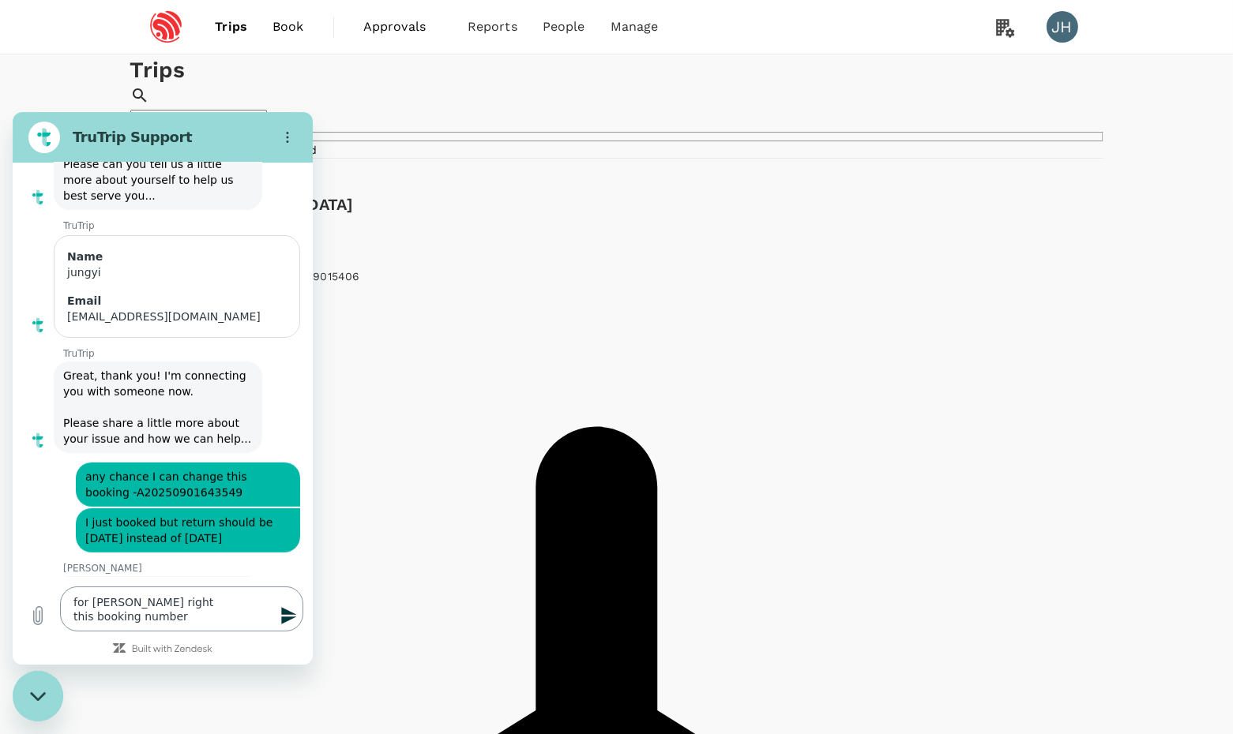
click at [193, 618] on textarea "for [PERSON_NAME] right this booking number" at bounding box center [181, 608] width 243 height 45
paste textarea "A20250901643549"
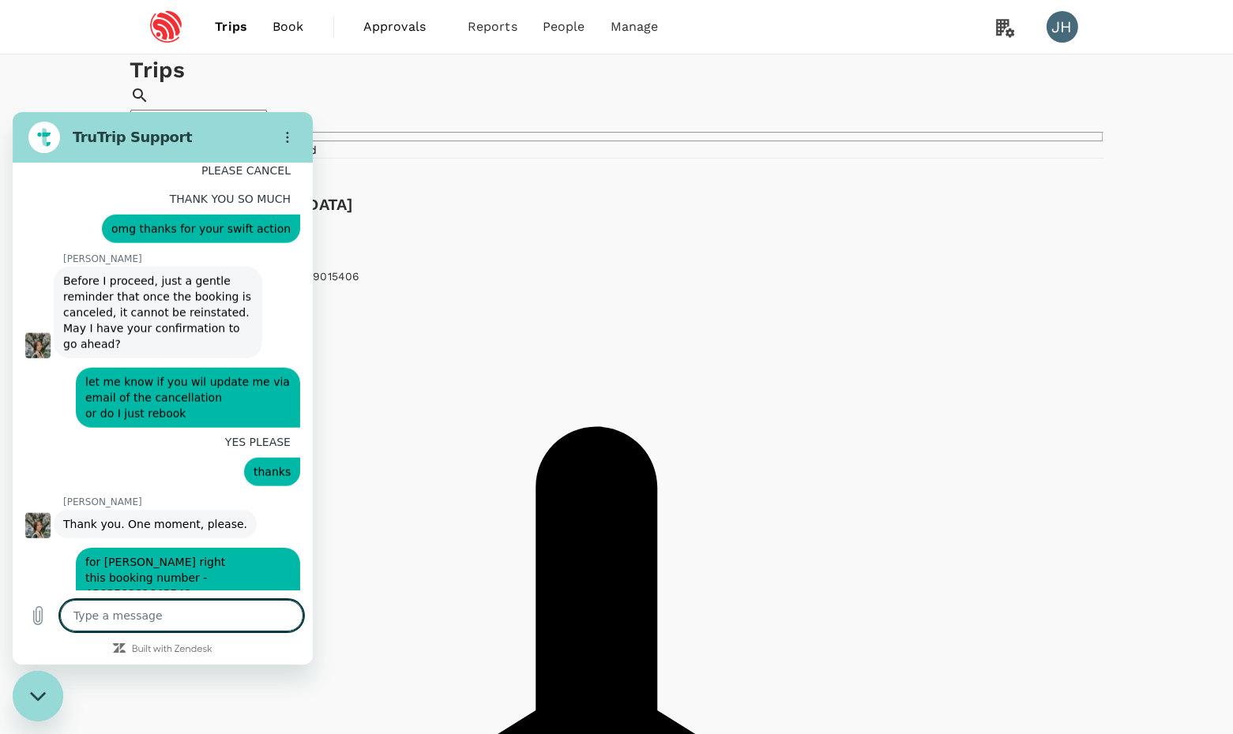
scroll to position [2145, 0]
click at [156, 614] on textarea at bounding box center [181, 615] width 243 height 32
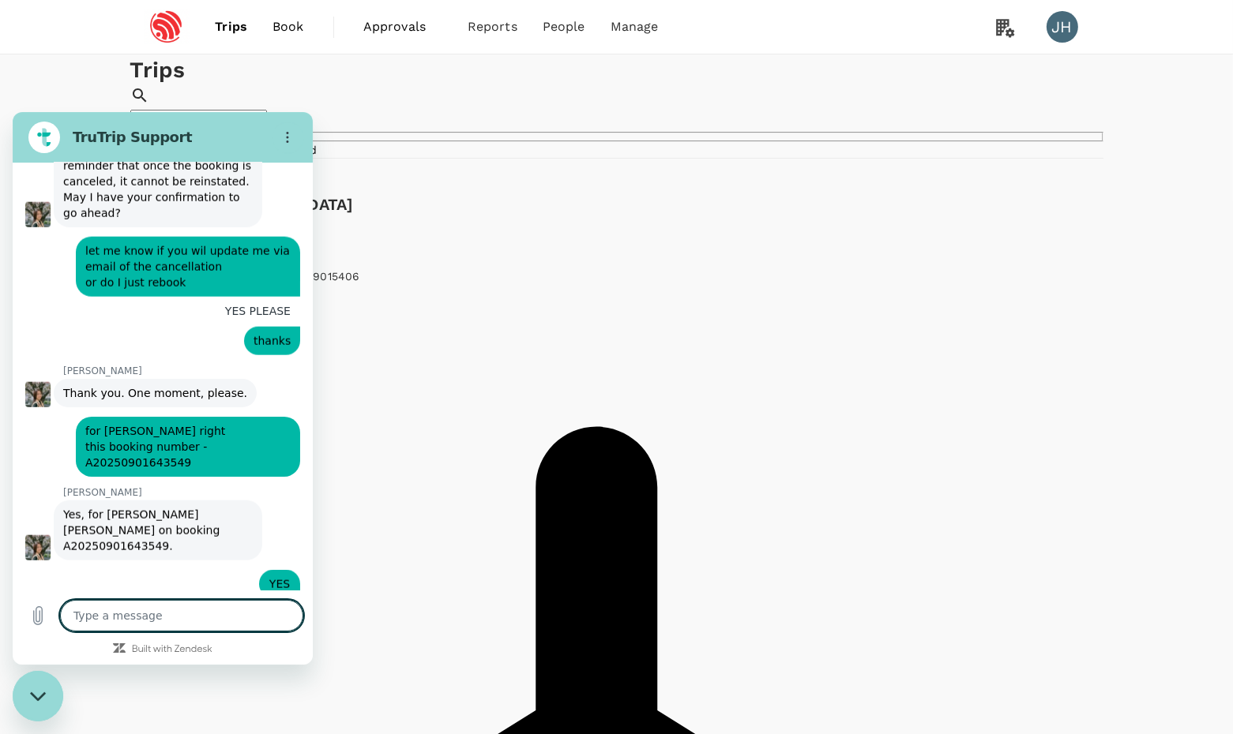
scroll to position [2280, 0]
